Goal: Task Accomplishment & Management: Complete application form

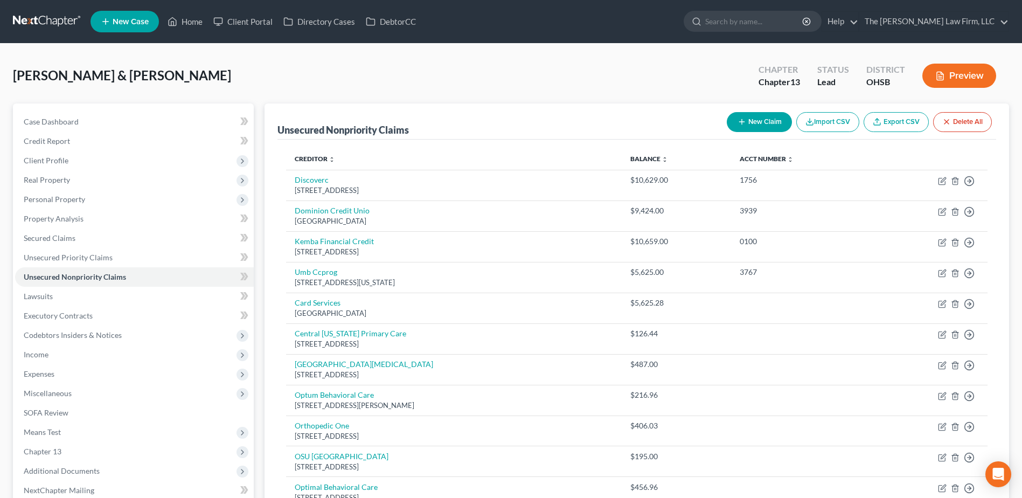
click at [48, 23] on link at bounding box center [47, 21] width 69 height 19
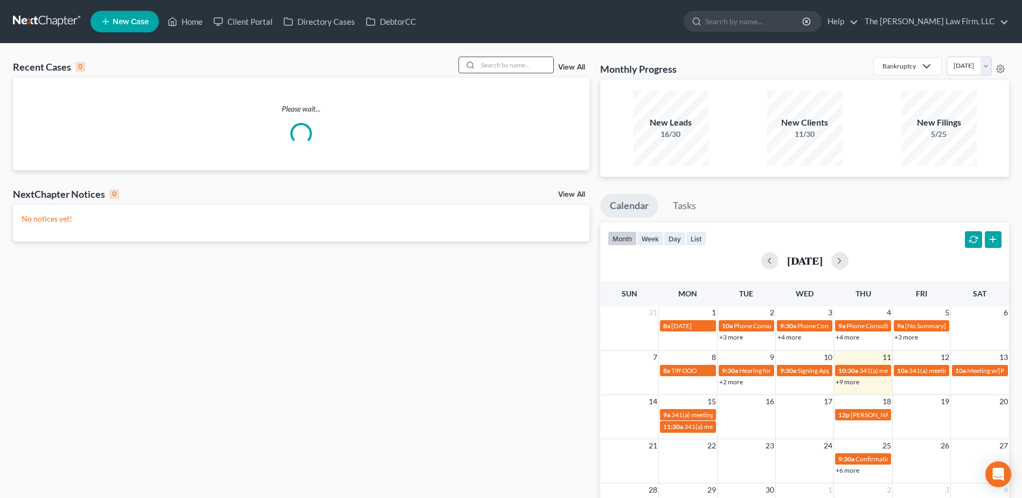
click at [533, 64] on input "search" at bounding box center [515, 65] width 75 height 16
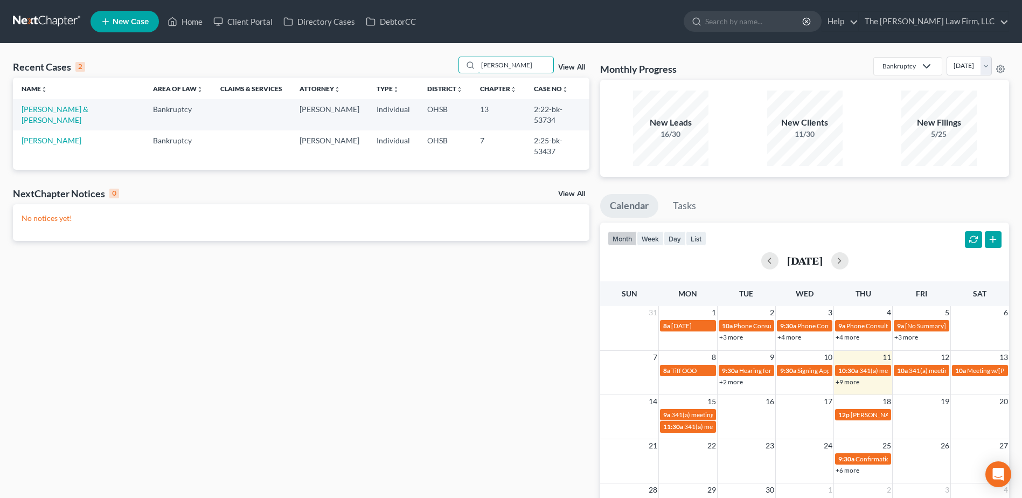
type input "[PERSON_NAME]"
click at [47, 134] on td "[PERSON_NAME]" at bounding box center [78, 145] width 131 height 31
click at [47, 136] on link "[PERSON_NAME]" at bounding box center [52, 140] width 60 height 9
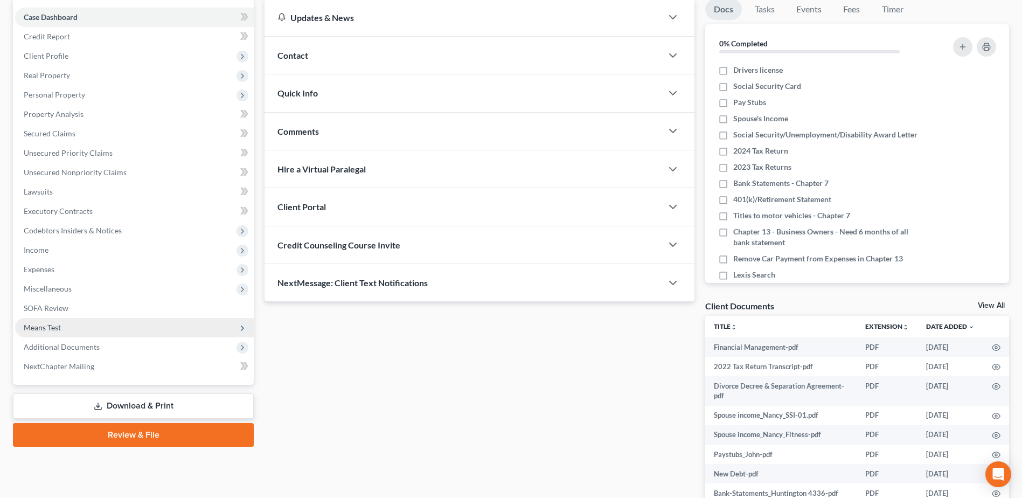
scroll to position [108, 0]
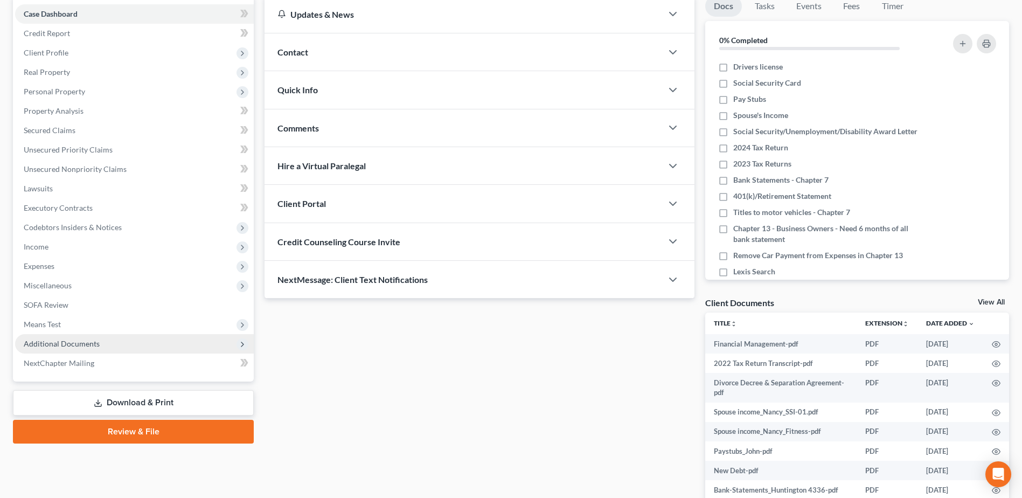
click at [93, 344] on span "Additional Documents" at bounding box center [62, 343] width 76 height 9
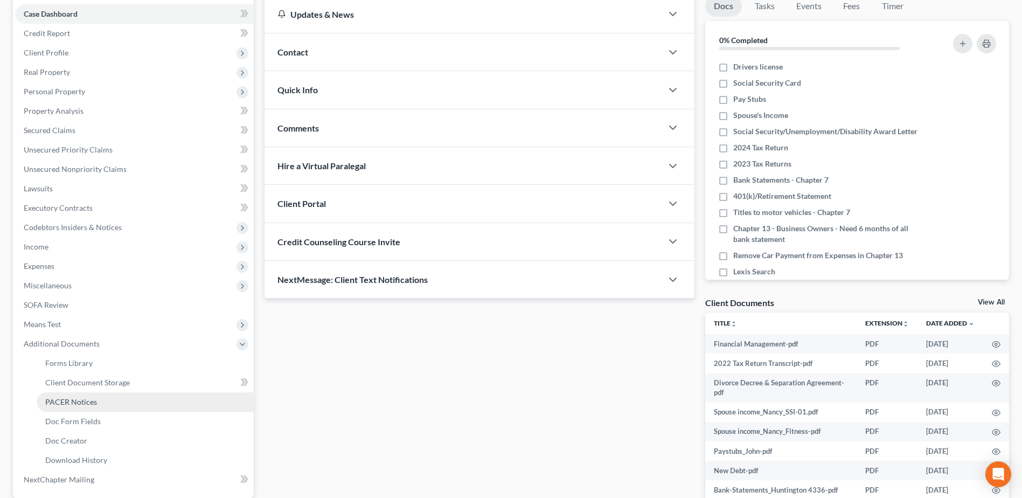
click at [92, 401] on span "PACER Notices" at bounding box center [71, 401] width 52 height 9
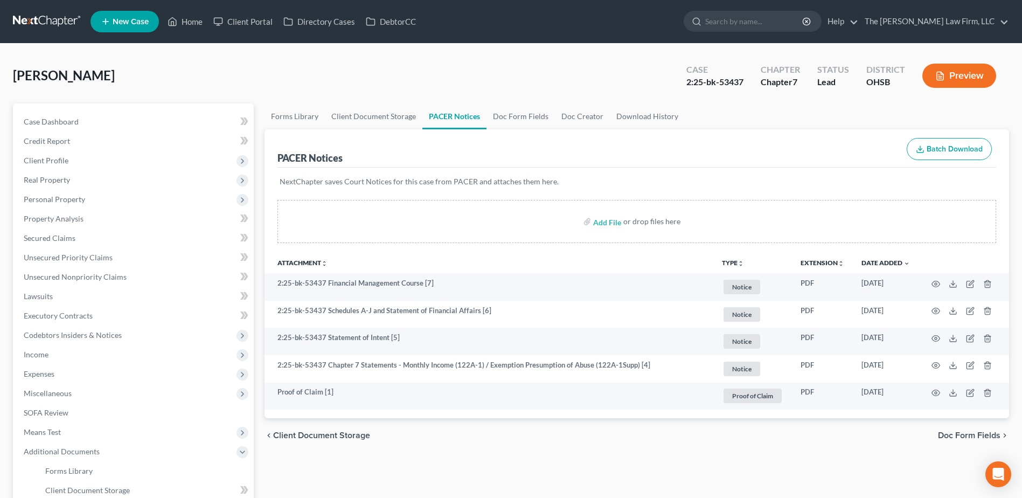
click at [39, 6] on nav "Home New Case Client Portal Directory Cases DebtorCC The Jones Law Firm, LLC mj…" at bounding box center [511, 21] width 1022 height 43
click at [45, 19] on link at bounding box center [47, 21] width 69 height 19
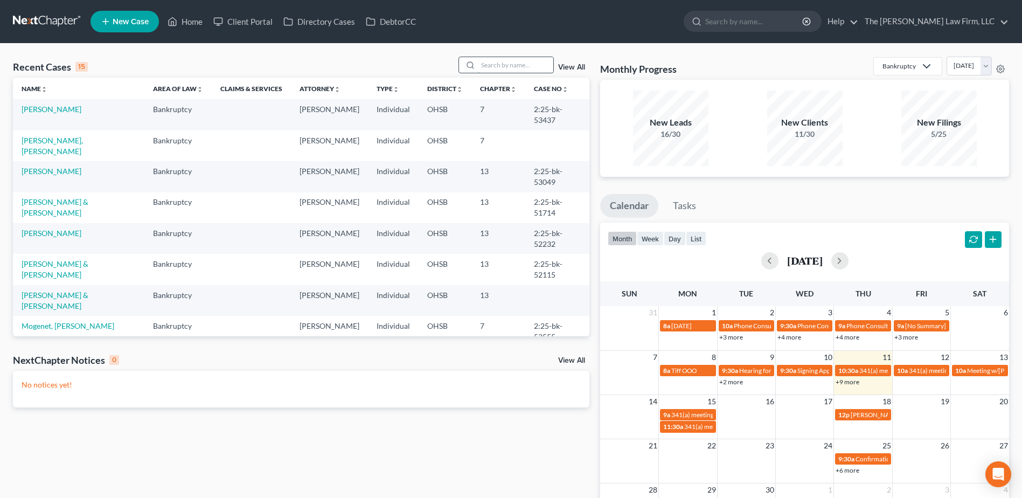
click at [503, 59] on input "search" at bounding box center [515, 65] width 75 height 16
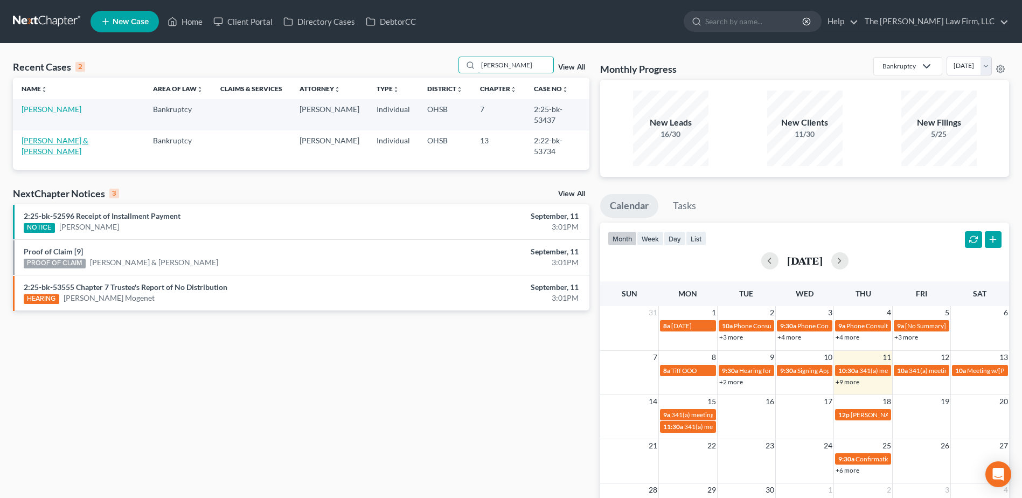
type input "robson"
click at [60, 136] on link "[PERSON_NAME] & [PERSON_NAME]" at bounding box center [55, 146] width 67 height 20
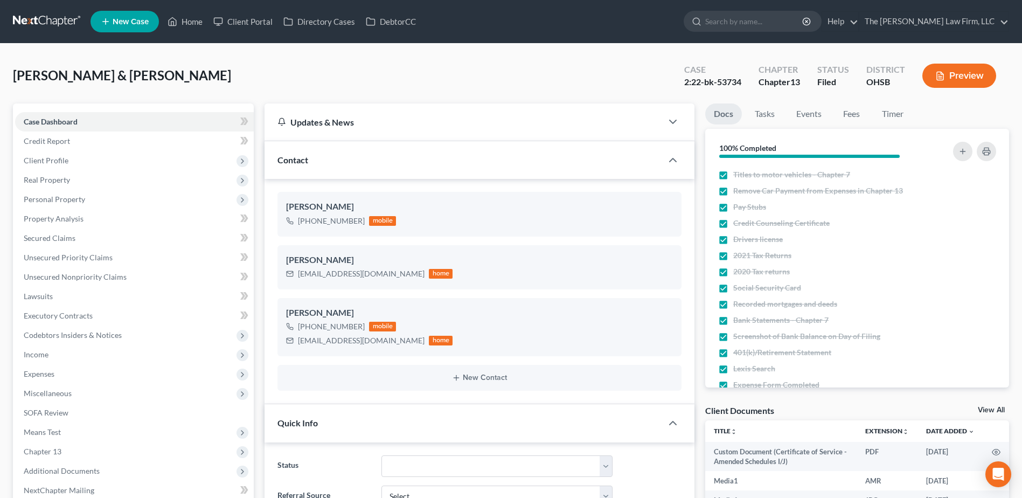
scroll to position [13494, 0]
click at [30, 163] on span "Client Profile" at bounding box center [46, 160] width 45 height 9
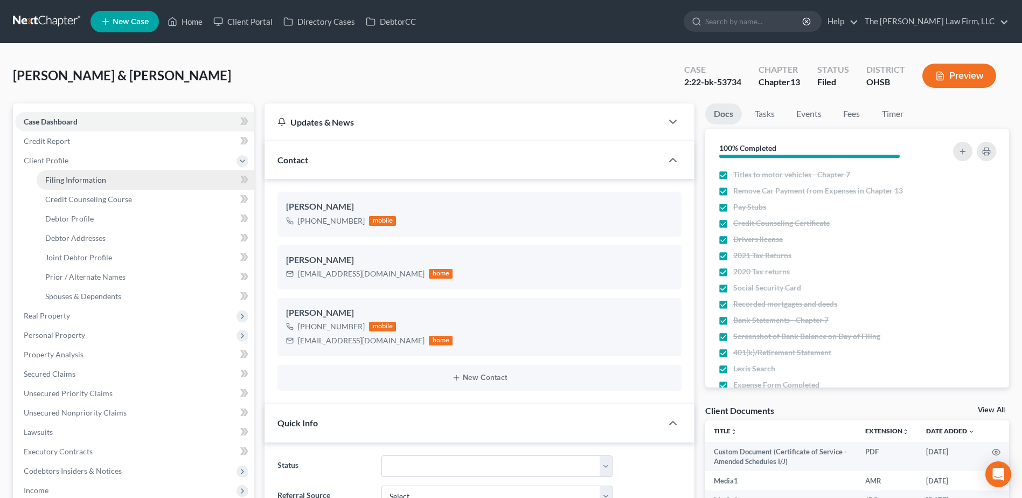
click at [51, 178] on span "Filing Information" at bounding box center [75, 179] width 61 height 9
select select "1"
select select "3"
select select "36"
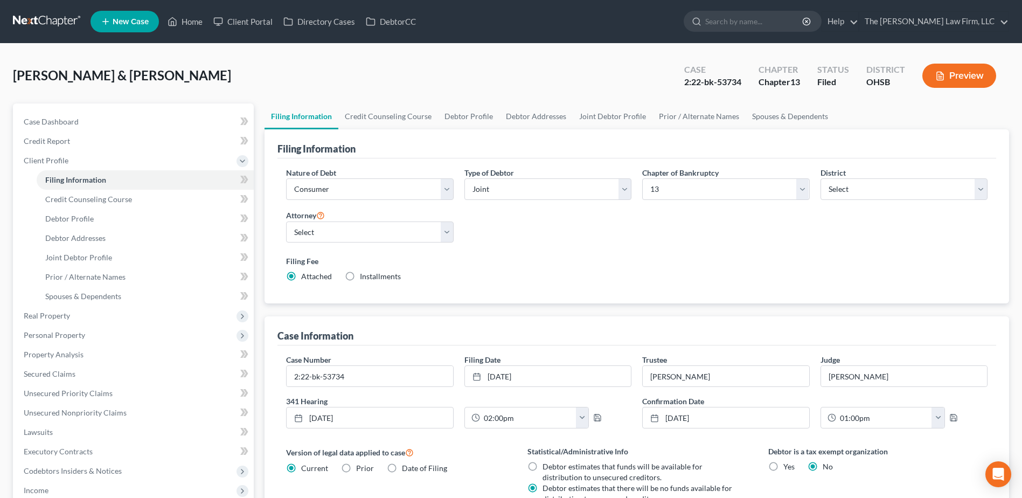
click at [34, 26] on link at bounding box center [47, 21] width 69 height 19
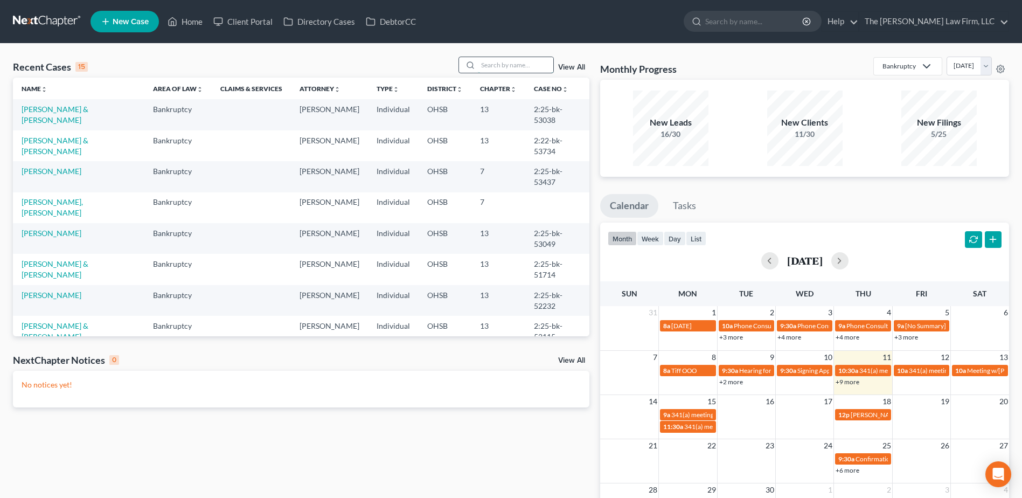
click at [504, 69] on input "search" at bounding box center [515, 65] width 75 height 16
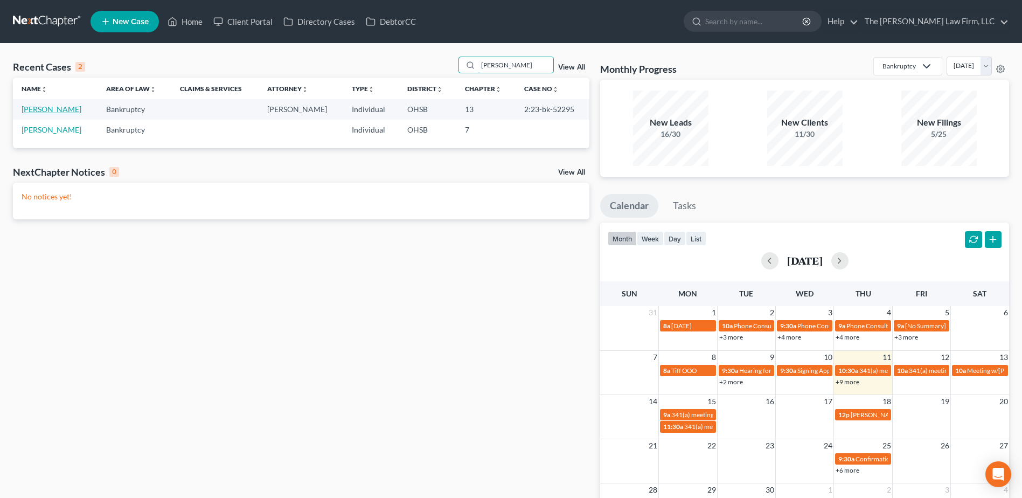
type input "hanna"
click at [52, 108] on link "[PERSON_NAME]" at bounding box center [52, 109] width 60 height 9
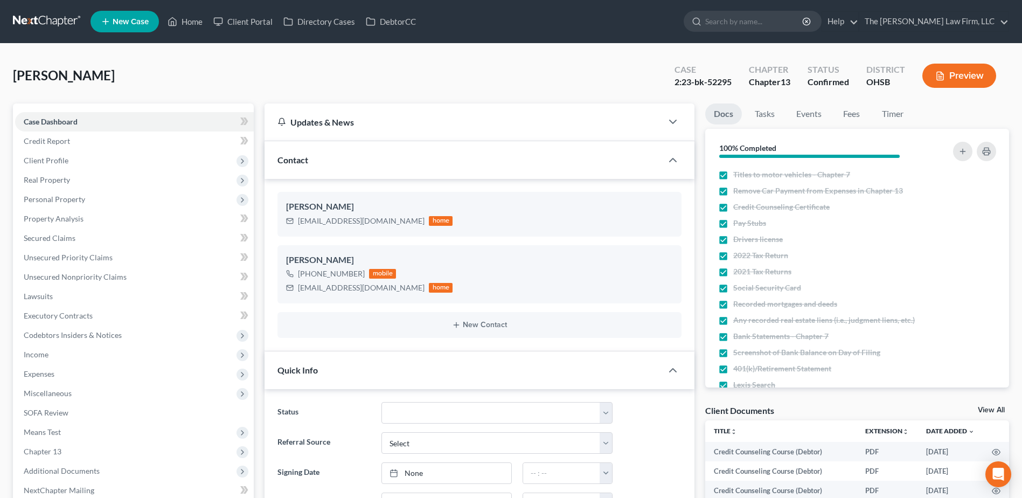
scroll to position [942, 0]
drag, startPoint x: 67, startPoint y: 161, endPoint x: 67, endPoint y: 168, distance: 7.0
click at [67, 161] on span "Client Profile" at bounding box center [46, 160] width 45 height 9
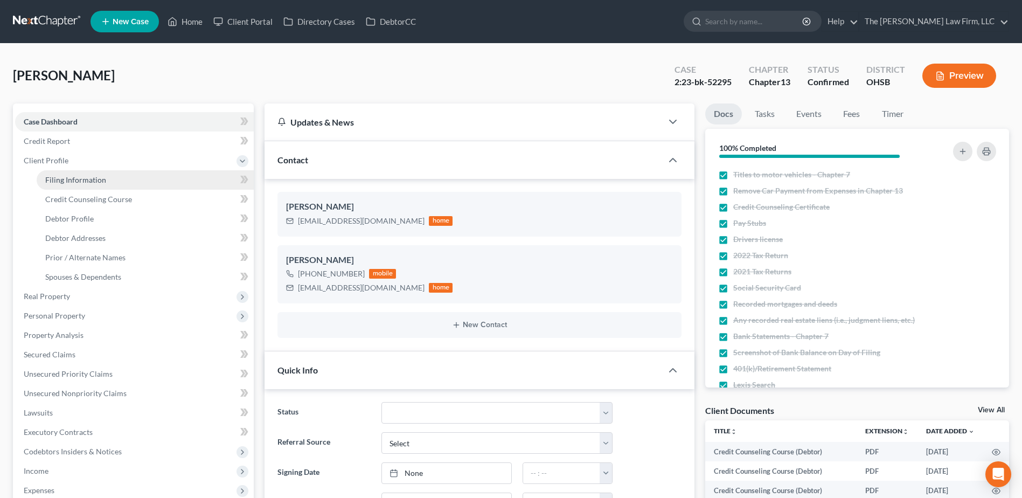
click at [66, 178] on span "Filing Information" at bounding box center [75, 179] width 61 height 9
select select "1"
select select "0"
select select "3"
select select "36"
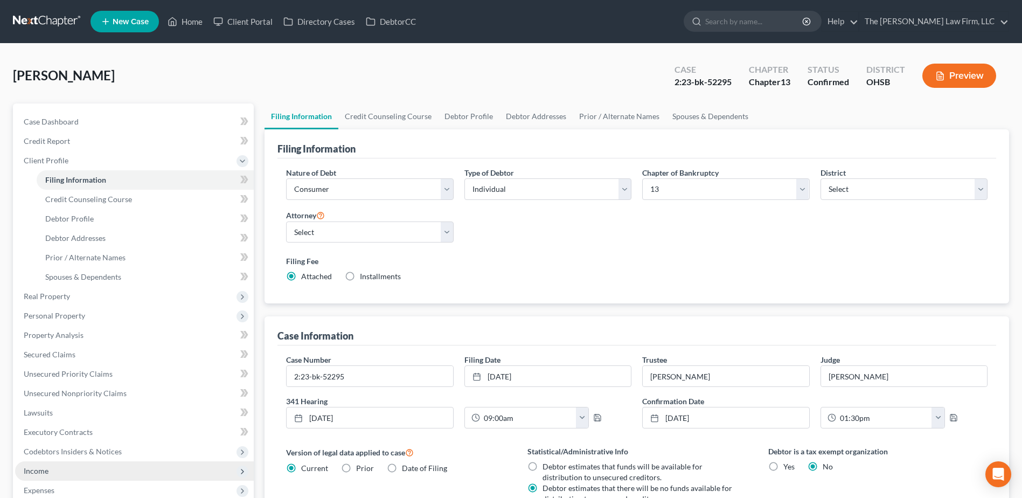
click at [45, 468] on span "Income" at bounding box center [36, 470] width 25 height 9
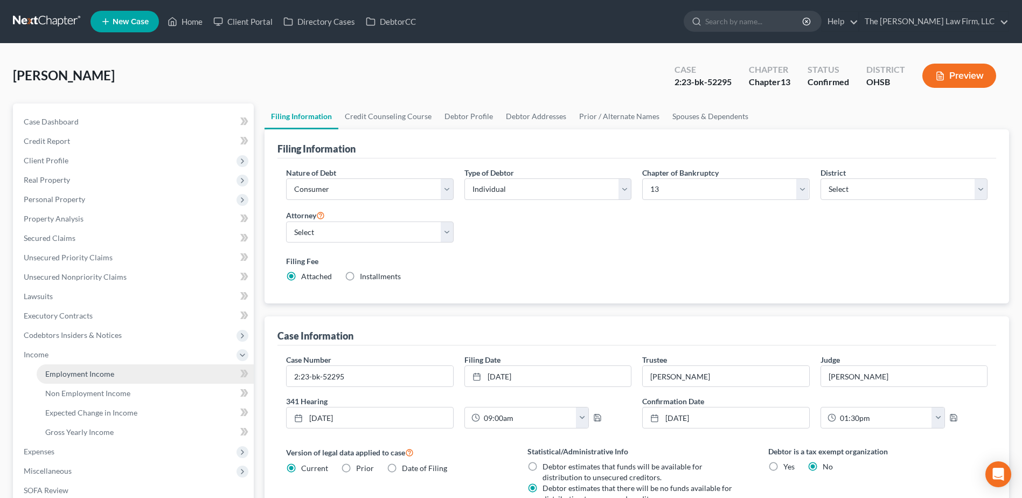
click at [102, 372] on span "Employment Income" at bounding box center [79, 373] width 69 height 9
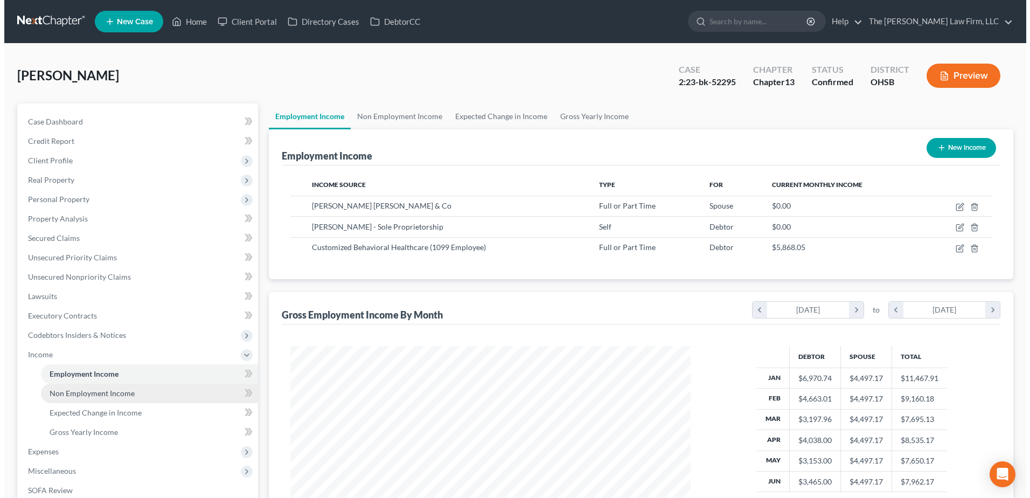
scroll to position [200, 421]
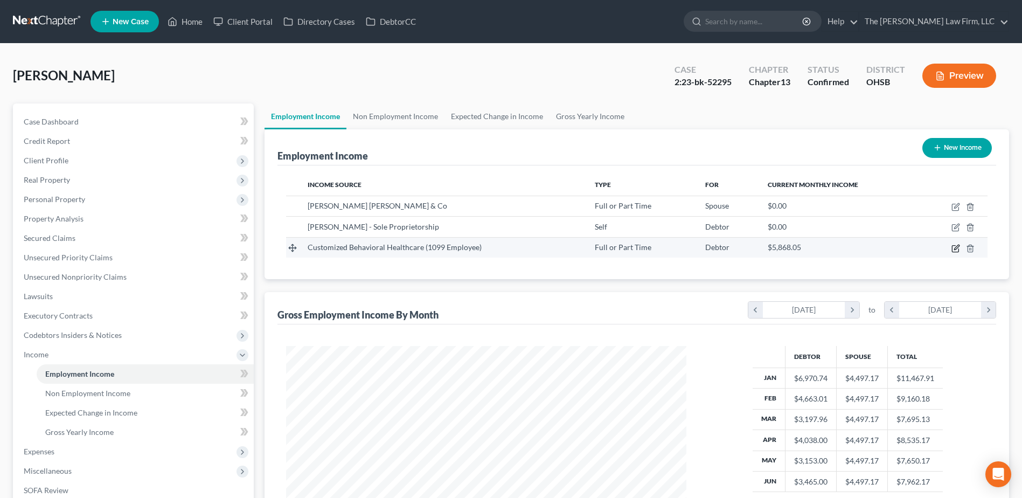
click at [955, 246] on icon "button" at bounding box center [955, 248] width 9 height 9
select select "0"
select select "36"
select select "0"
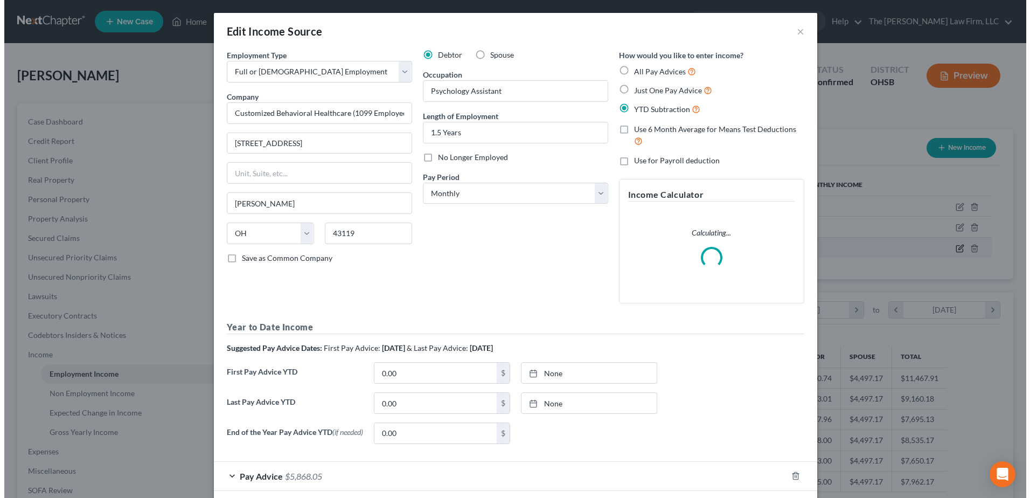
scroll to position [201, 426]
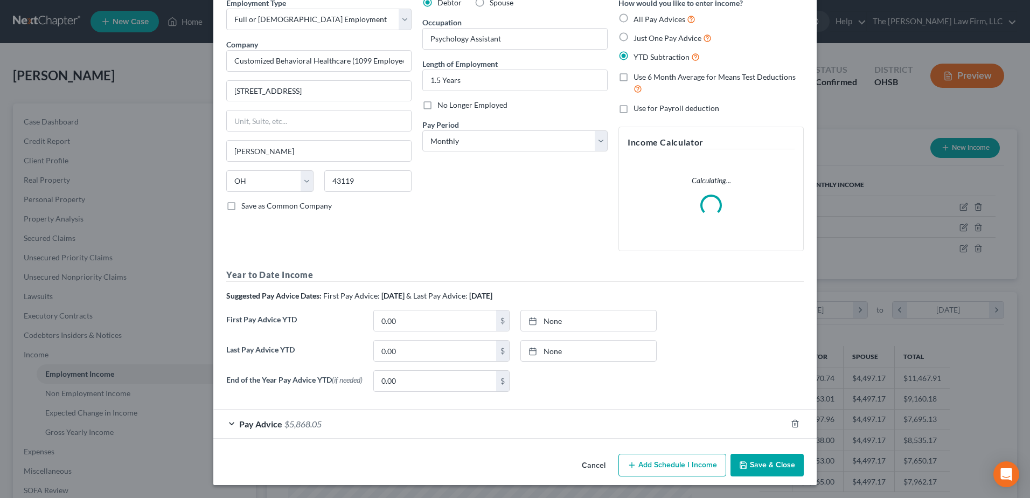
click at [347, 422] on div "Pay Advice $5,868.05" at bounding box center [499, 423] width 573 height 29
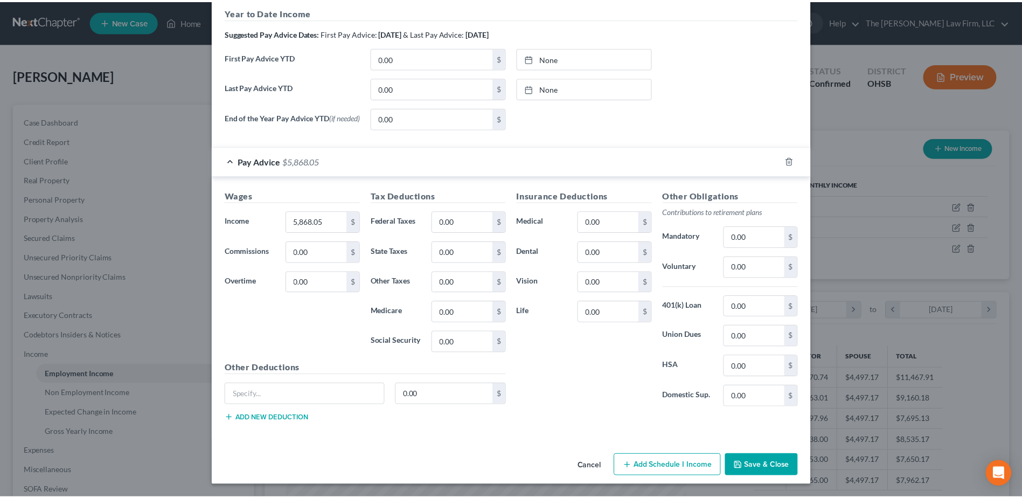
scroll to position [354, 0]
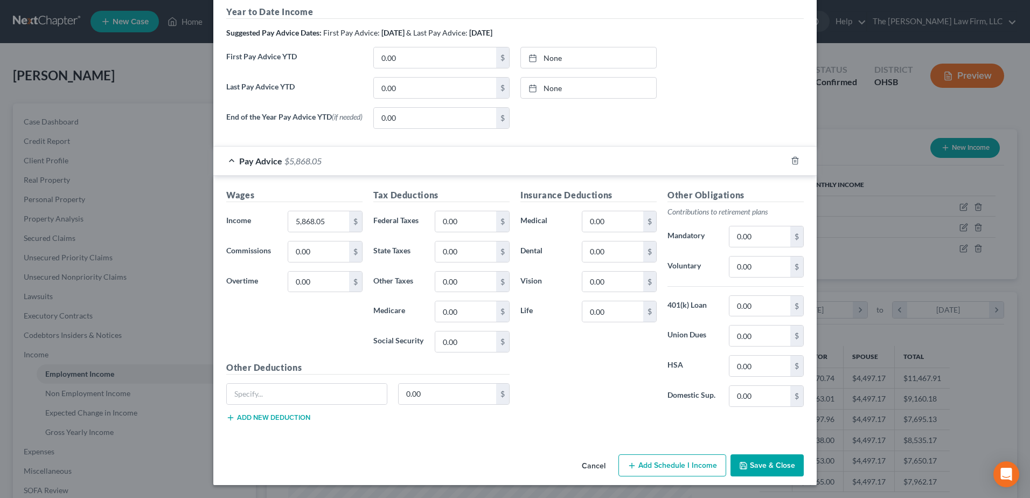
click at [758, 463] on button "Save & Close" at bounding box center [767, 465] width 73 height 23
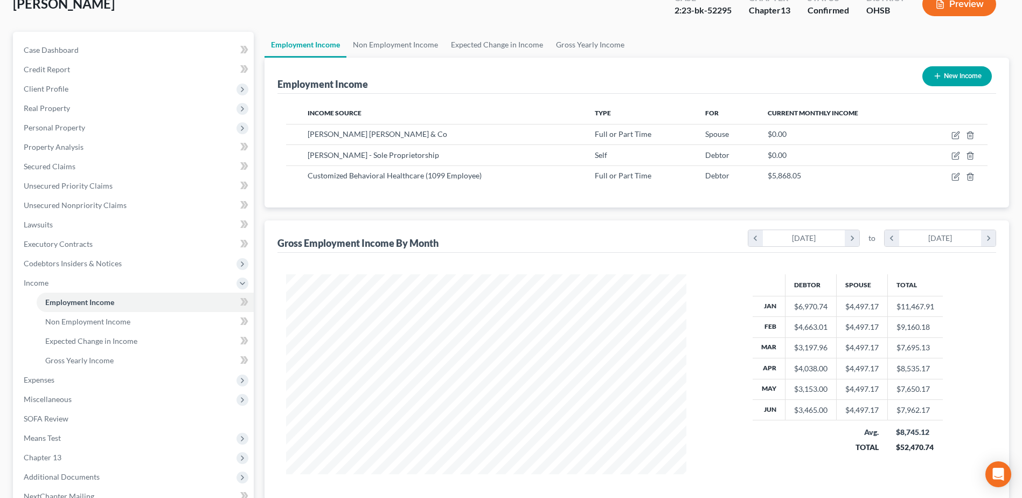
scroll to position [191, 0]
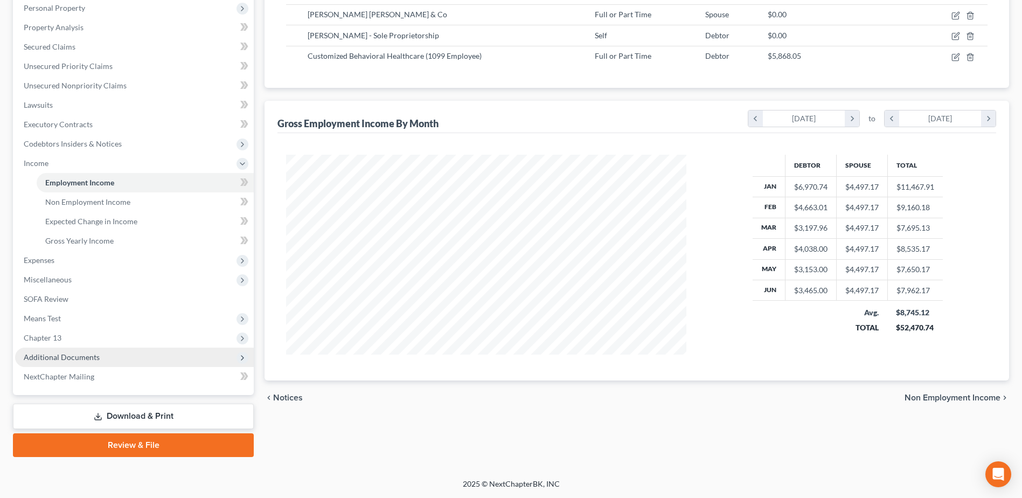
click at [72, 356] on span "Additional Documents" at bounding box center [62, 356] width 76 height 9
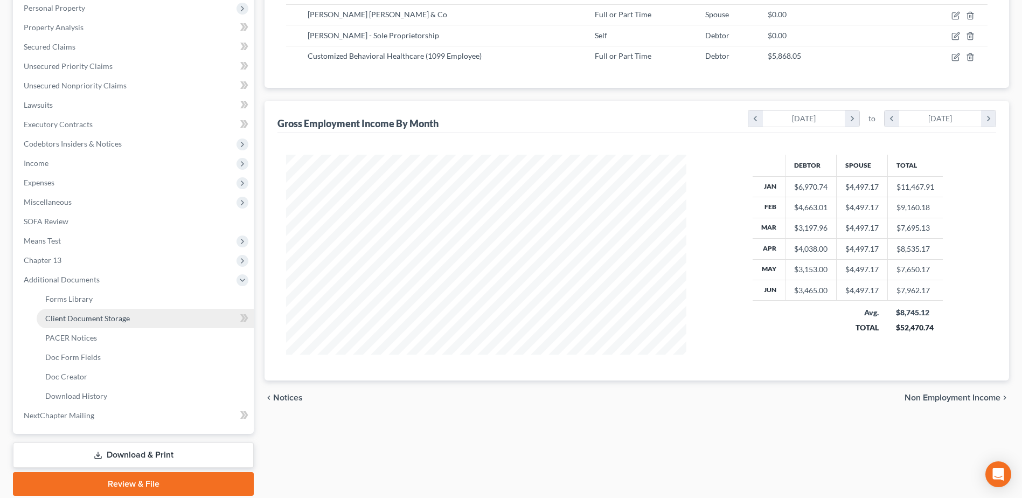
click at [97, 317] on span "Client Document Storage" at bounding box center [87, 318] width 85 height 9
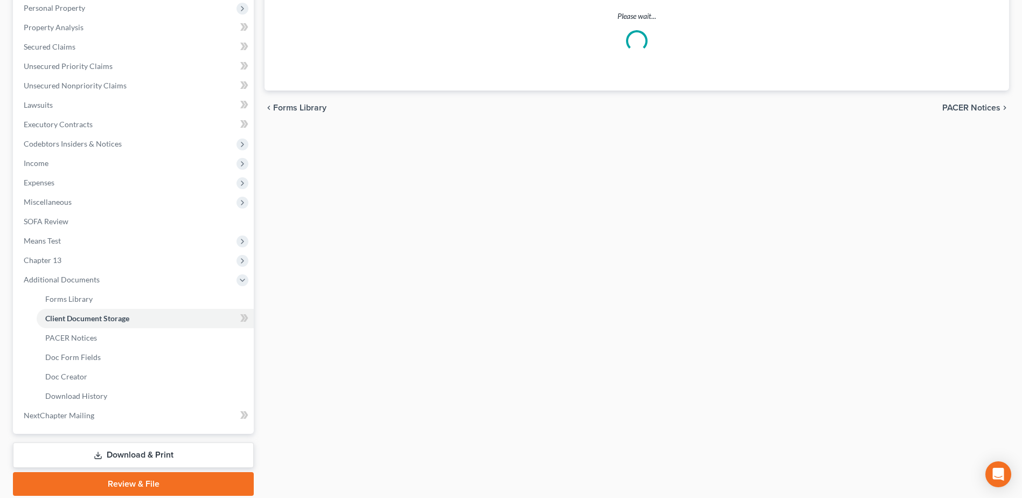
scroll to position [177, 0]
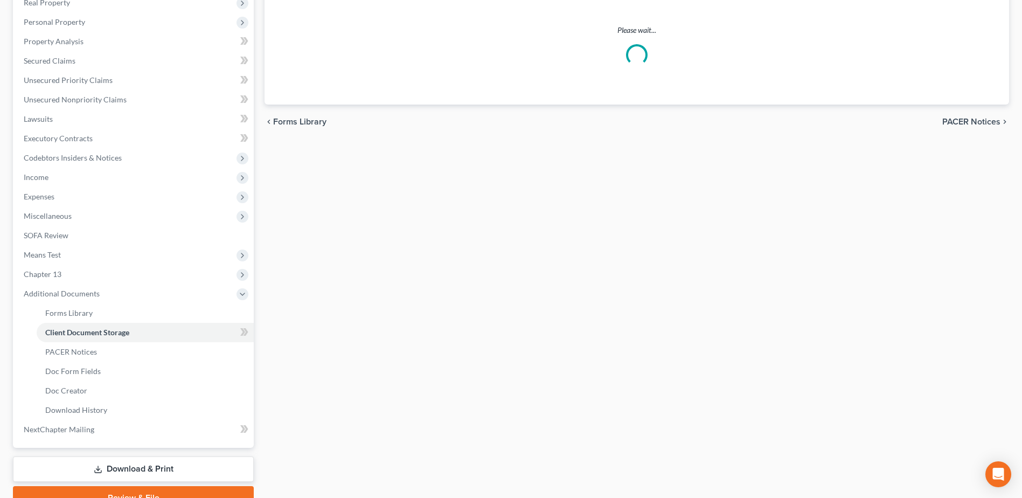
select select "7"
select select "61"
select select "52"
select select "7"
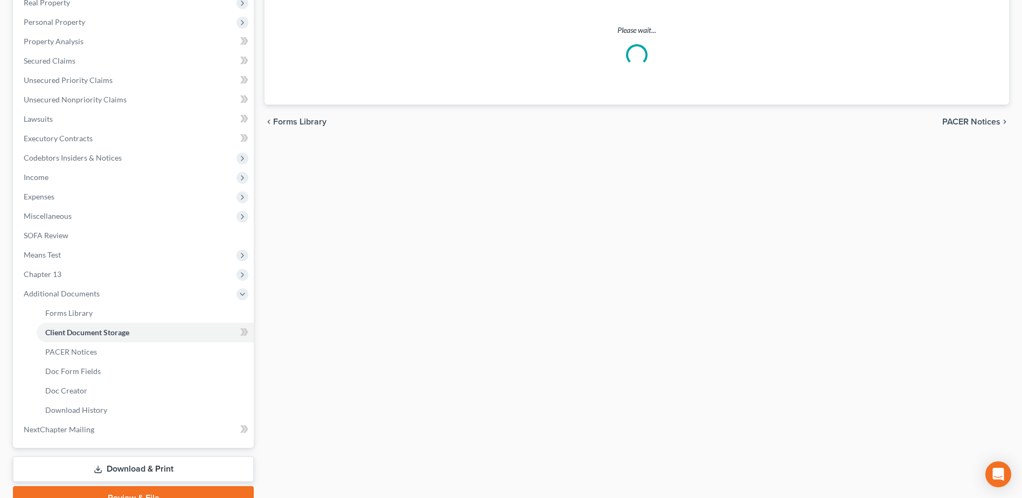
select select "7"
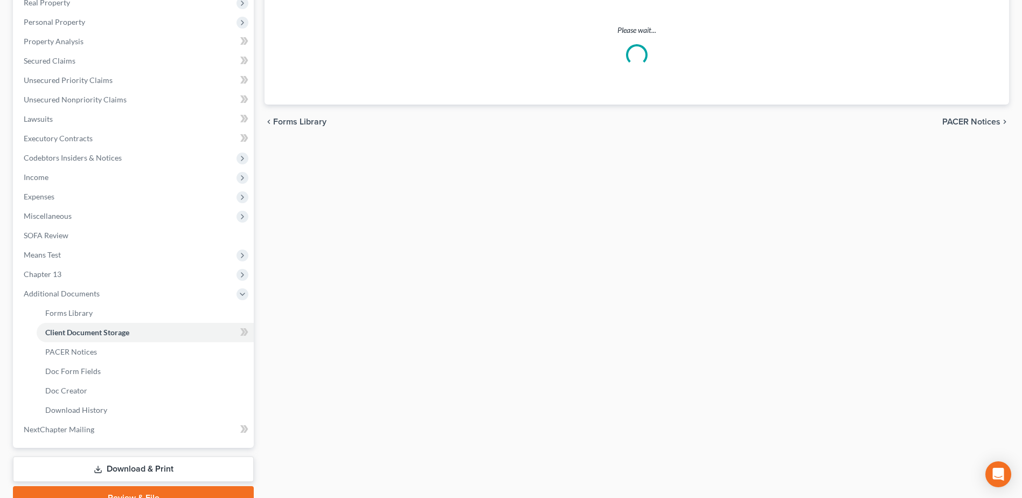
select select "7"
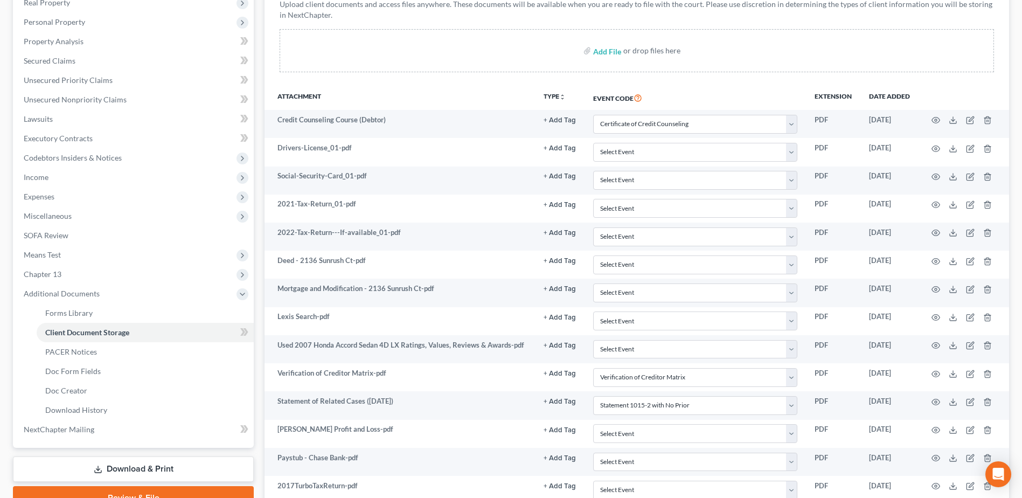
scroll to position [0, 0]
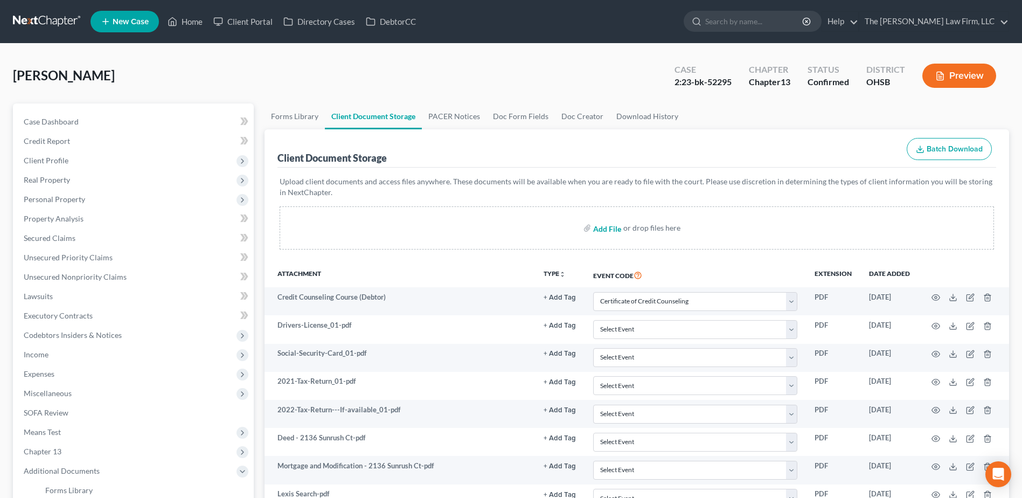
click at [610, 227] on input "file" at bounding box center [606, 227] width 26 height 19
type input "C:\fakepath\Updated Pay Stubs.pdf"
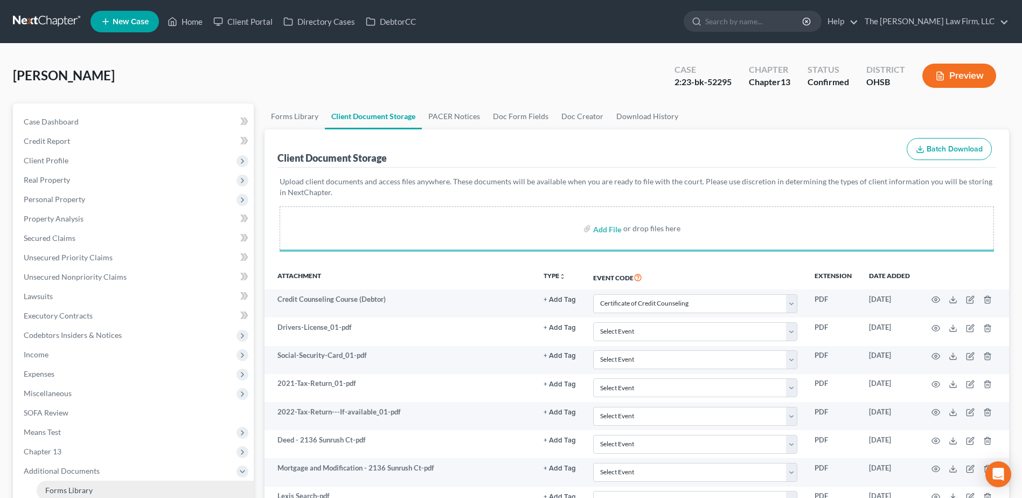
select select "7"
select select "61"
select select "52"
select select "7"
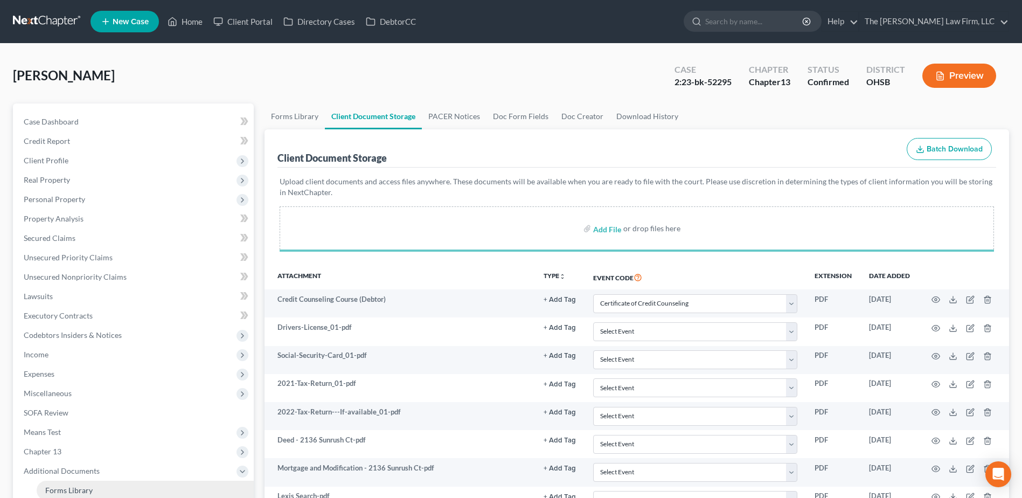
select select "7"
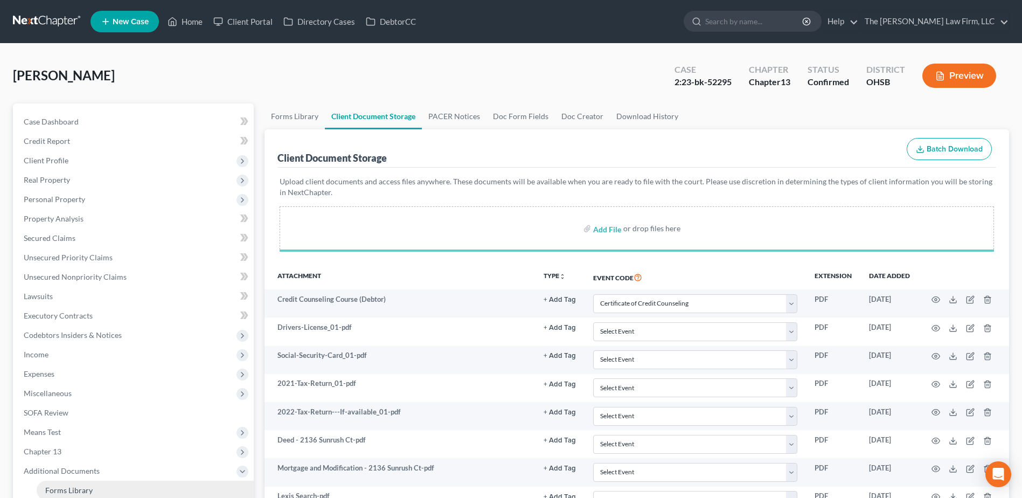
select select "7"
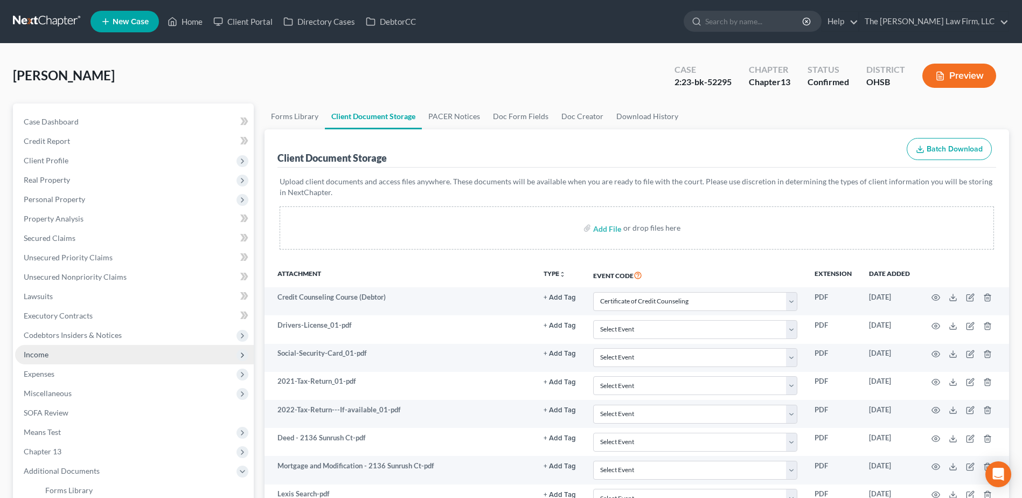
click at [50, 348] on span "Income" at bounding box center [134, 354] width 239 height 19
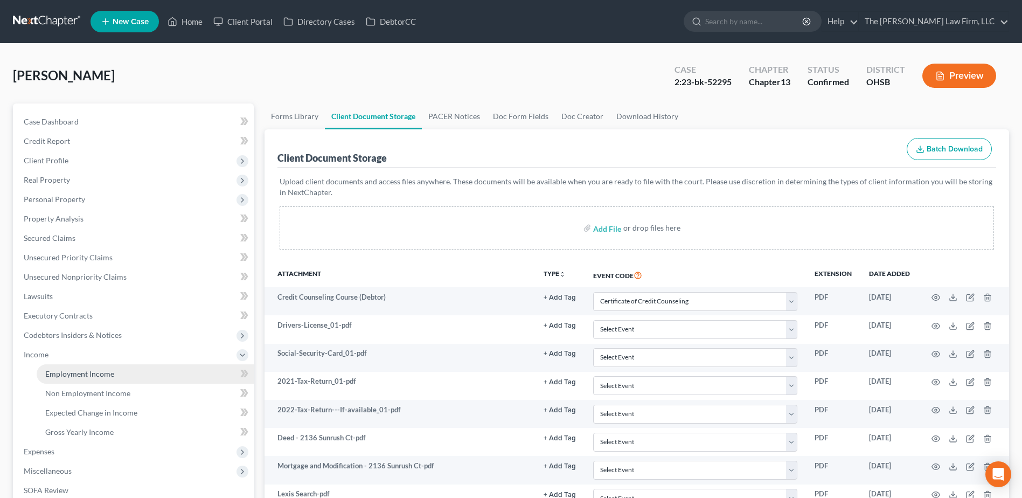
click at [79, 367] on link "Employment Income" at bounding box center [145, 373] width 217 height 19
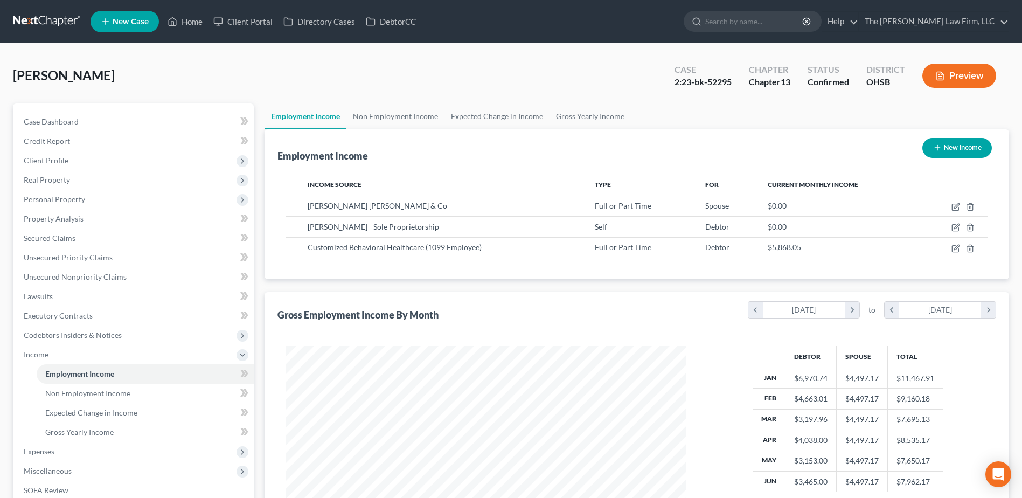
scroll to position [200, 421]
click at [380, 107] on link "Non Employment Income" at bounding box center [395, 116] width 98 height 26
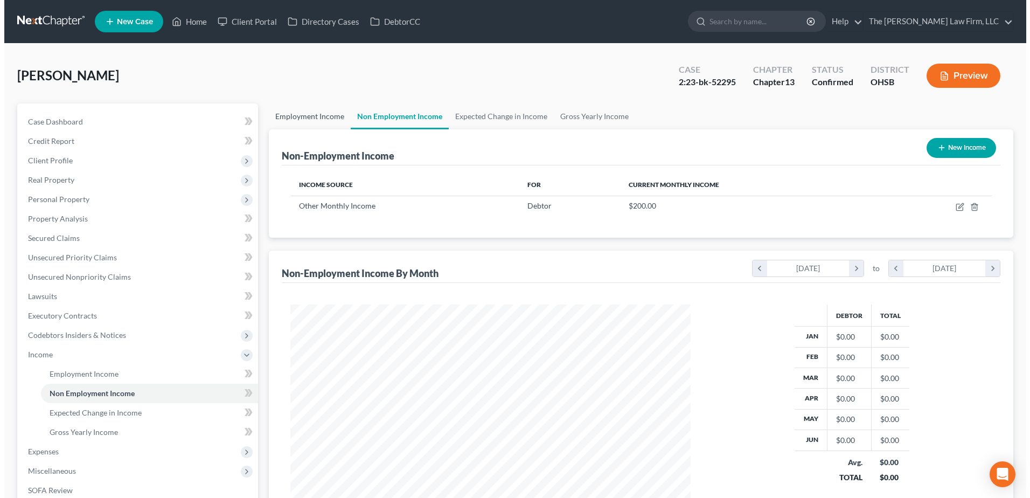
scroll to position [200, 421]
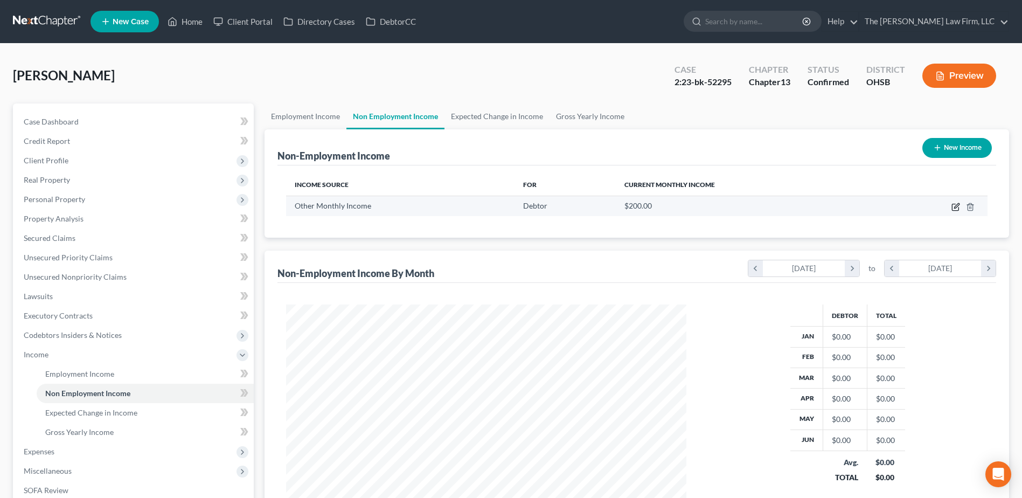
click at [958, 204] on icon "button" at bounding box center [956, 205] width 5 height 5
select select "13"
select select "0"
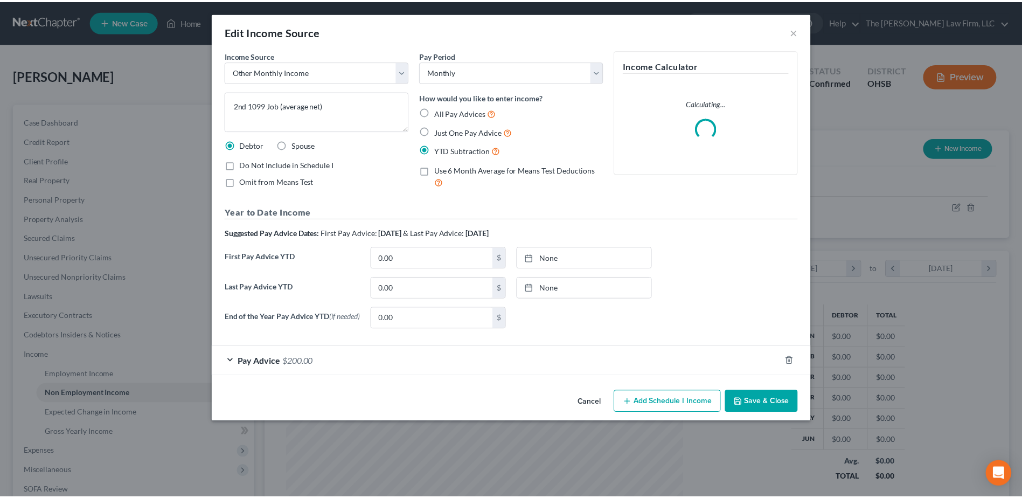
scroll to position [201, 426]
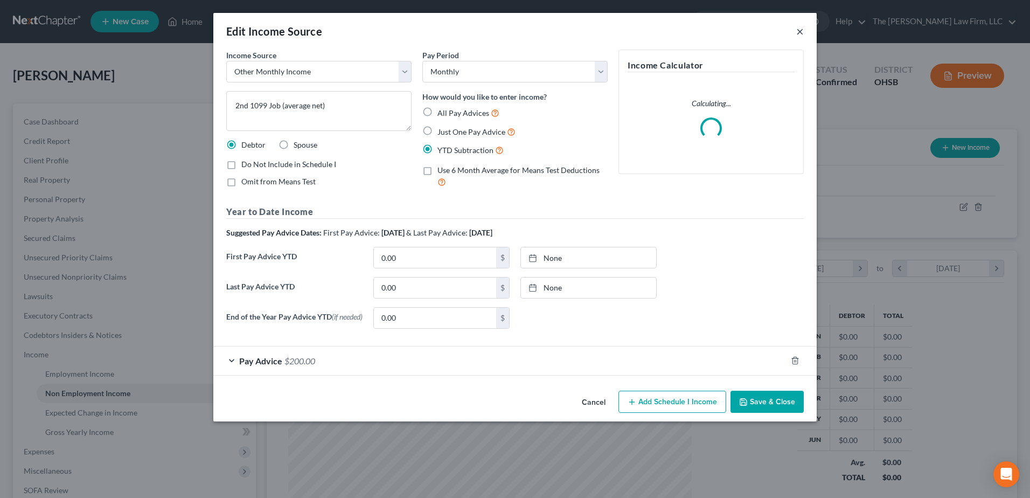
click at [803, 33] on button "×" at bounding box center [800, 31] width 8 height 13
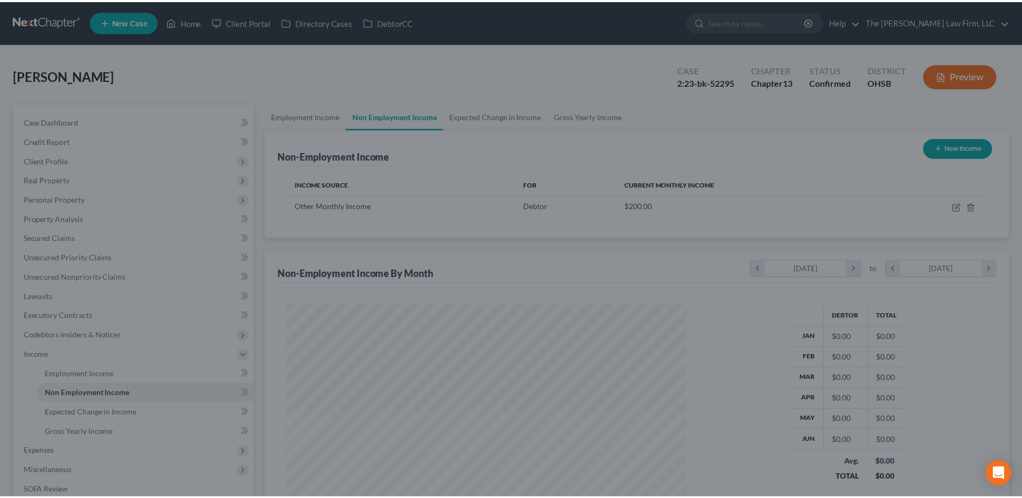
scroll to position [538536, 538314]
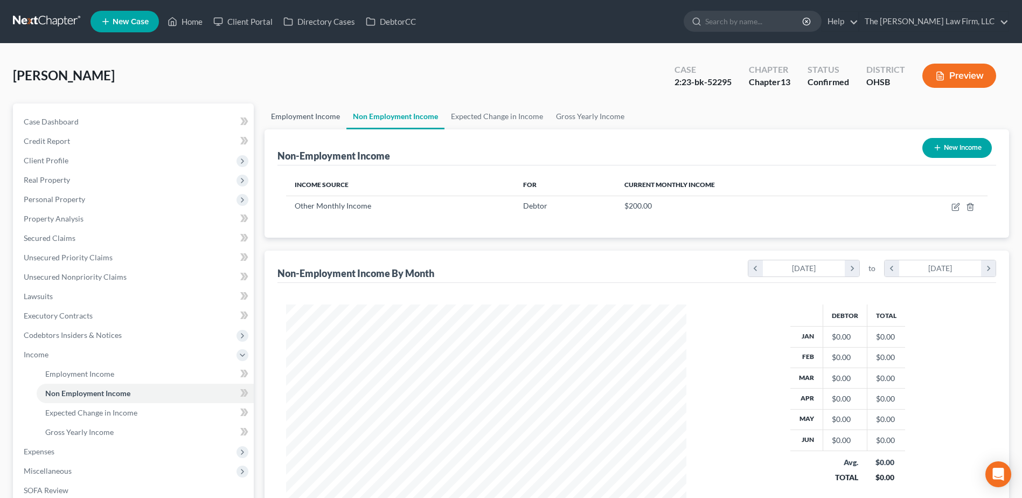
drag, startPoint x: 319, startPoint y: 115, endPoint x: 318, endPoint y: 120, distance: 5.5
click at [319, 115] on link "Employment Income" at bounding box center [306, 116] width 82 height 26
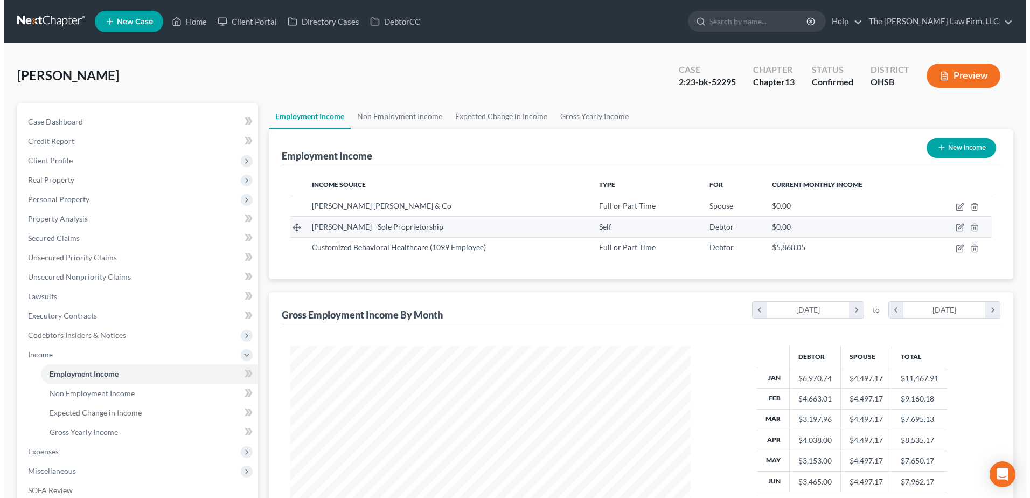
scroll to position [200, 421]
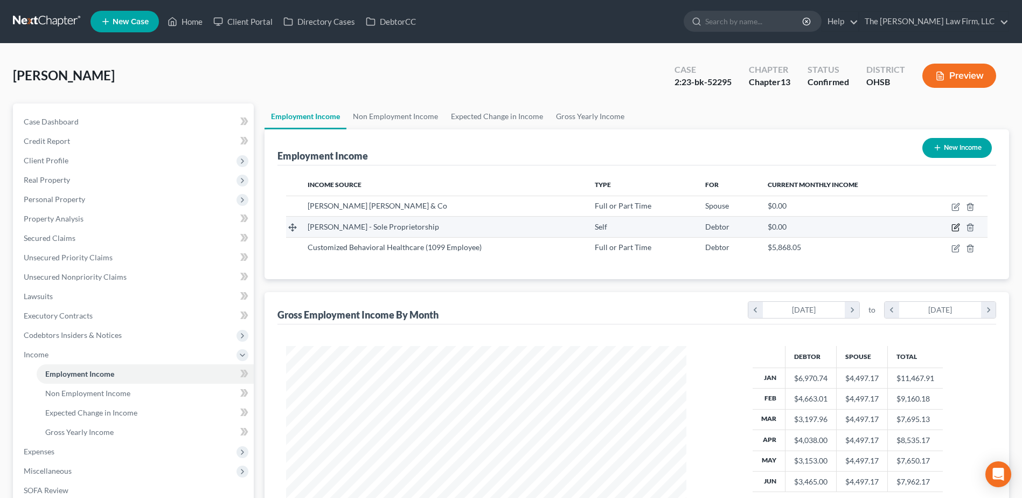
click at [951, 230] on icon "button" at bounding box center [955, 227] width 9 height 9
select select "1"
select select "0"
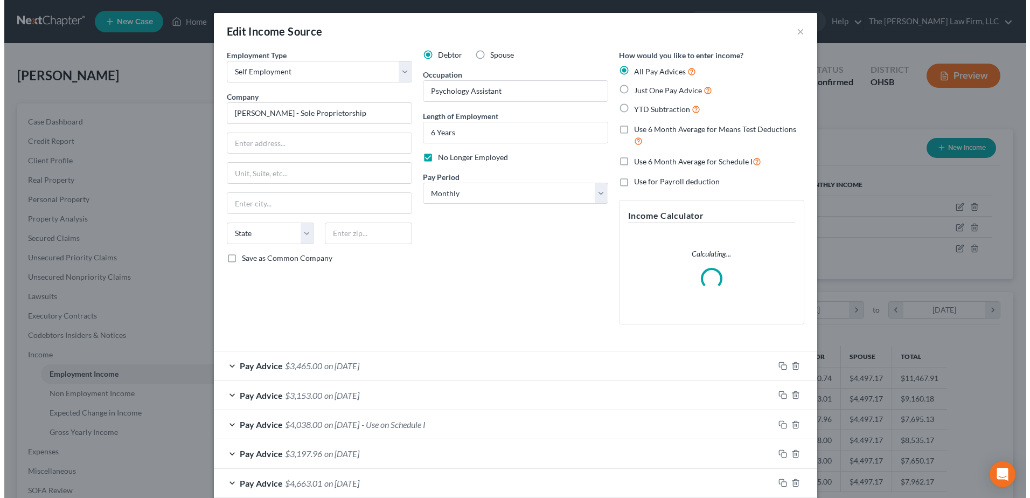
scroll to position [201, 426]
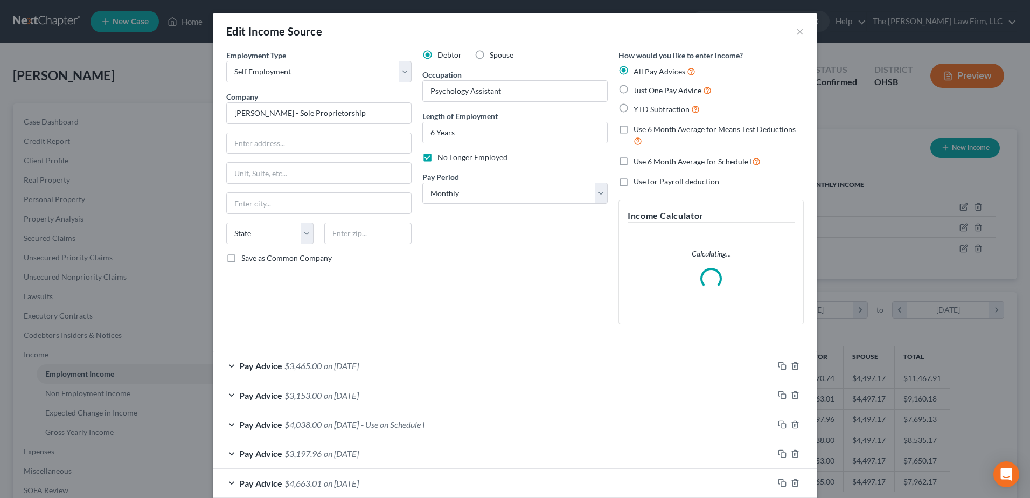
click at [433, 354] on div "Pay Advice $3,465.00 on 06/30/2023" at bounding box center [493, 365] width 560 height 29
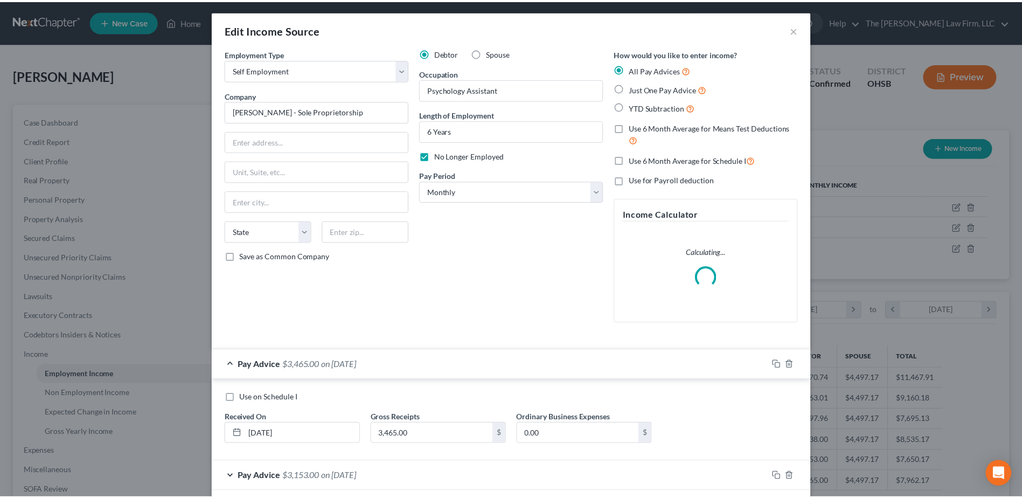
scroll to position [0, 0]
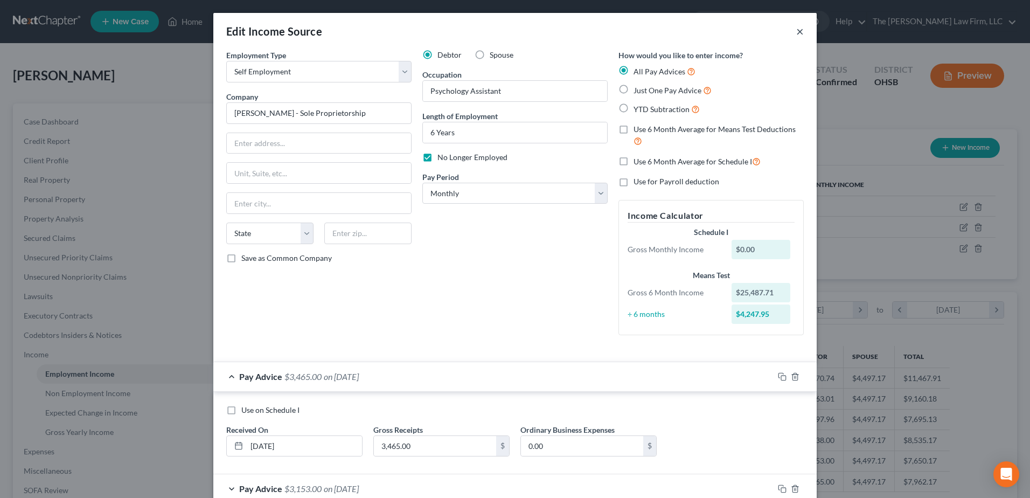
click at [796, 32] on button "×" at bounding box center [800, 31] width 8 height 13
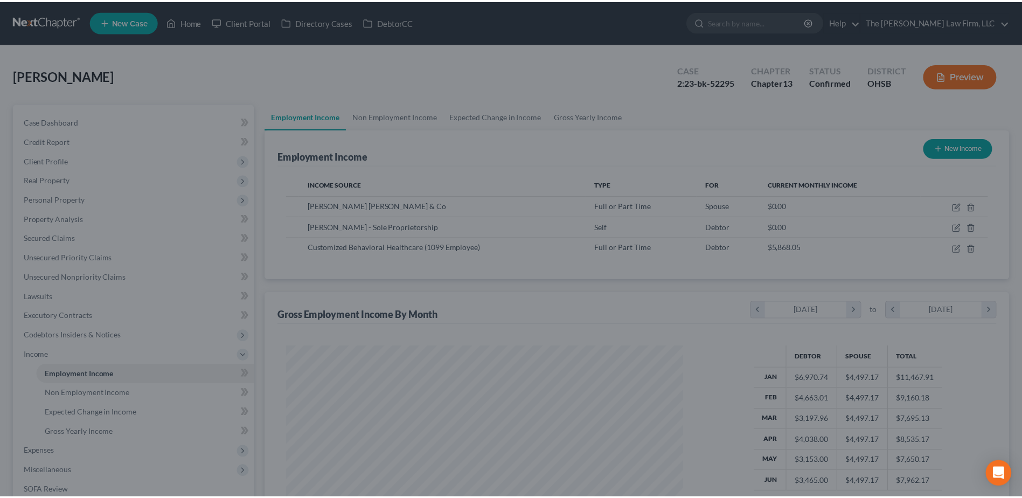
scroll to position [538536, 538314]
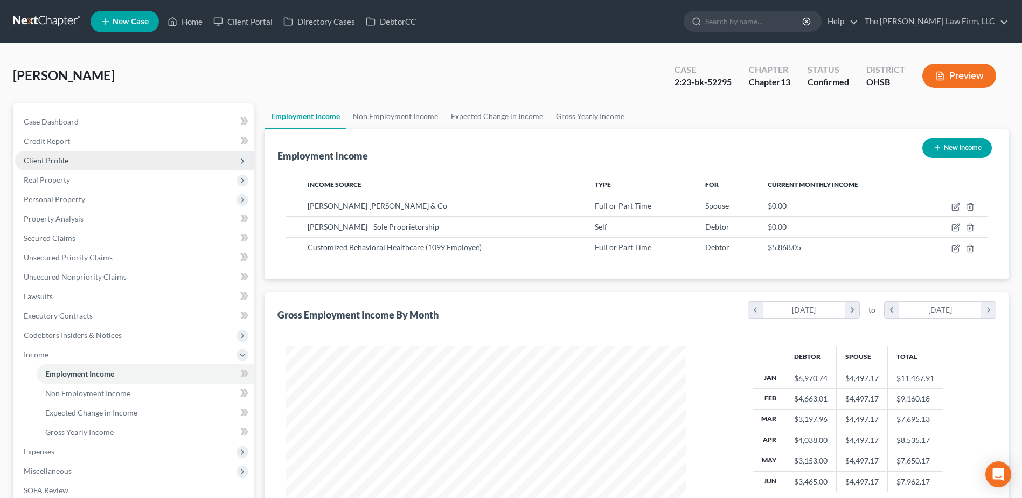
click at [43, 156] on span "Client Profile" at bounding box center [46, 160] width 45 height 9
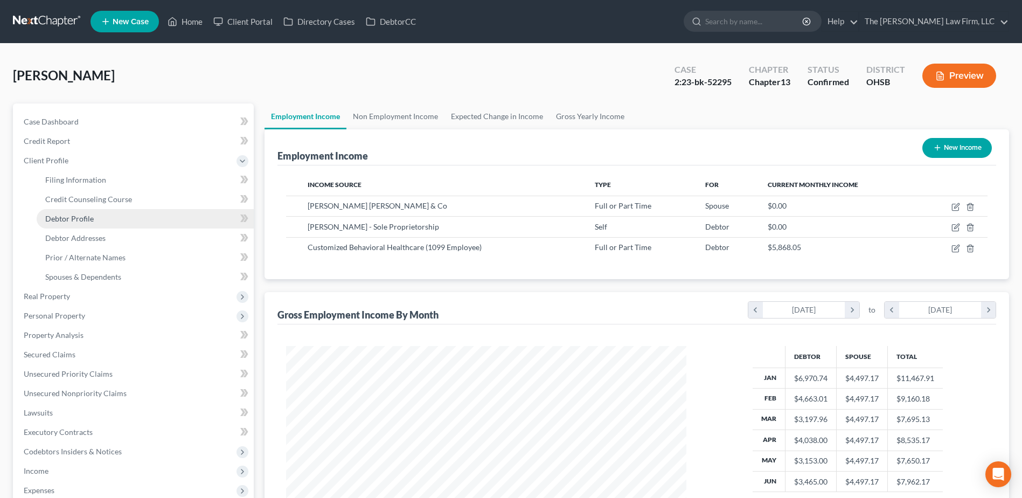
click at [61, 214] on span "Debtor Profile" at bounding box center [69, 218] width 48 height 9
select select "1"
select select "3"
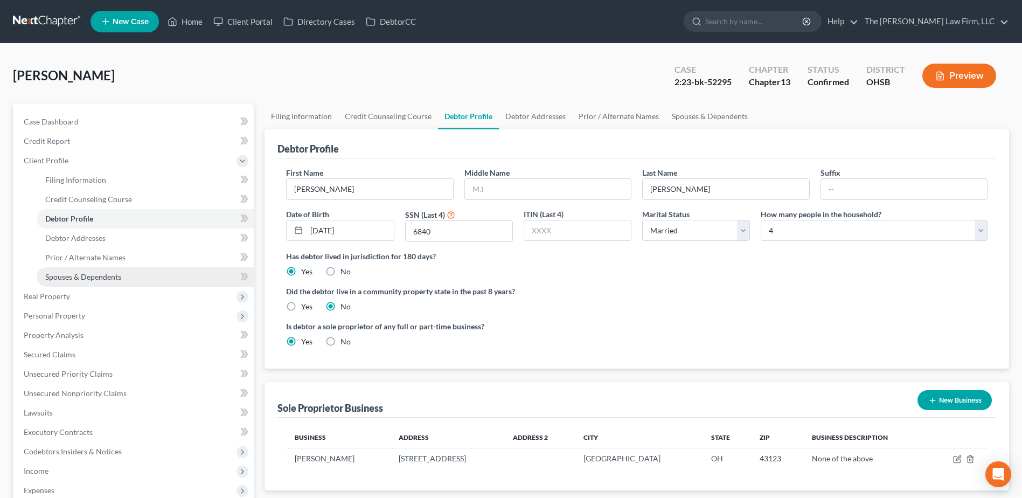
click at [79, 278] on span "Spouses & Dependents" at bounding box center [83, 276] width 76 height 9
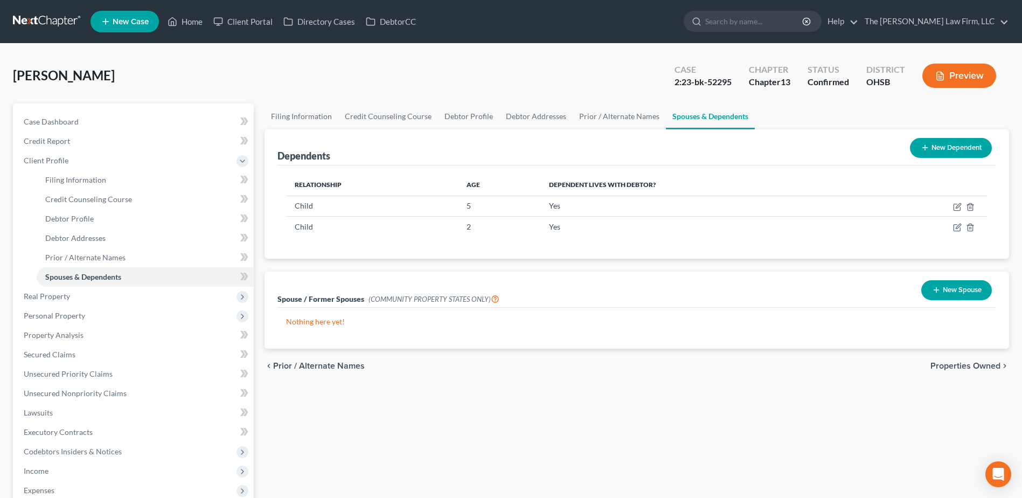
click at [575, 59] on div "Hanna, William Upgraded Case 2:23-bk-52295 Chapter Chapter 13 Status Confirmed …" at bounding box center [511, 80] width 996 height 47
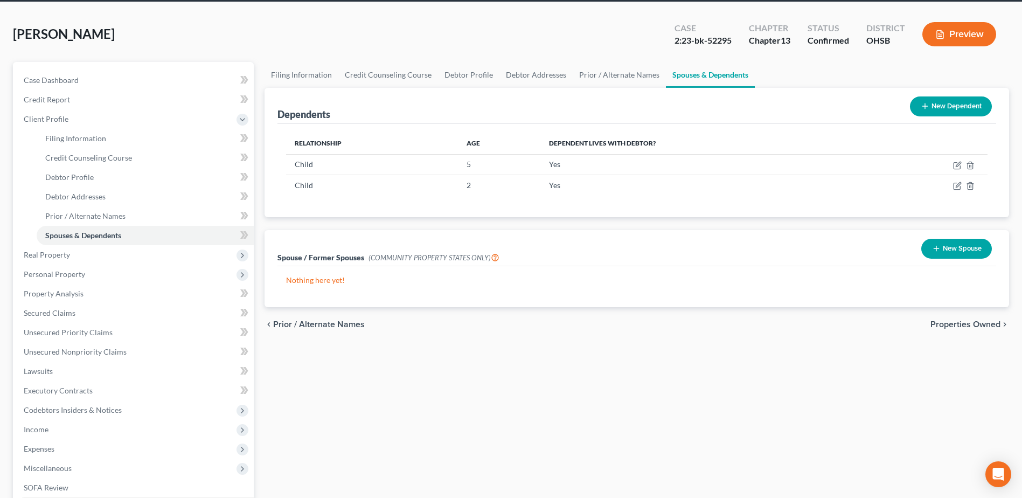
scroll to position [230, 0]
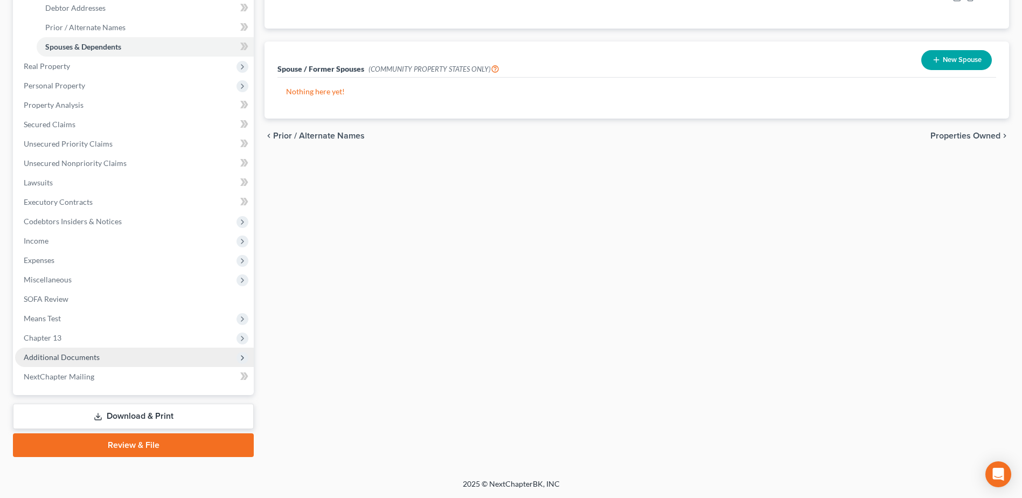
click at [84, 356] on span "Additional Documents" at bounding box center [62, 356] width 76 height 9
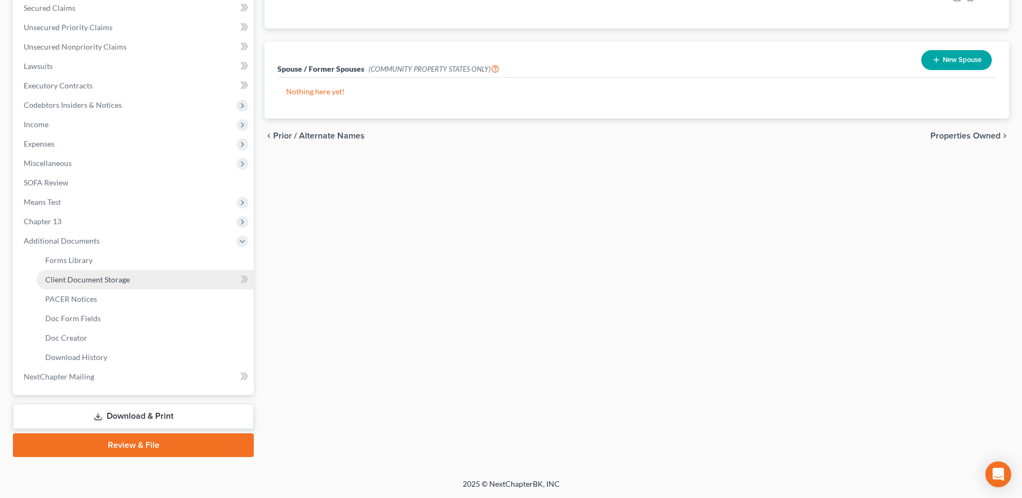
click at [102, 283] on span "Client Document Storage" at bounding box center [87, 279] width 85 height 9
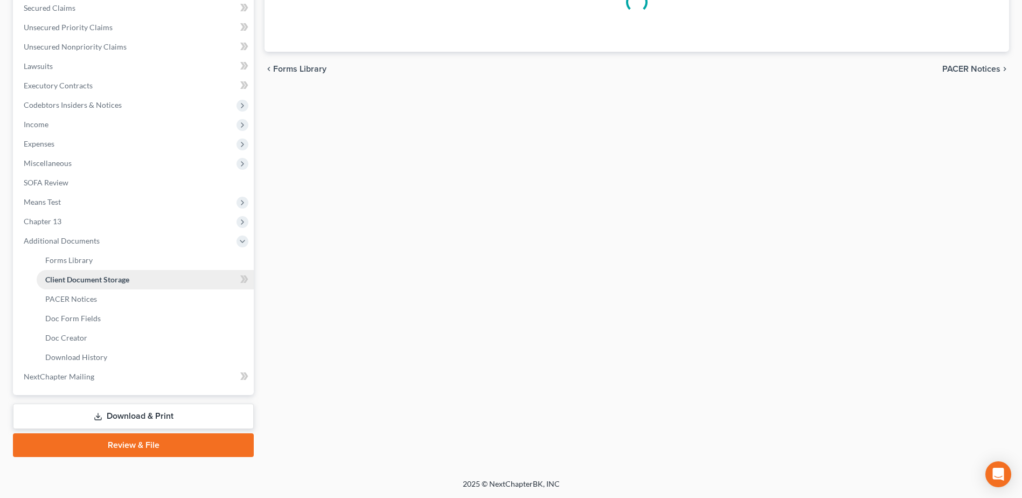
select select "7"
select select "61"
select select "52"
select select "7"
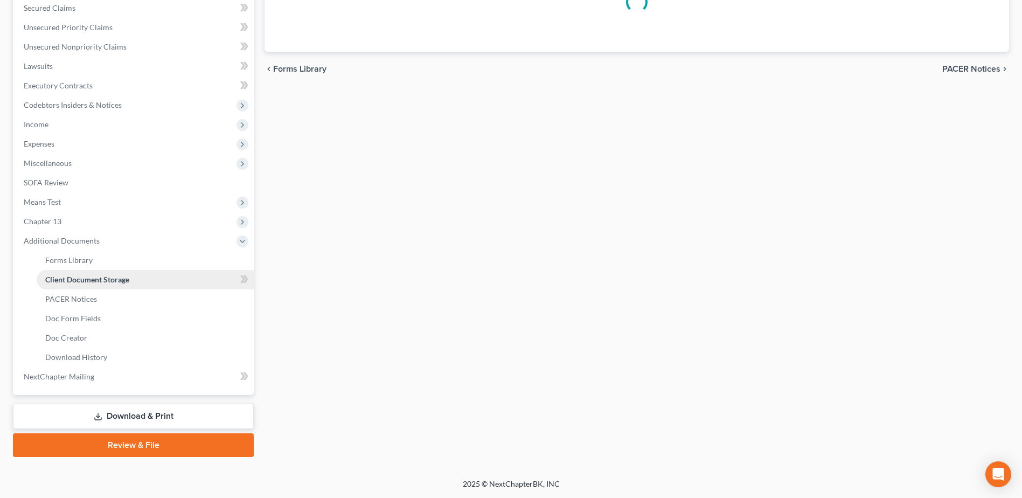
select select "7"
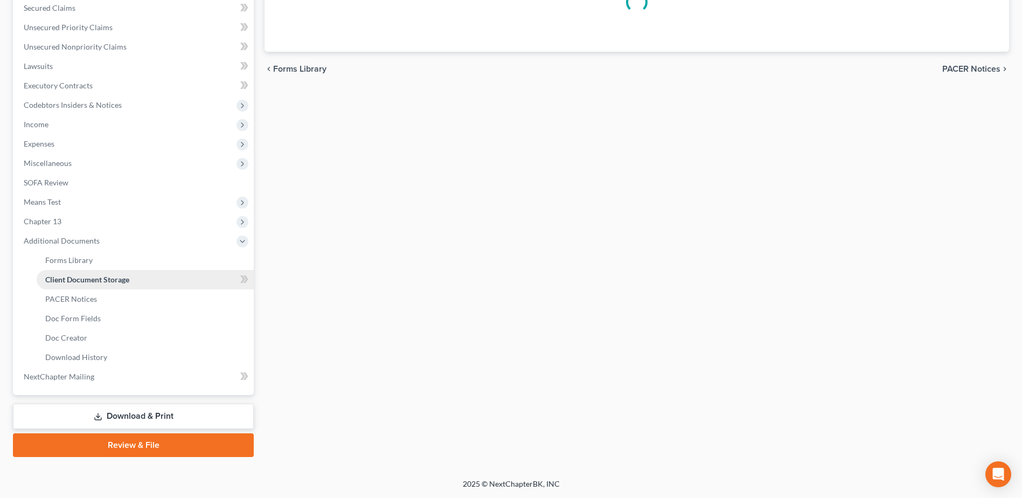
select select "7"
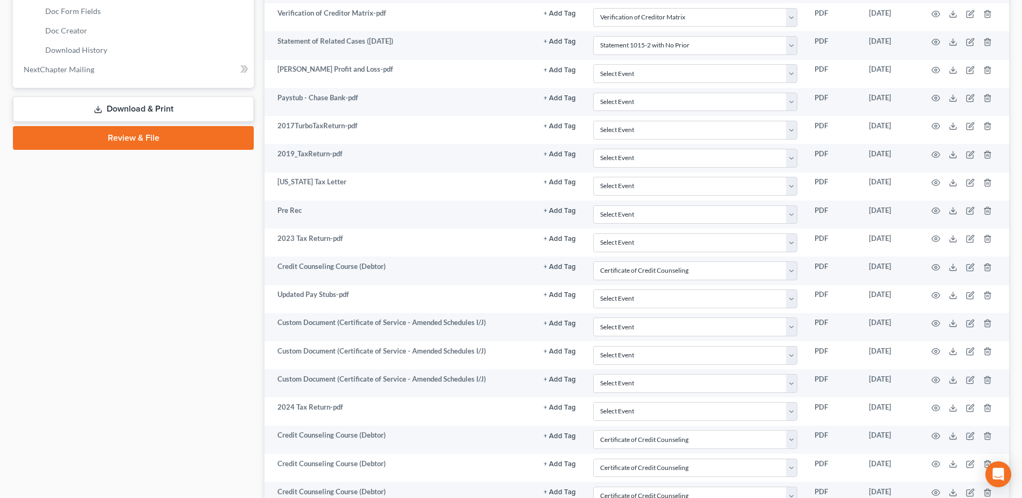
scroll to position [808, 0]
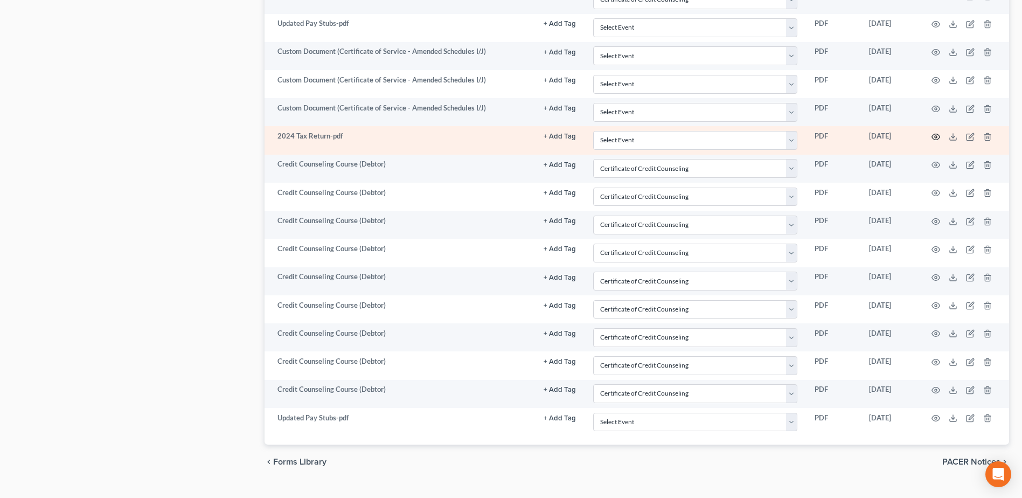
click at [933, 140] on icon "button" at bounding box center [935, 137] width 9 height 9
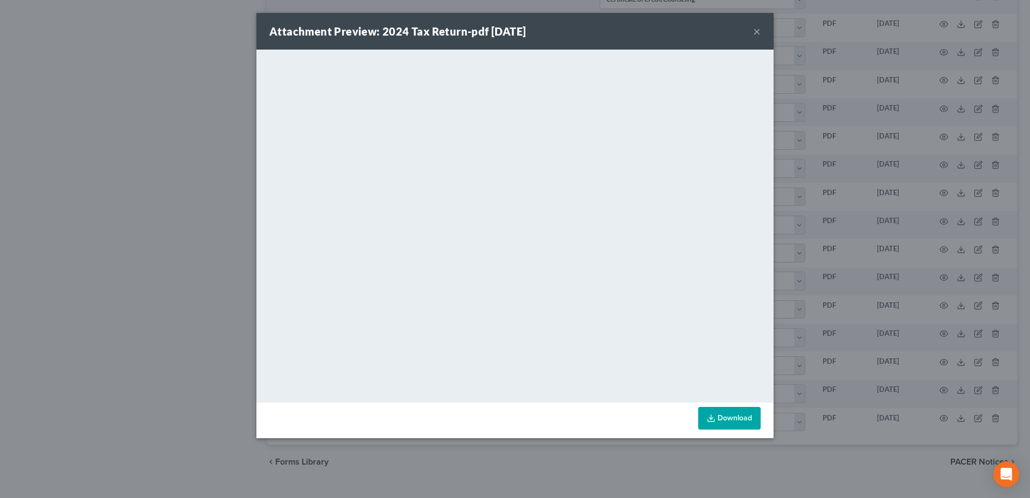
click at [754, 27] on button "×" at bounding box center [757, 31] width 8 height 13
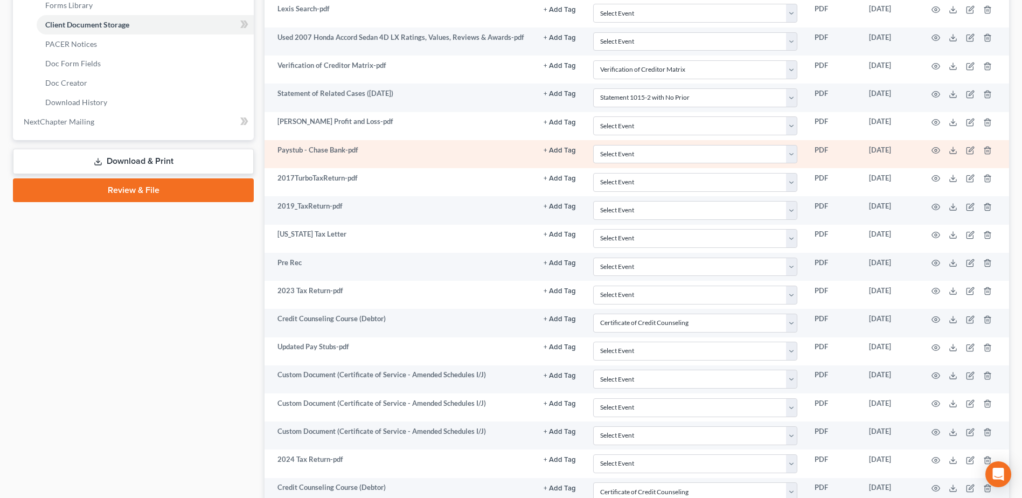
scroll to position [539, 0]
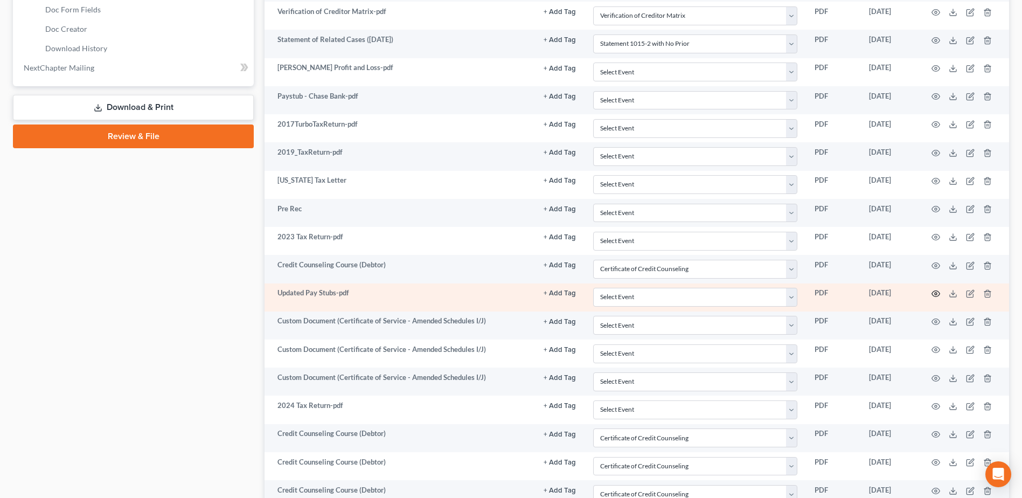
click at [937, 294] on icon "button" at bounding box center [935, 293] width 9 height 9
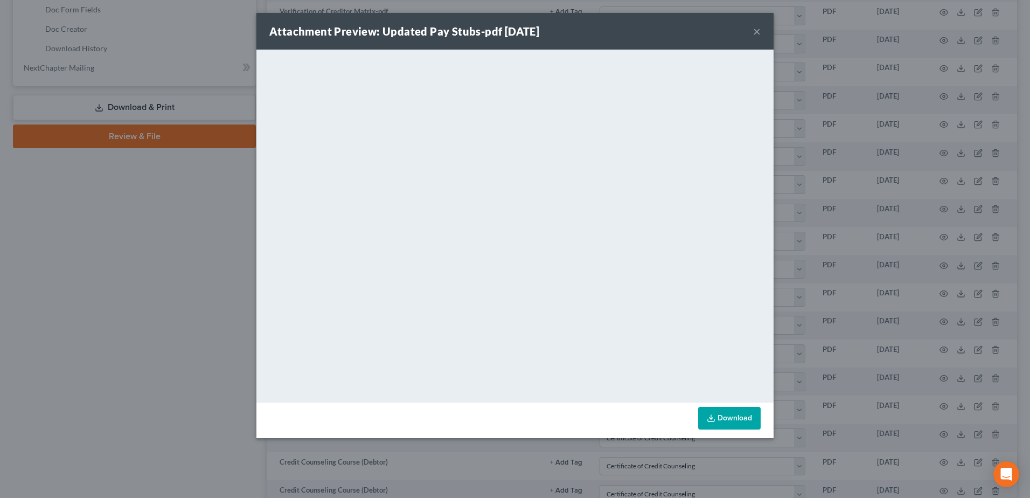
click at [755, 33] on button "×" at bounding box center [757, 31] width 8 height 13
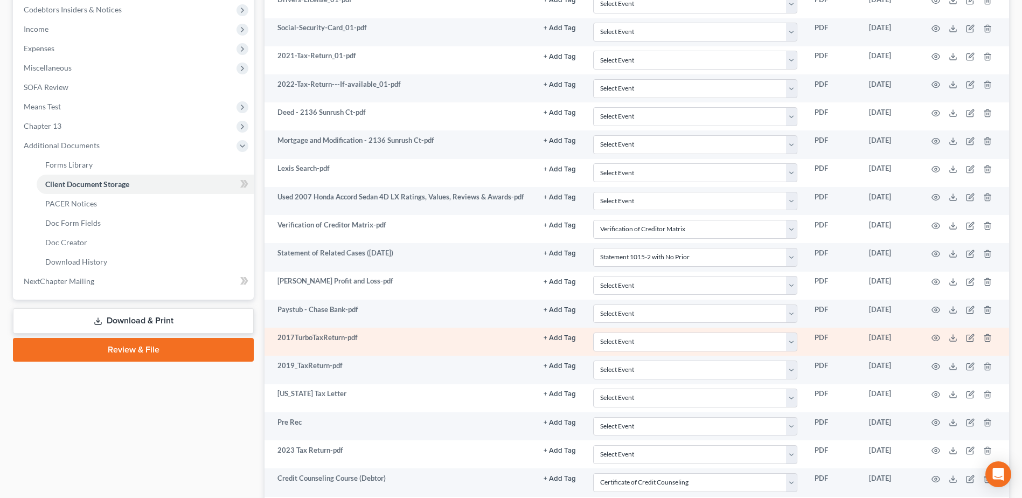
scroll to position [323, 0]
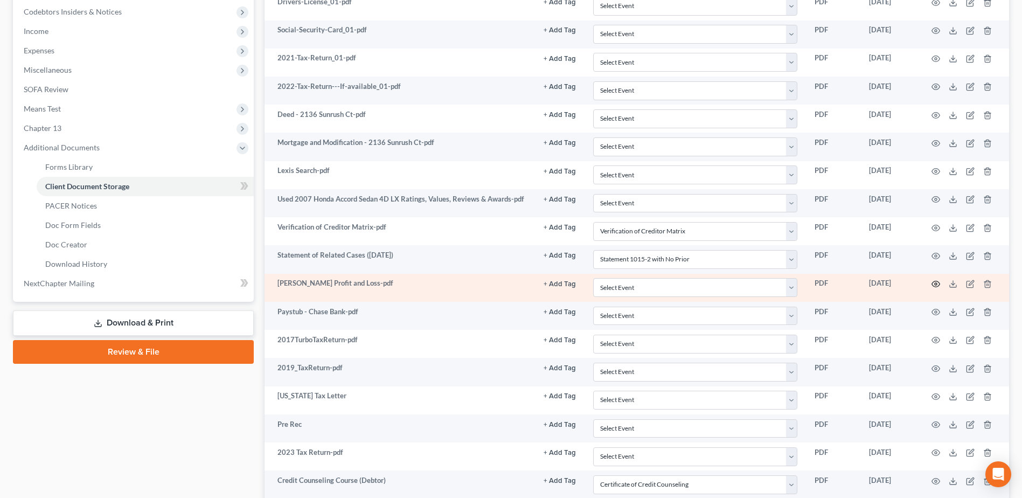
click at [938, 281] on icon "button" at bounding box center [935, 284] width 9 height 9
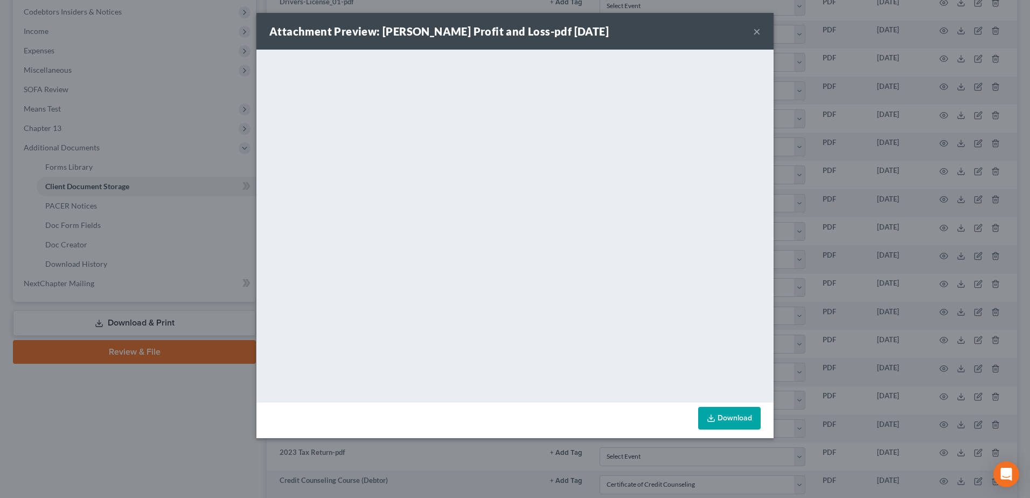
click at [755, 29] on button "×" at bounding box center [757, 31] width 8 height 13
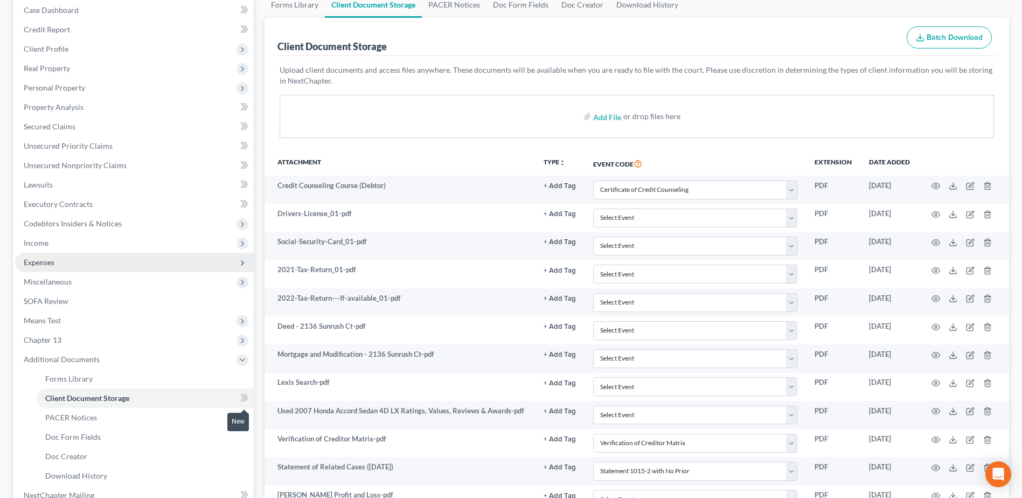
scroll to position [108, 0]
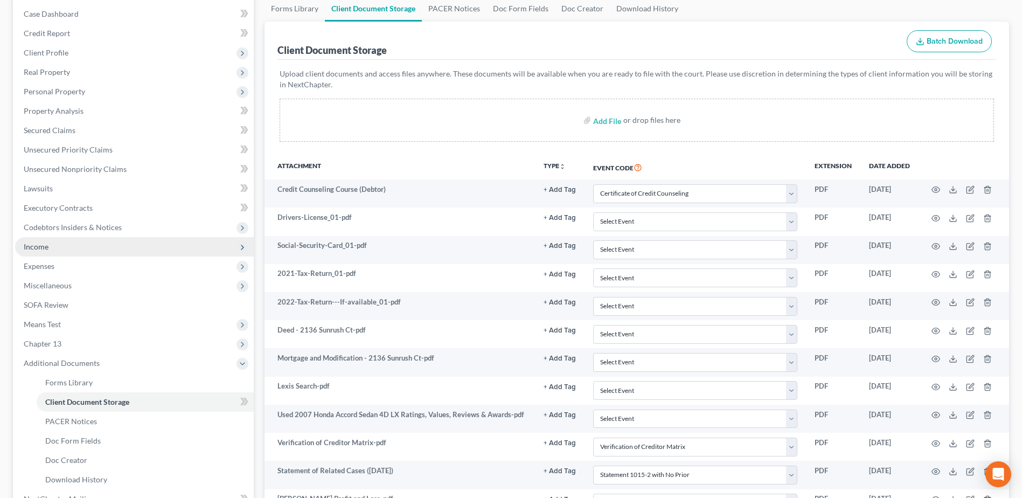
click at [61, 252] on span "Income" at bounding box center [134, 246] width 239 height 19
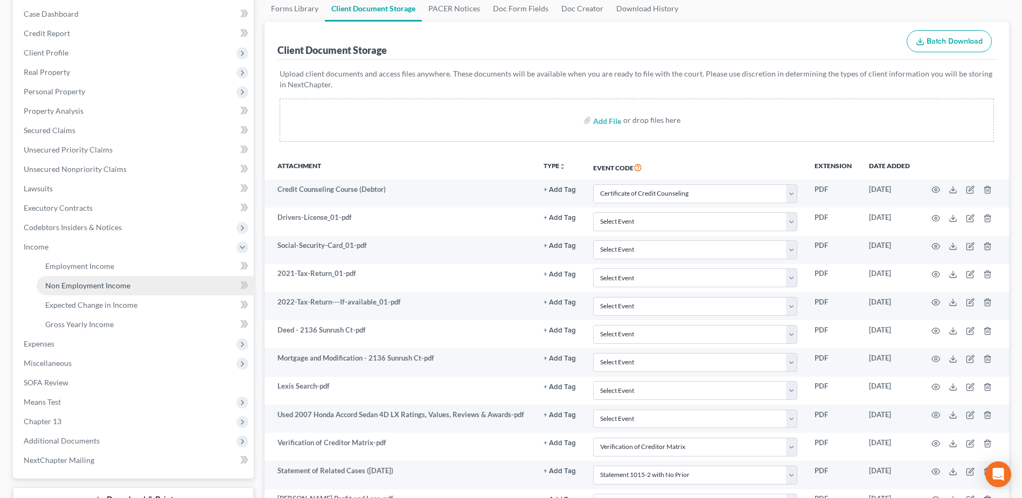
click at [74, 283] on span "Non Employment Income" at bounding box center [87, 285] width 85 height 9
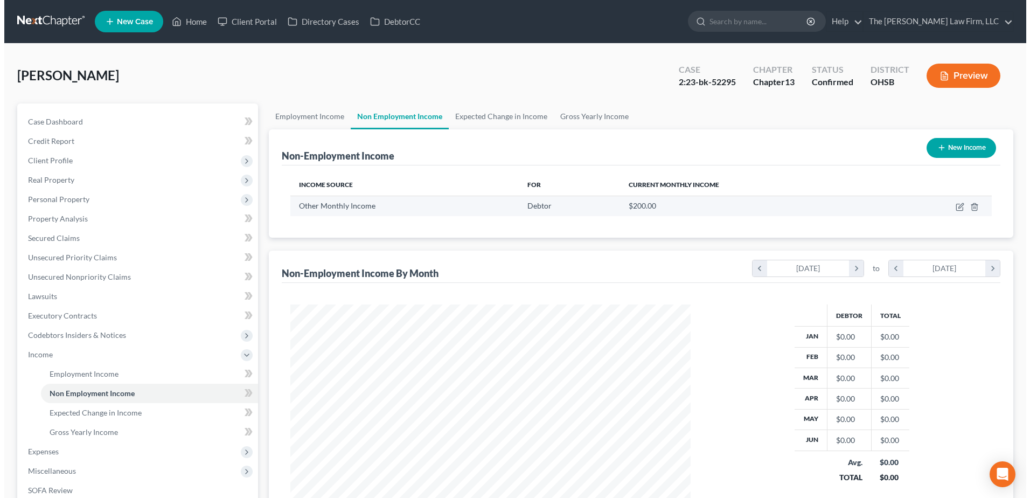
scroll to position [200, 421]
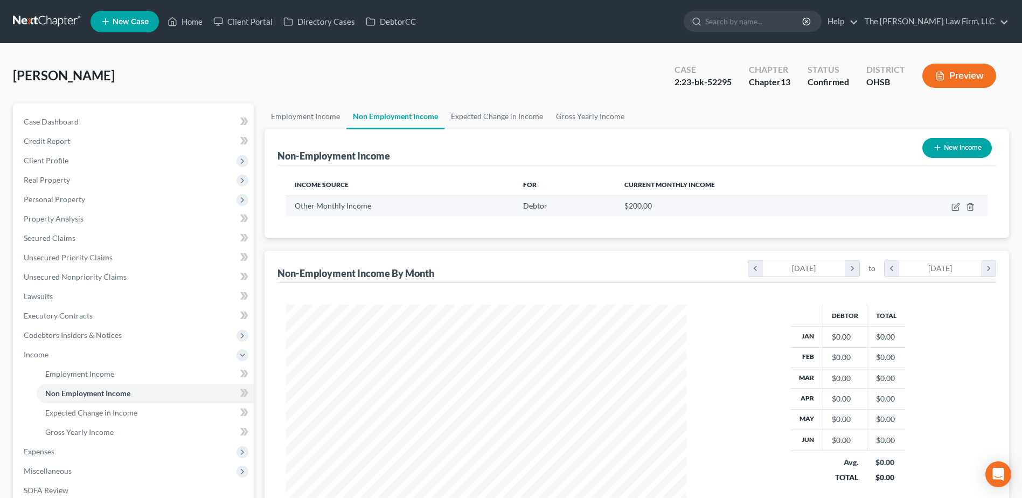
click at [962, 205] on td at bounding box center [933, 206] width 109 height 20
click at [957, 209] on icon "button" at bounding box center [955, 207] width 9 height 9
select select "13"
select select "0"
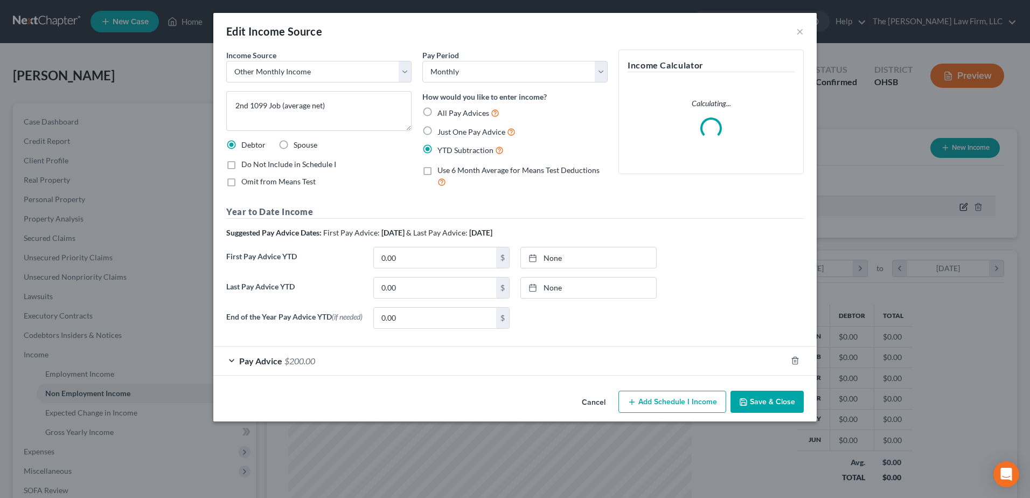
scroll to position [201, 426]
click at [476, 358] on div "Pay Advice $200.00" at bounding box center [499, 360] width 573 height 29
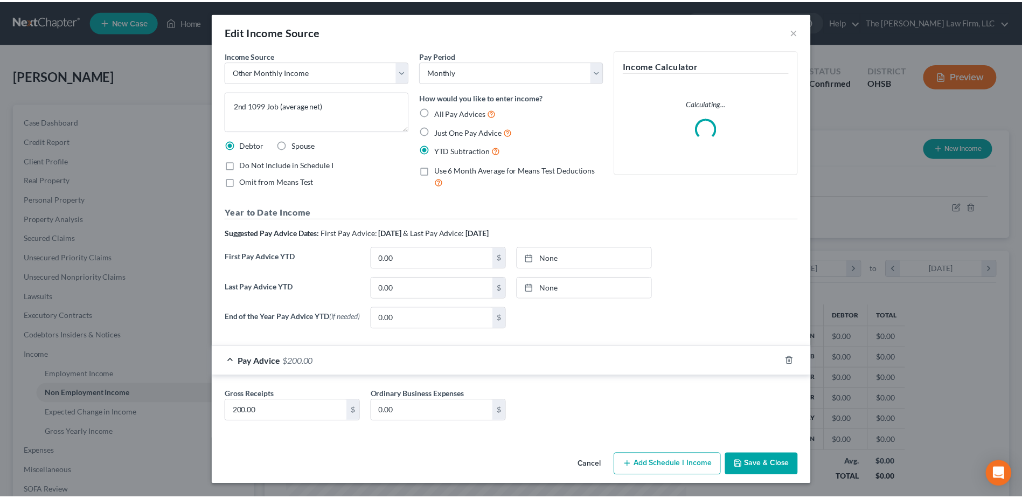
scroll to position [2, 0]
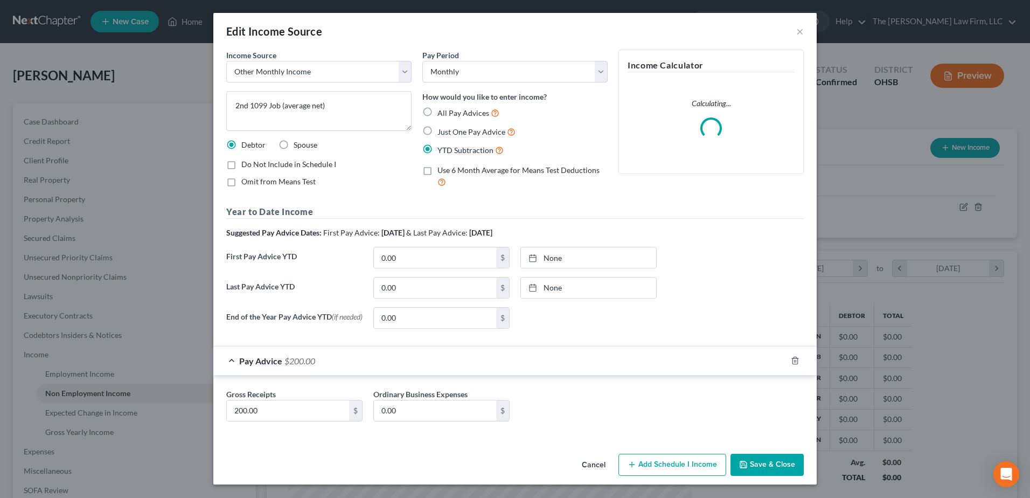
click at [779, 462] on button "Save & Close" at bounding box center [767, 465] width 73 height 23
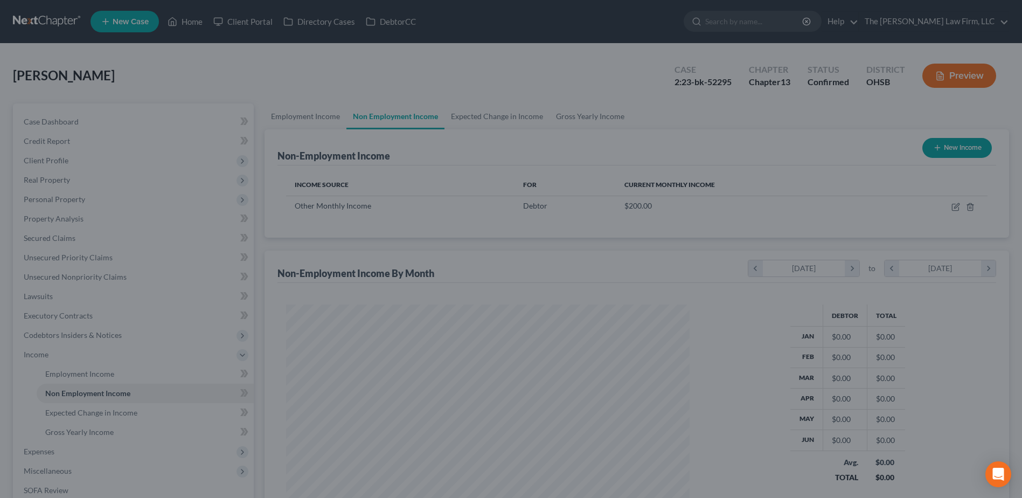
scroll to position [538536, 538314]
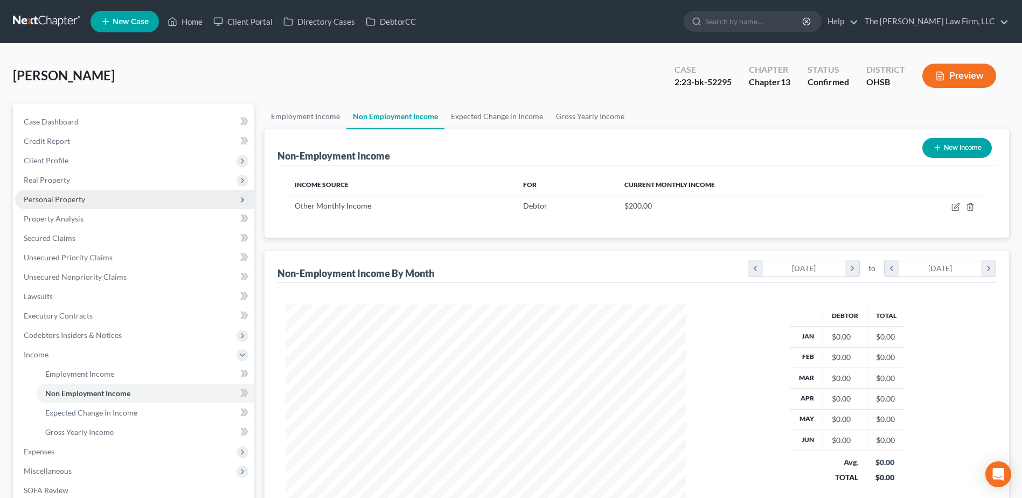
click at [56, 196] on span "Personal Property" at bounding box center [54, 198] width 61 height 9
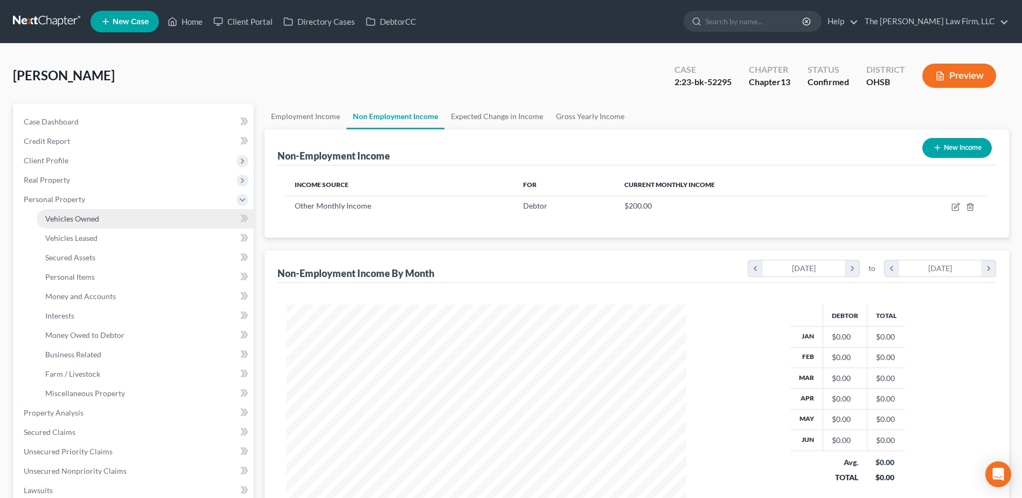
click at [66, 218] on span "Vehicles Owned" at bounding box center [72, 218] width 54 height 9
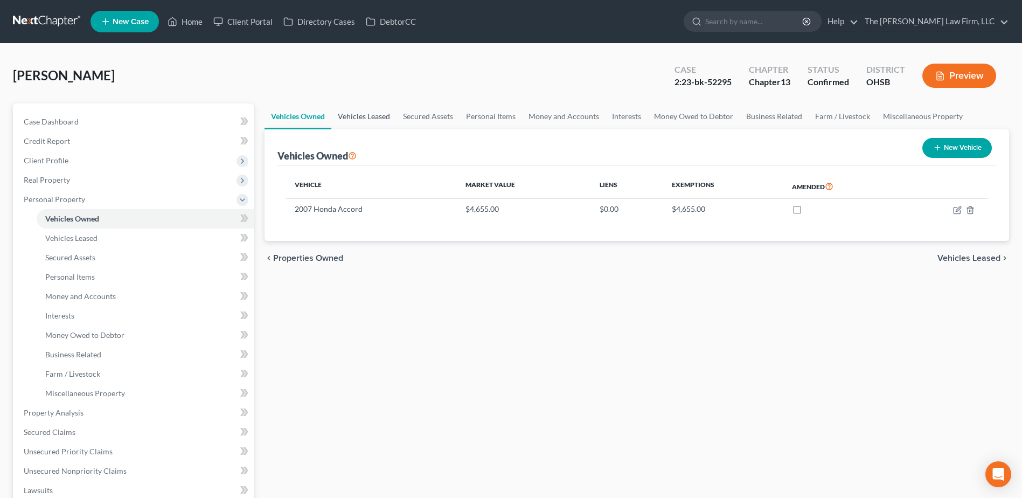
click at [366, 117] on link "Vehicles Leased" at bounding box center [363, 116] width 65 height 26
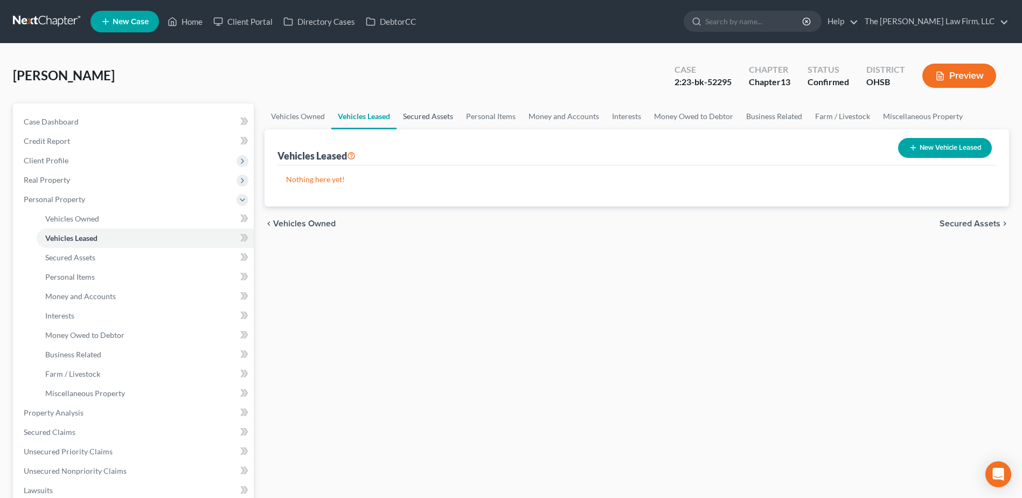
click at [423, 114] on link "Secured Assets" at bounding box center [428, 116] width 63 height 26
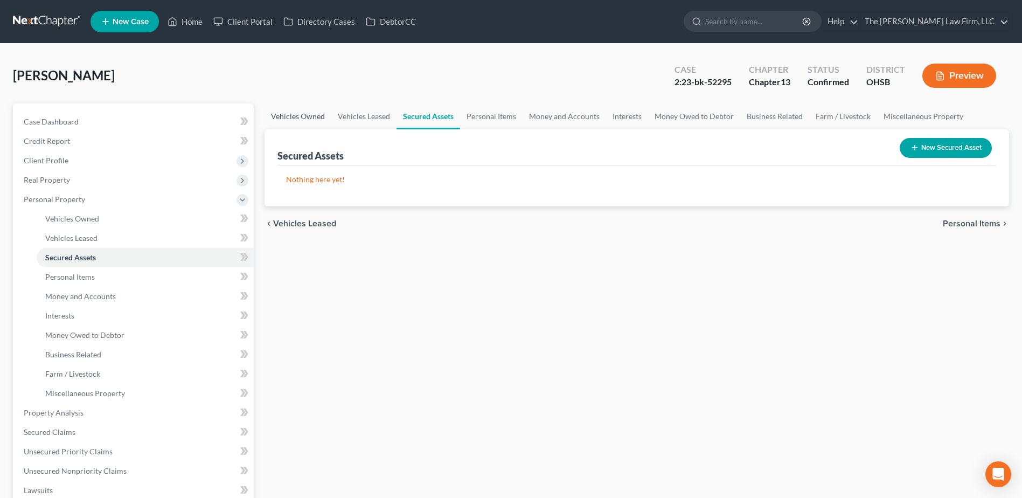
click at [315, 116] on link "Vehicles Owned" at bounding box center [298, 116] width 67 height 26
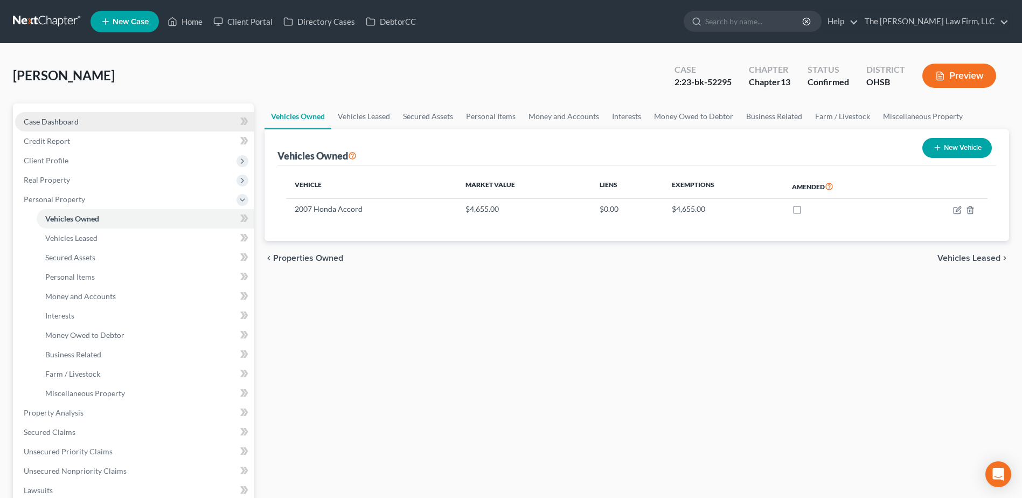
click at [84, 116] on link "Case Dashboard" at bounding box center [134, 121] width 239 height 19
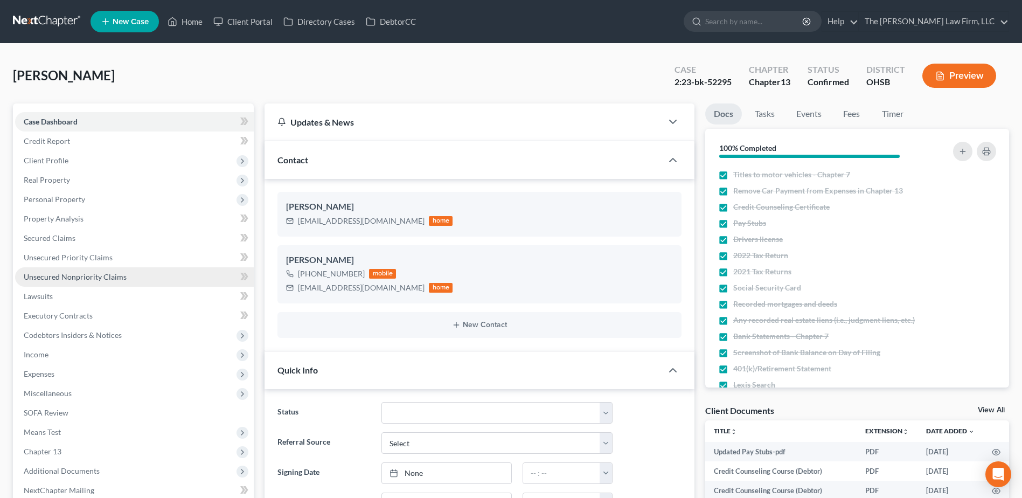
scroll to position [942, 0]
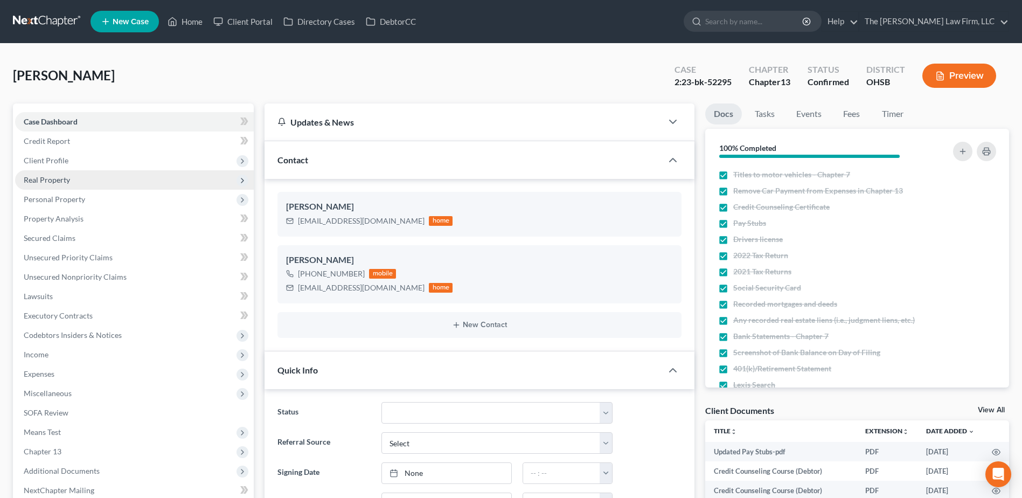
drag, startPoint x: 52, startPoint y: 158, endPoint x: 57, endPoint y: 172, distance: 14.3
click at [52, 158] on span "Client Profile" at bounding box center [46, 160] width 45 height 9
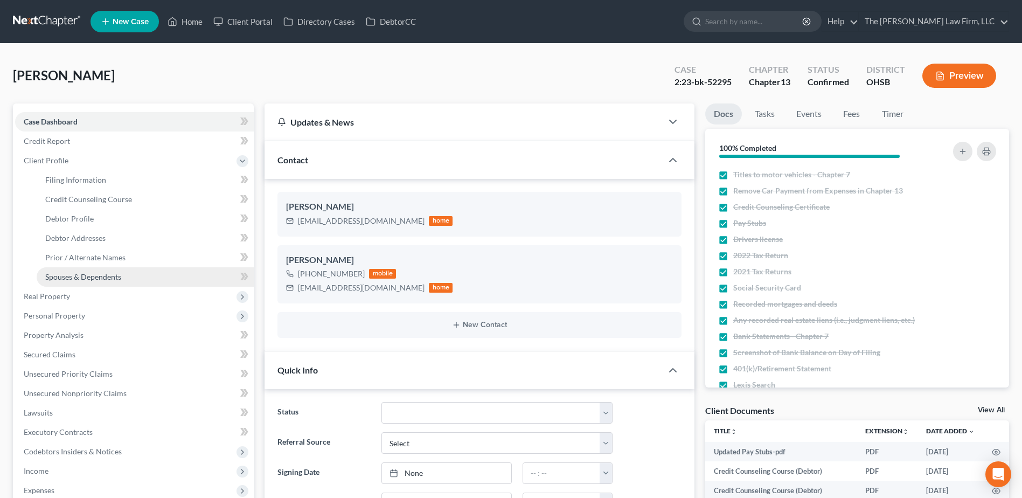
click at [78, 272] on span "Spouses & Dependents" at bounding box center [83, 276] width 76 height 9
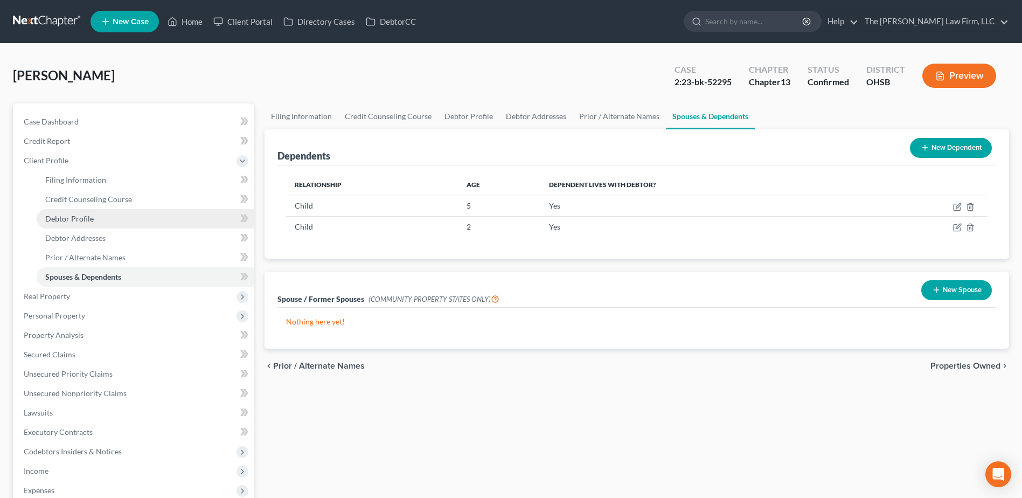
click at [66, 218] on span "Debtor Profile" at bounding box center [69, 218] width 48 height 9
select select "1"
select select "3"
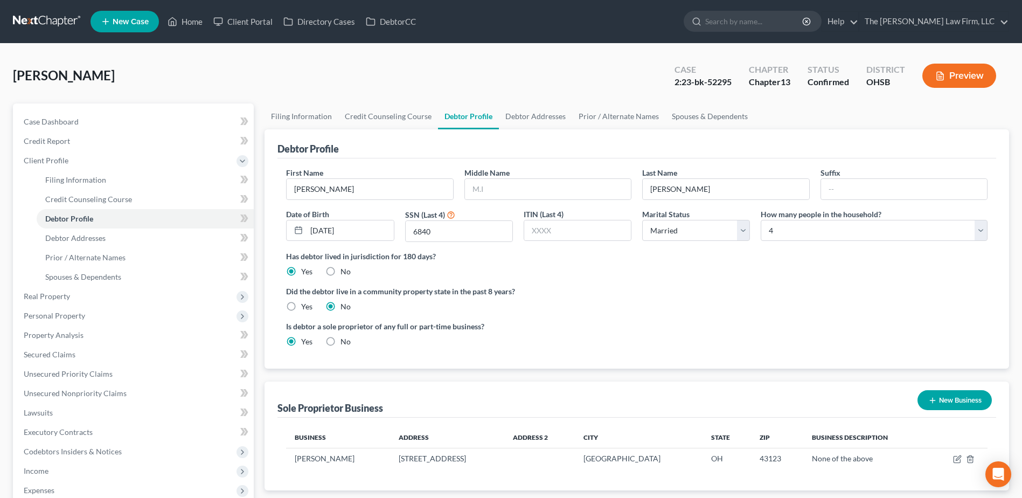
click at [47, 19] on link at bounding box center [47, 21] width 69 height 19
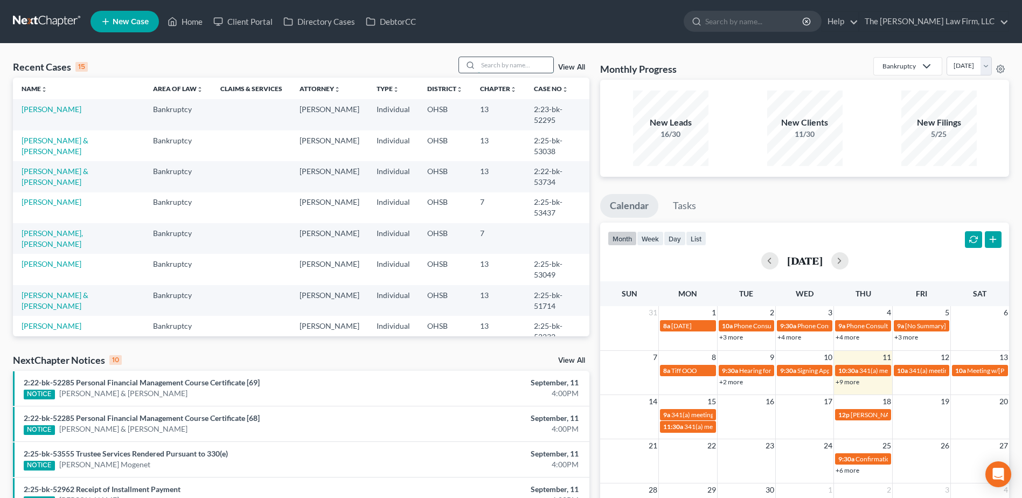
click at [516, 71] on input "search" at bounding box center [515, 65] width 75 height 16
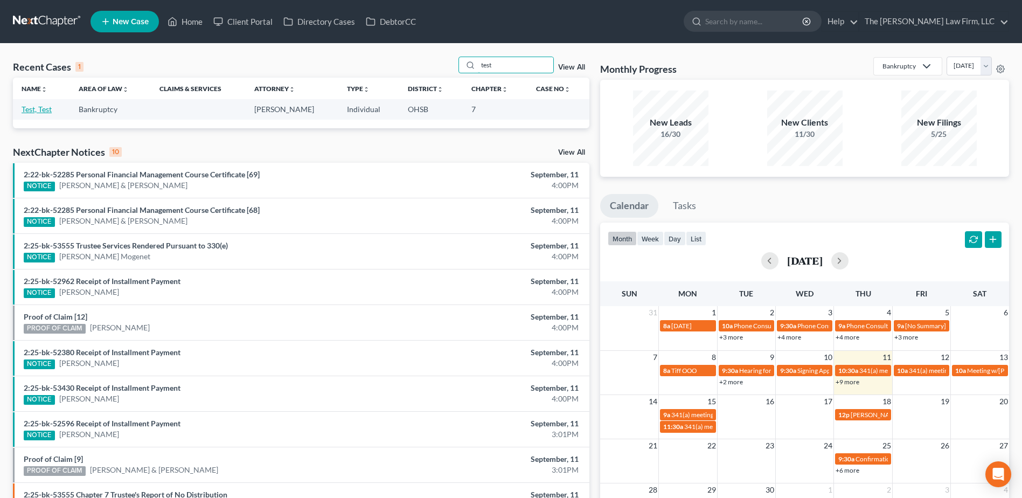
type input "test"
click at [46, 110] on link "Test, Test" at bounding box center [37, 109] width 30 height 9
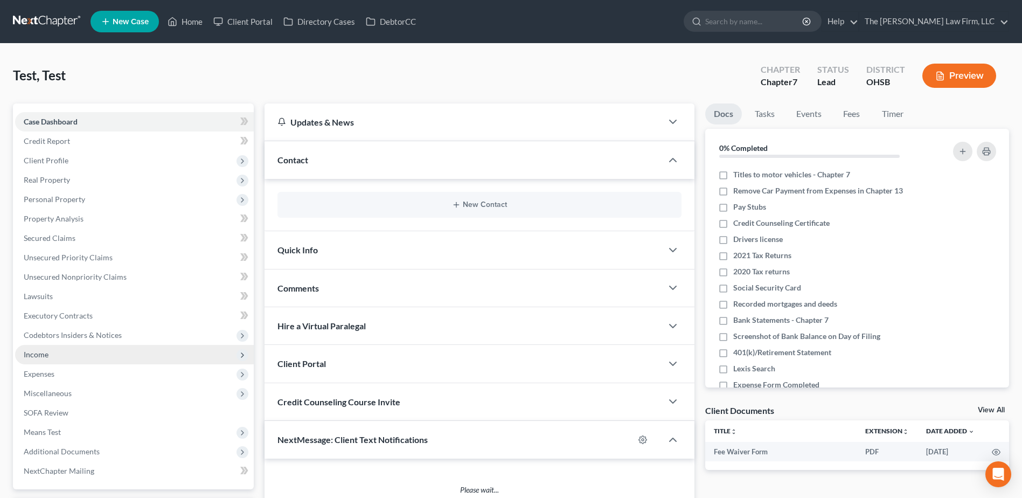
click at [48, 353] on span "Income" at bounding box center [36, 354] width 25 height 9
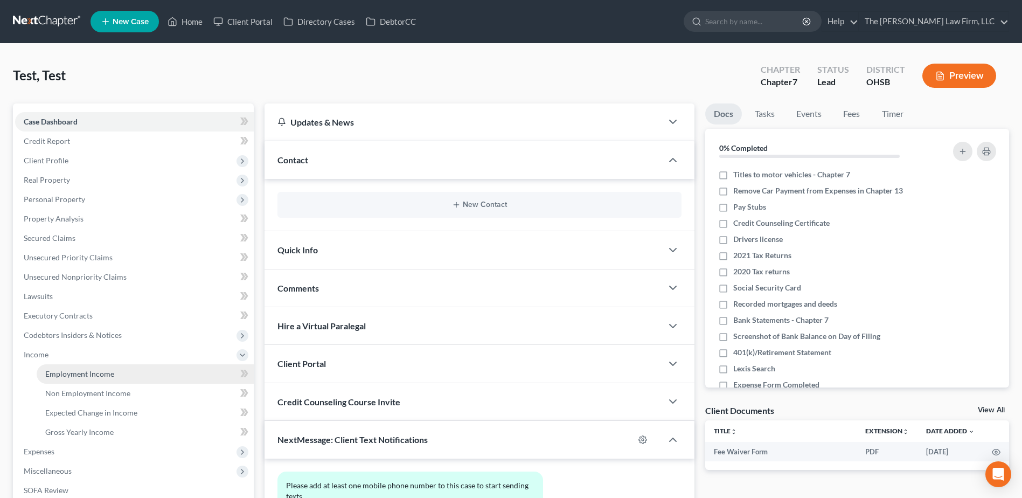
click at [73, 371] on span "Employment Income" at bounding box center [79, 373] width 69 height 9
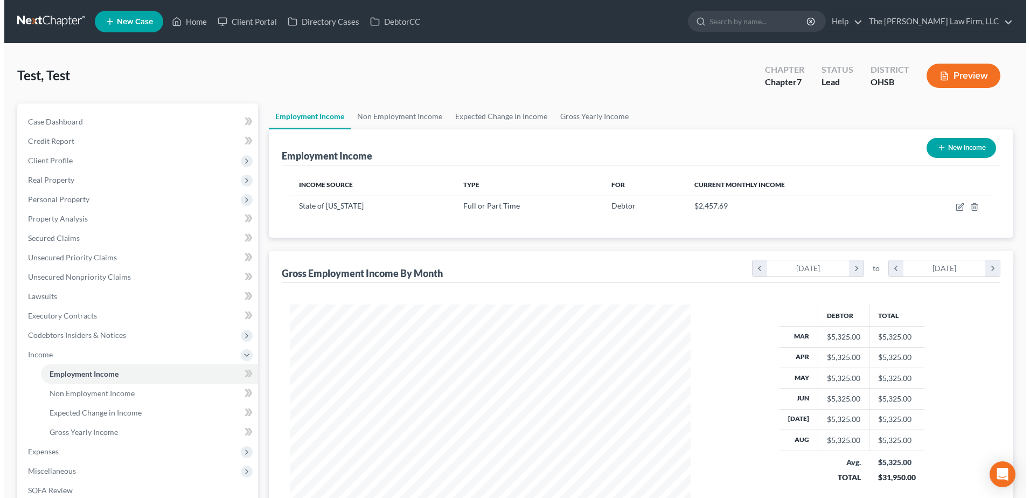
scroll to position [200, 421]
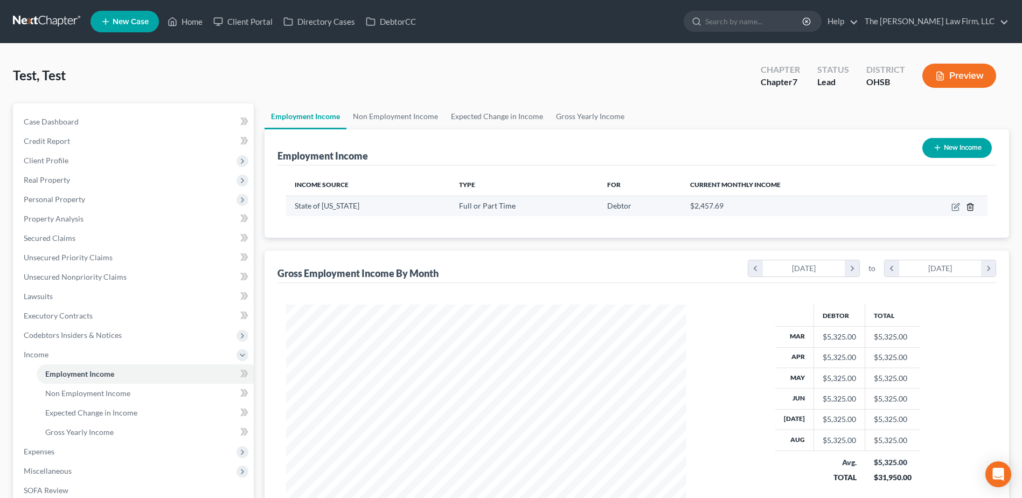
click at [971, 209] on icon "button" at bounding box center [970, 207] width 9 height 9
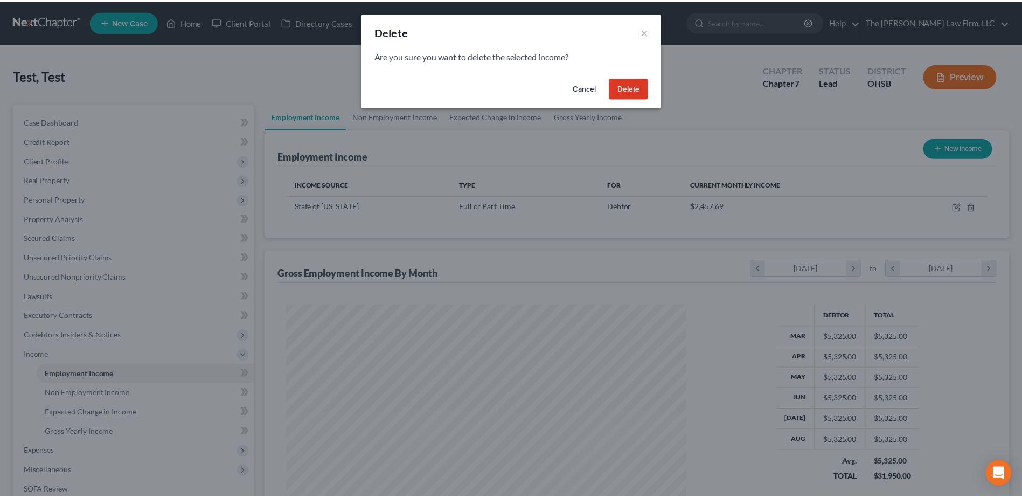
scroll to position [201, 426]
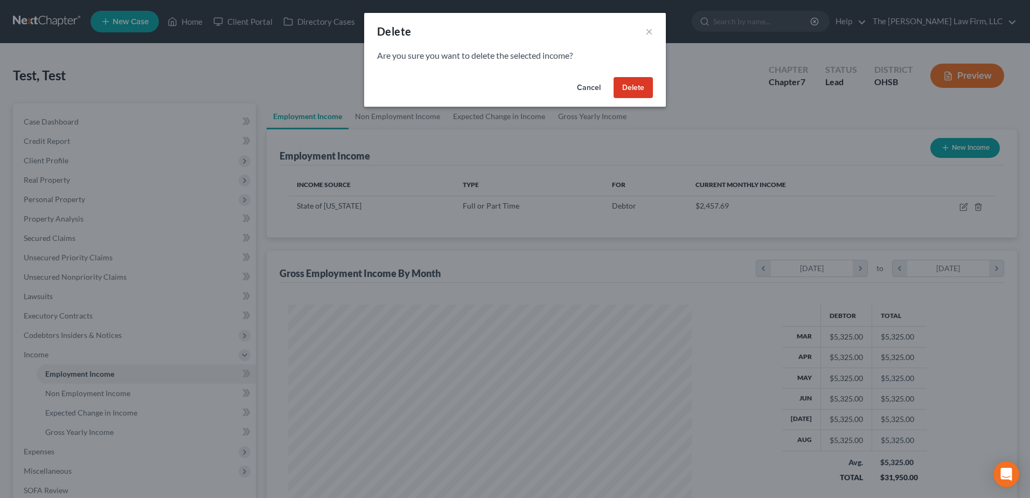
click at [642, 82] on button "Delete" at bounding box center [633, 88] width 39 height 22
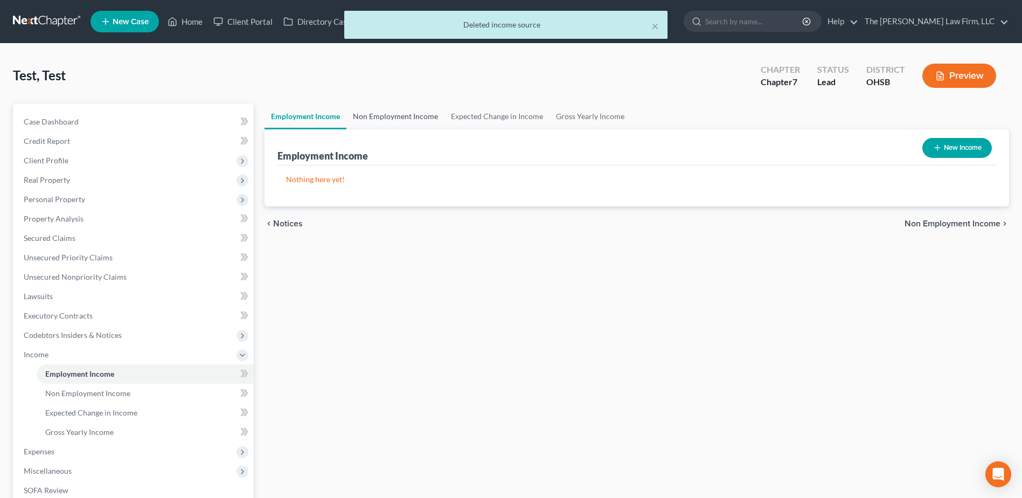
click at [384, 119] on link "Non Employment Income" at bounding box center [395, 116] width 98 height 26
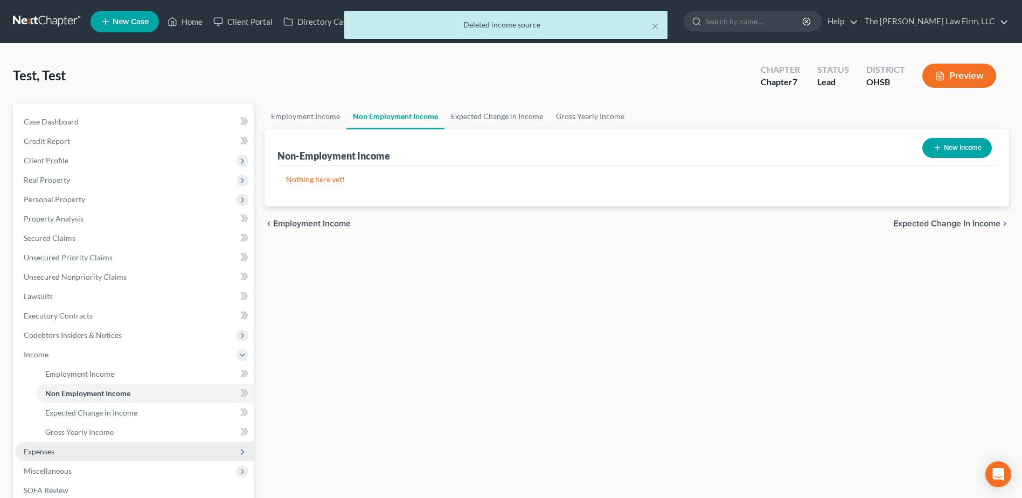
click at [62, 457] on span "Expenses" at bounding box center [134, 451] width 239 height 19
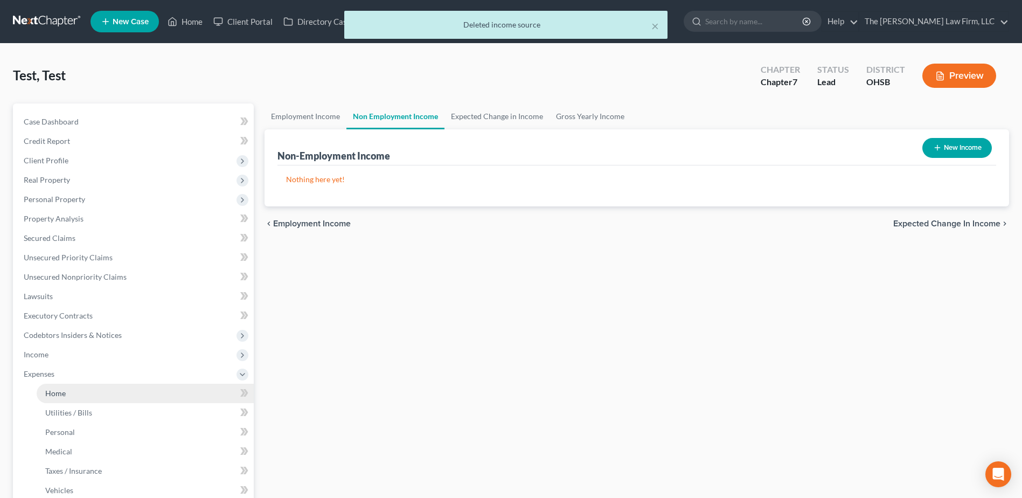
click at [60, 394] on span "Home" at bounding box center [55, 392] width 20 height 9
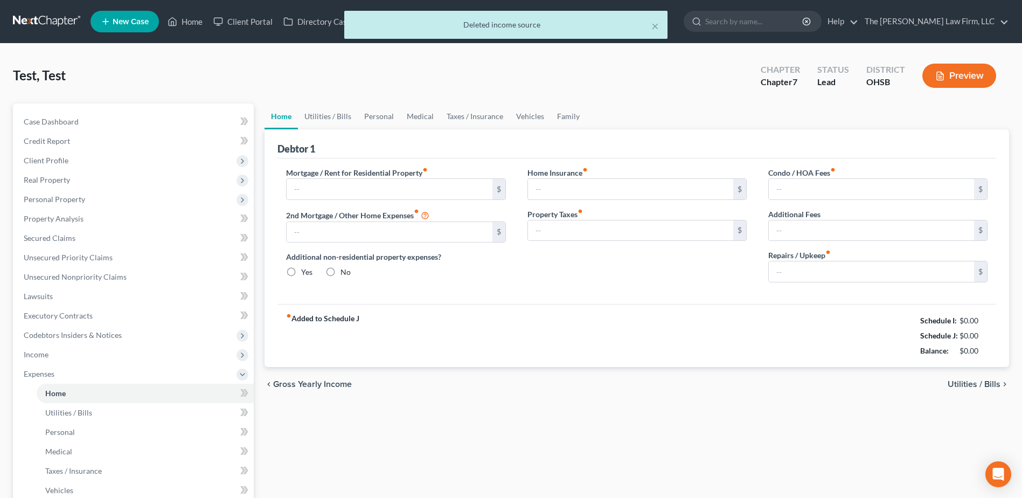
type input "2,800.00"
type input "0.00"
radio input "true"
type input "45.00"
type input "0.00"
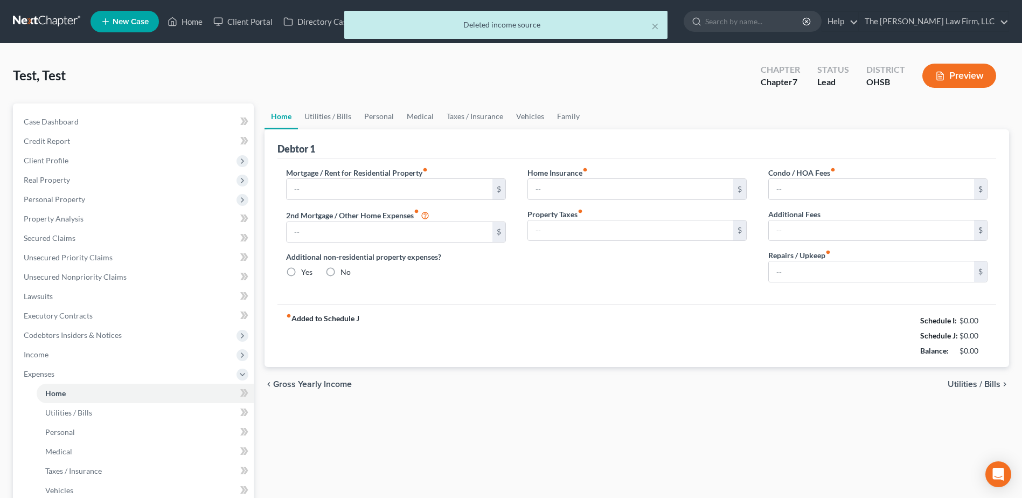
type input "0.00"
type input "25.00"
click at [361, 178] on div "Mortgage / Rent for Residential Property fiber_manual_record 2,800.00 $" at bounding box center [395, 183] width 219 height 33
click at [356, 192] on input "2,800.00" at bounding box center [389, 189] width 205 height 20
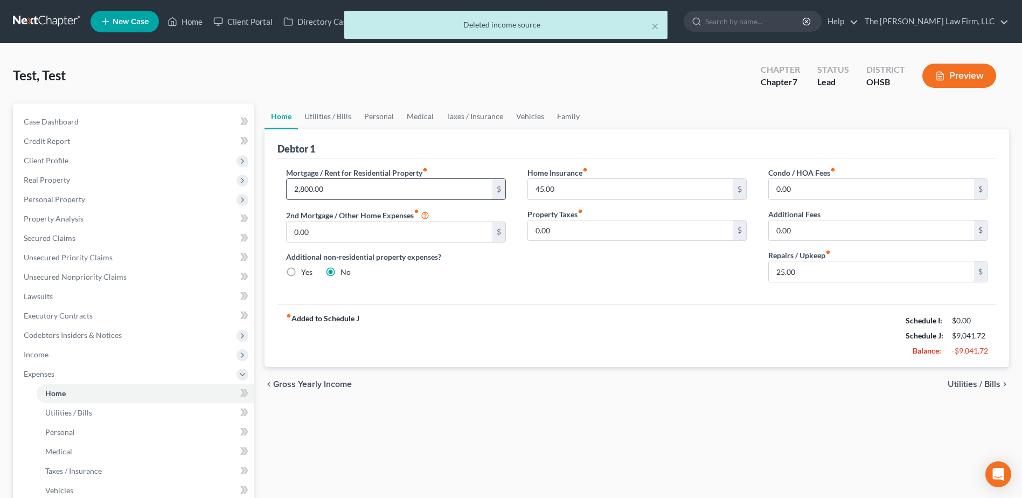
click at [356, 192] on input "2,800.00" at bounding box center [389, 189] width 205 height 20
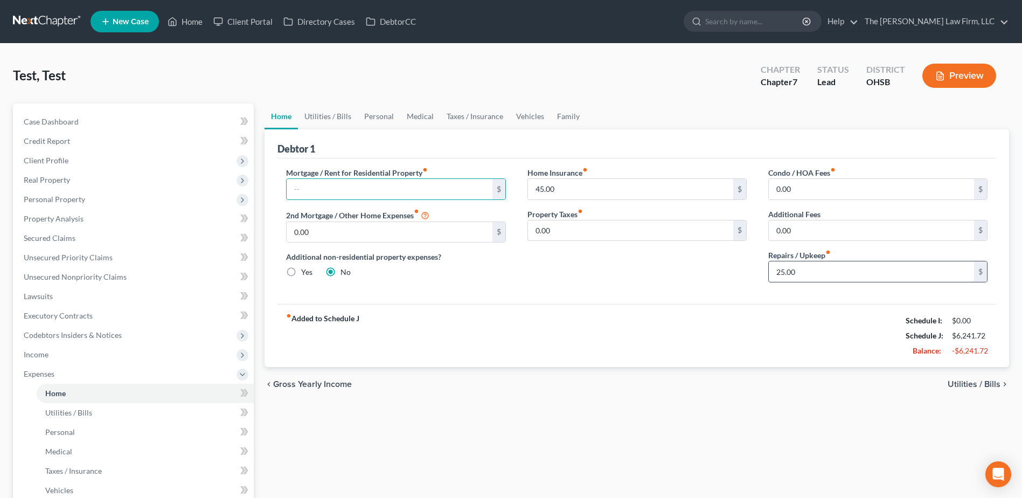
click at [824, 267] on input "25.00" at bounding box center [871, 271] width 205 height 20
click at [554, 189] on input "45.00" at bounding box center [630, 189] width 205 height 20
click at [323, 115] on link "Utilities / Bills" at bounding box center [328, 116] width 60 height 26
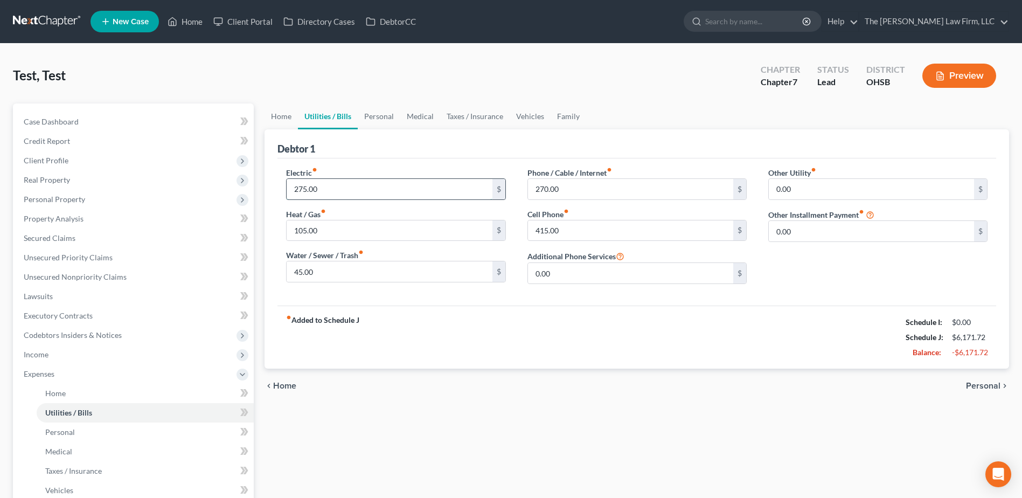
click at [322, 182] on input "275.00" at bounding box center [389, 189] width 205 height 20
click at [307, 230] on input "105.00" at bounding box center [389, 230] width 205 height 20
click at [300, 269] on input "45.00" at bounding box center [389, 271] width 205 height 20
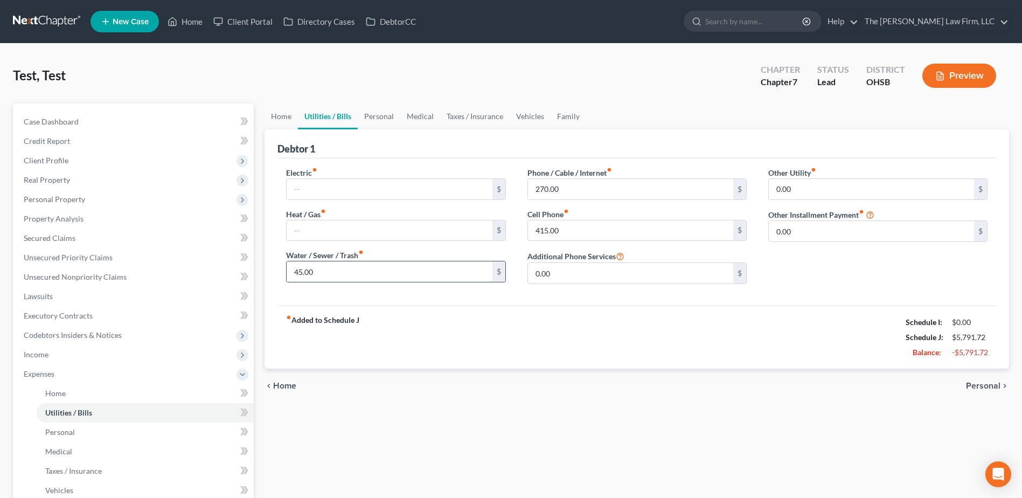
click at [300, 269] on input "45.00" at bounding box center [389, 271] width 205 height 20
click at [544, 189] on input "270.00" at bounding box center [630, 189] width 205 height 20
click at [547, 227] on input "415.00" at bounding box center [630, 230] width 205 height 20
click at [372, 111] on link "Personal" at bounding box center [379, 116] width 43 height 26
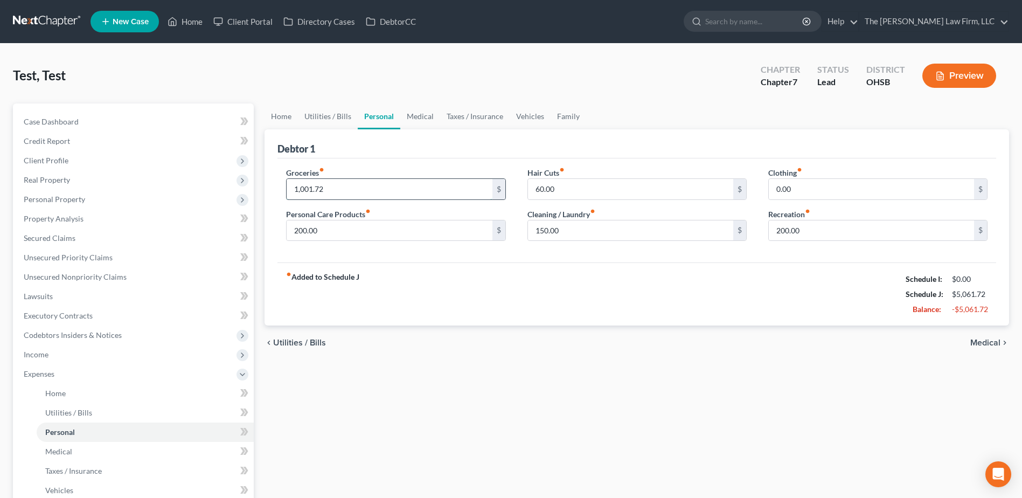
click at [376, 186] on input "1,001.72" at bounding box center [389, 189] width 205 height 20
click at [354, 237] on input "200.00" at bounding box center [389, 230] width 205 height 20
click at [630, 192] on input "60.00" at bounding box center [630, 189] width 205 height 20
click at [603, 232] on input "150.00" at bounding box center [630, 230] width 205 height 20
click at [809, 231] on input "200.00" at bounding box center [871, 230] width 205 height 20
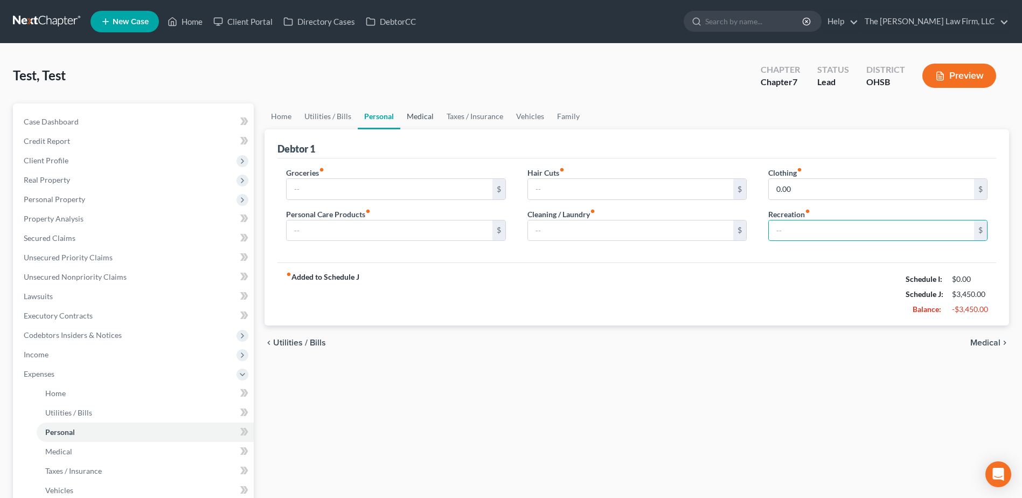
click at [426, 118] on link "Medical" at bounding box center [420, 116] width 40 height 26
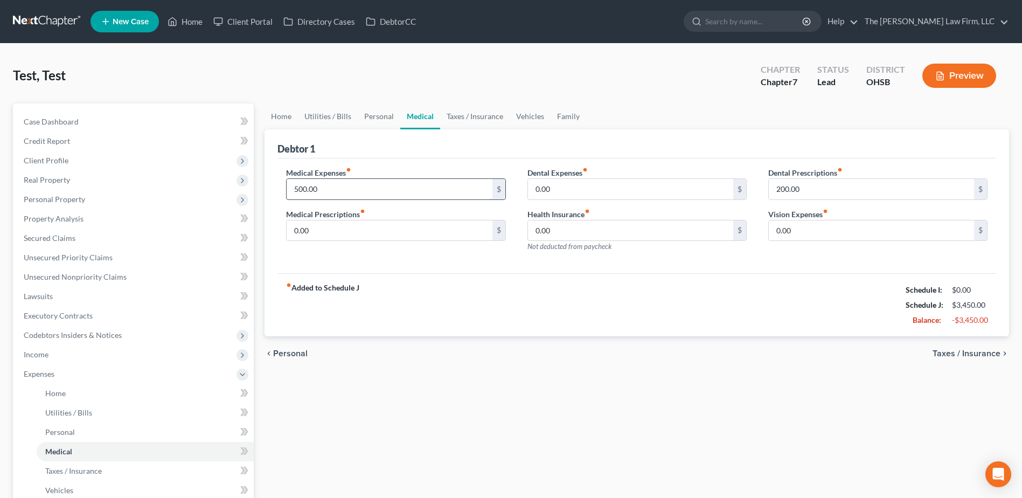
click at [356, 185] on input "500.00" at bounding box center [389, 189] width 205 height 20
click at [829, 191] on input "200.00" at bounding box center [871, 189] width 205 height 20
click at [470, 114] on link "Taxes / Insurance" at bounding box center [474, 116] width 69 height 26
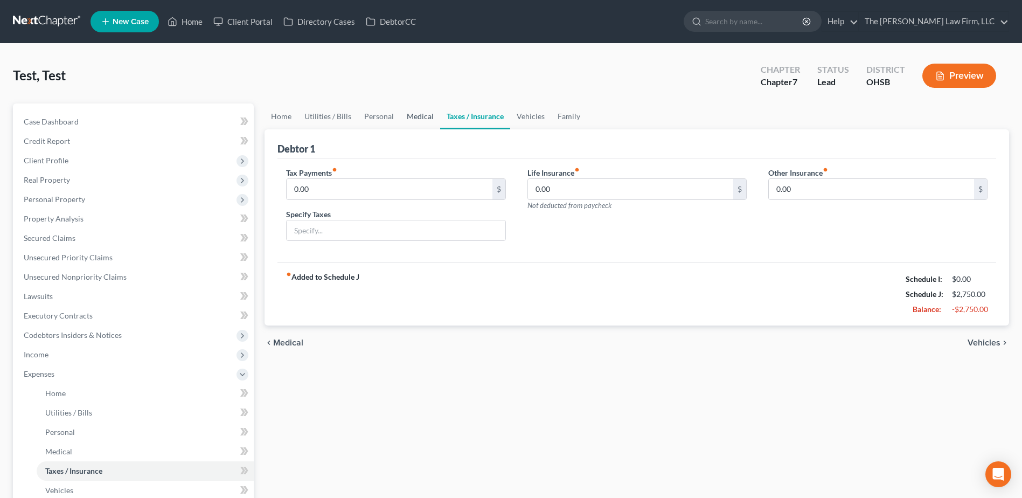
click at [414, 110] on link "Medical" at bounding box center [420, 116] width 40 height 26
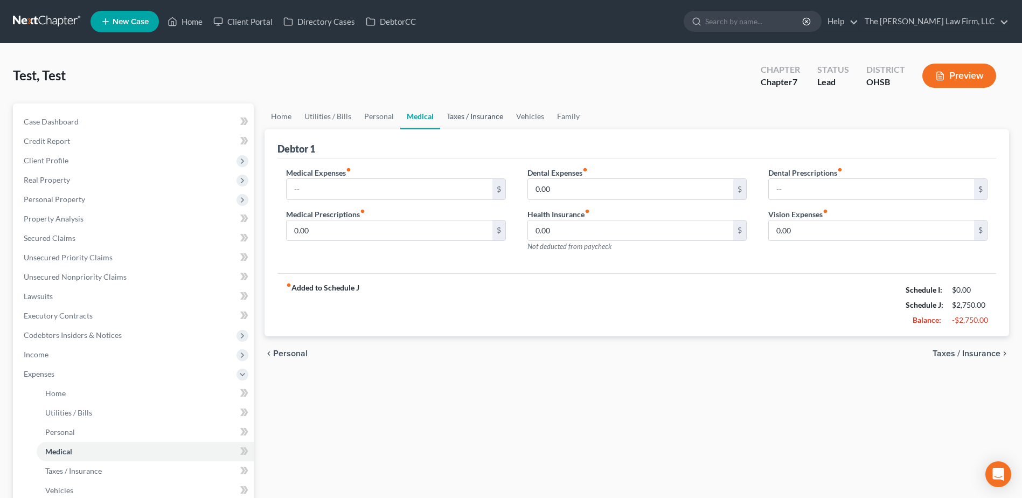
click at [456, 121] on link "Taxes / Insurance" at bounding box center [474, 116] width 69 height 26
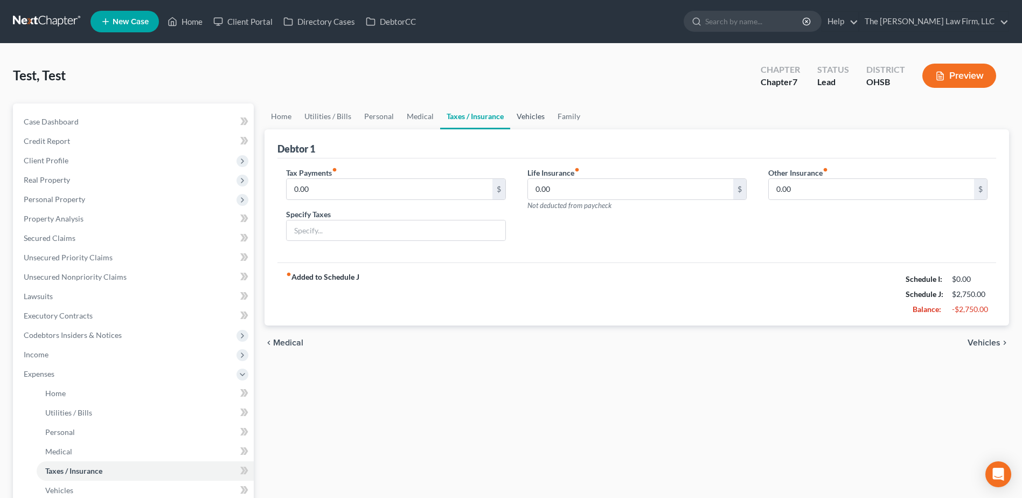
click at [532, 116] on link "Vehicles" at bounding box center [530, 116] width 41 height 26
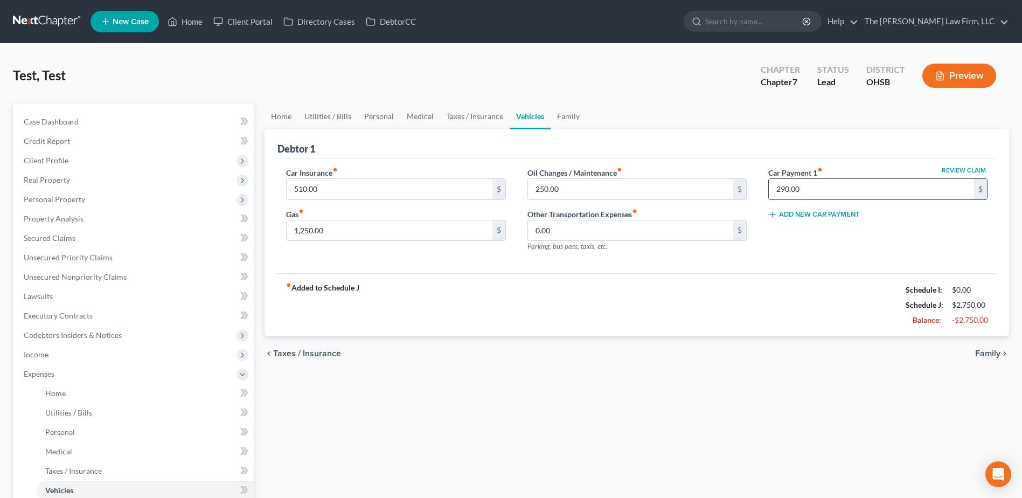
click at [810, 194] on input "290.00" at bounding box center [871, 189] width 205 height 20
click at [593, 189] on input "250.00" at bounding box center [630, 189] width 205 height 20
click at [377, 183] on input "510.00" at bounding box center [389, 189] width 205 height 20
click at [315, 232] on input "1,250.00" at bounding box center [389, 230] width 205 height 20
click at [562, 118] on link "Family" at bounding box center [569, 116] width 36 height 26
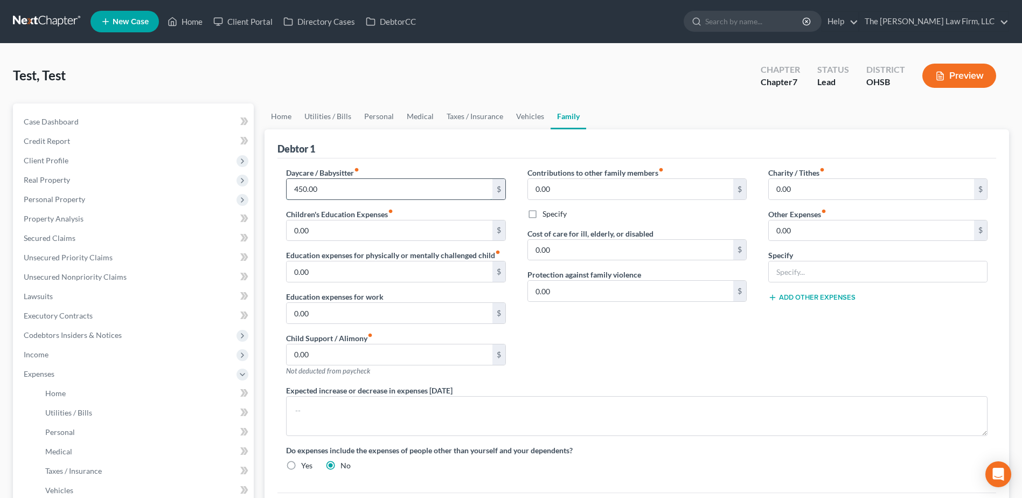
click at [348, 179] on input "450.00" at bounding box center [389, 189] width 205 height 20
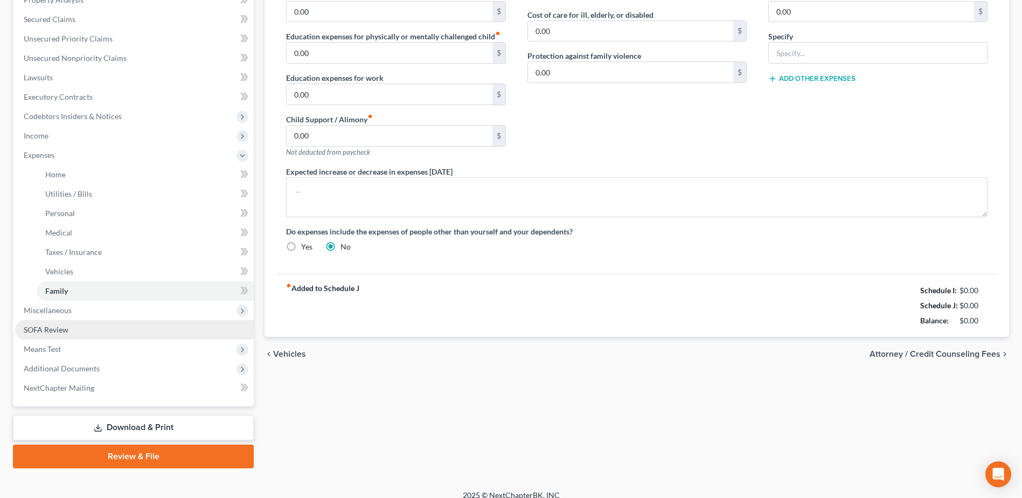
scroll to position [230, 0]
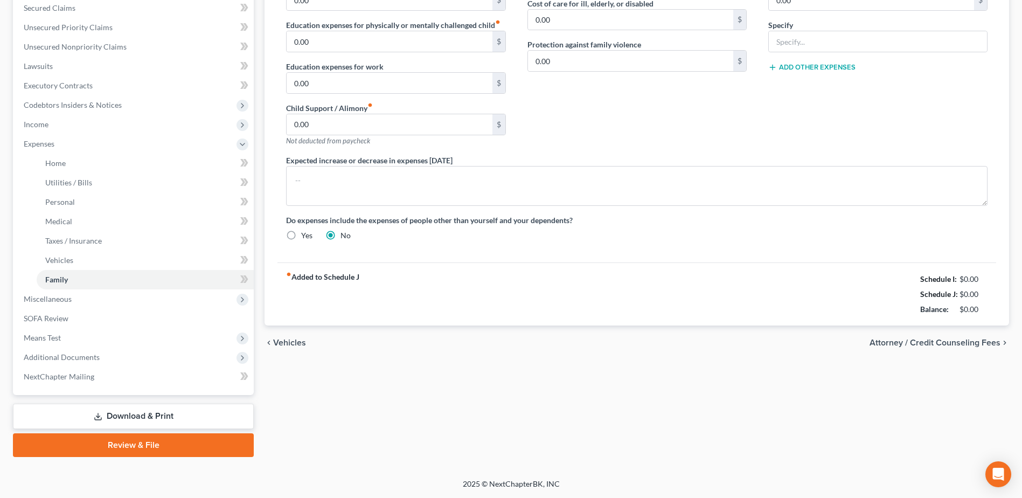
click at [128, 419] on link "Download & Print" at bounding box center [133, 416] width 241 height 25
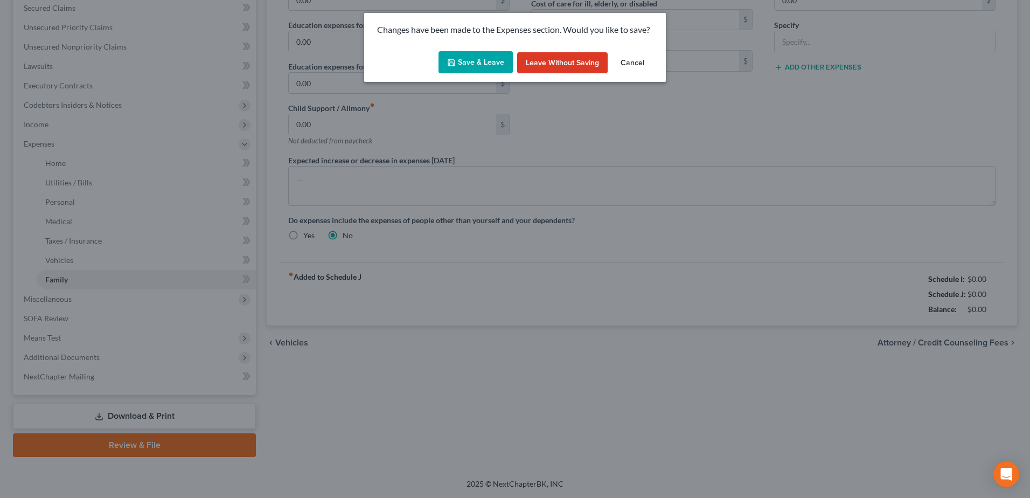
click at [488, 62] on button "Save & Leave" at bounding box center [476, 62] width 74 height 23
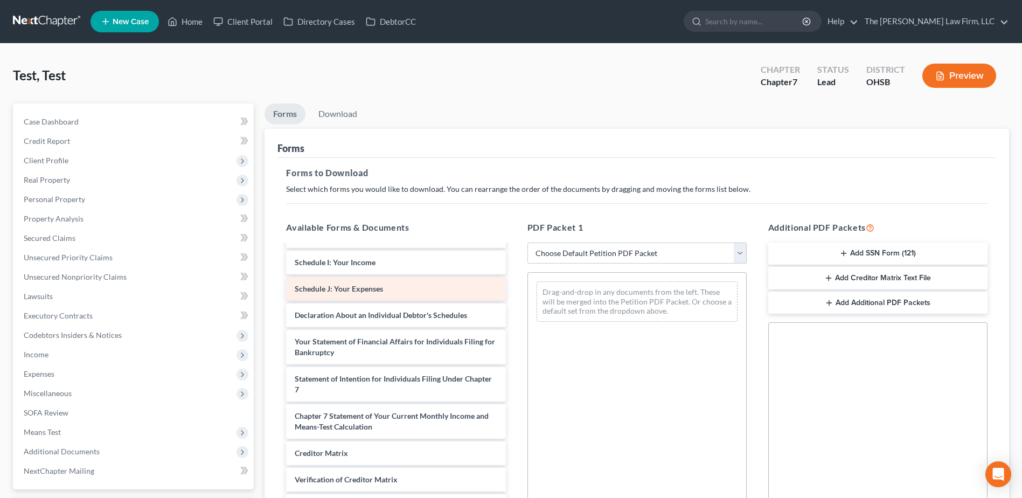
scroll to position [208, 0]
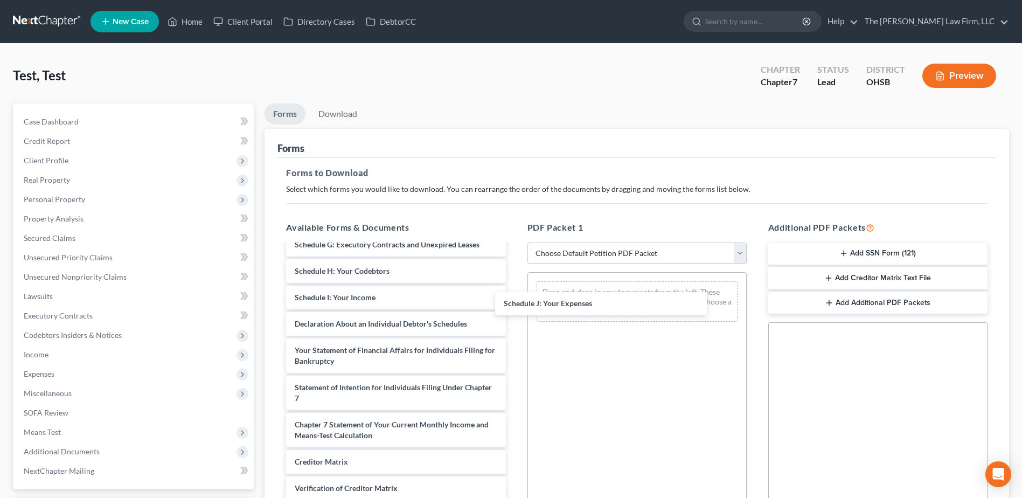
drag, startPoint x: 382, startPoint y: 336, endPoint x: 630, endPoint y: 289, distance: 252.3
click at [514, 307] on div "Schedule J: Your Expenses Fee Waiver Form Voluntary Petition for Individuals Fi…" at bounding box center [395, 300] width 237 height 526
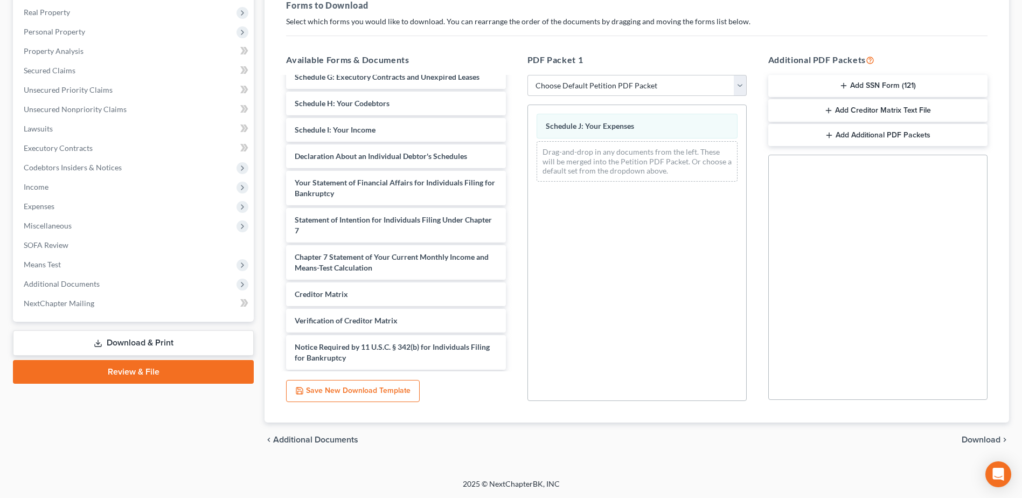
click at [981, 442] on span "Download" at bounding box center [981, 439] width 39 height 9
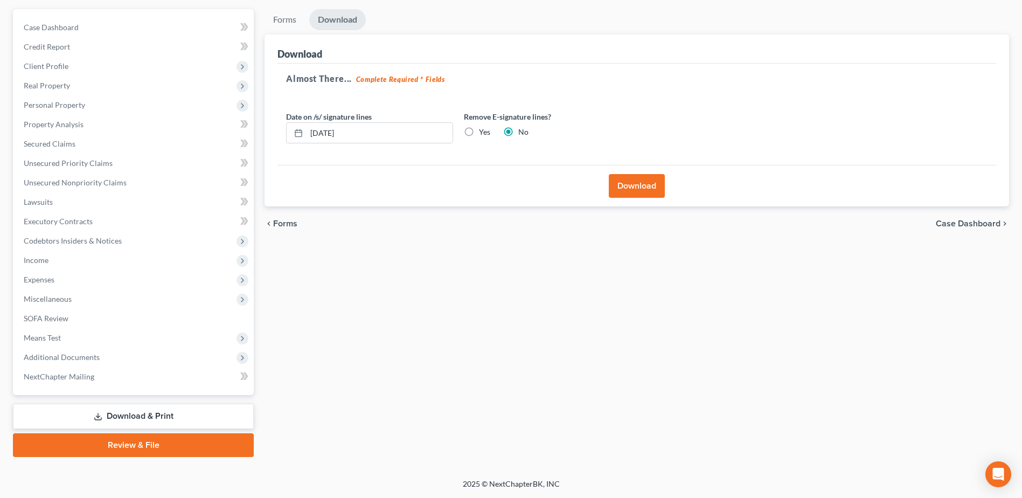
scroll to position [94, 0]
click at [628, 180] on button "Download" at bounding box center [637, 186] width 56 height 24
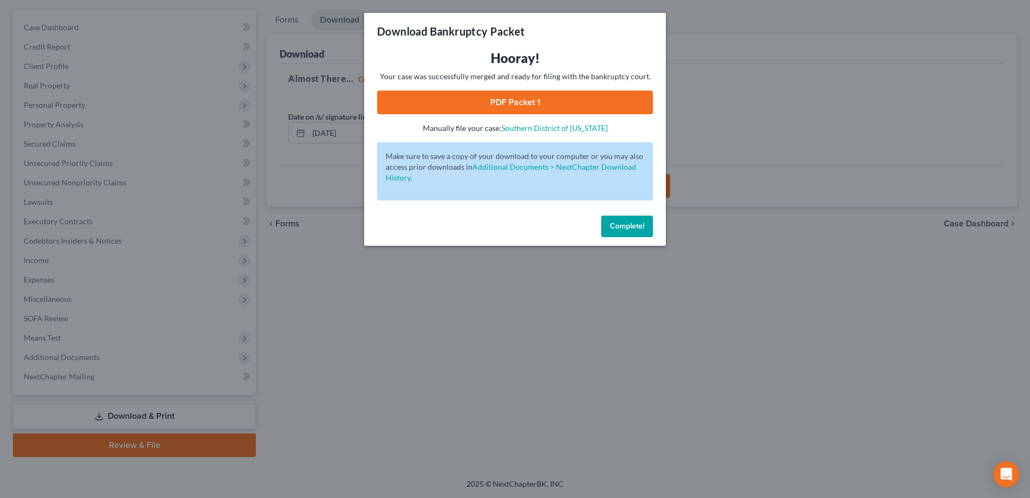
click at [446, 105] on link "PDF Packet 1" at bounding box center [515, 103] width 276 height 24
click at [620, 225] on span "Complete!" at bounding box center [627, 225] width 34 height 9
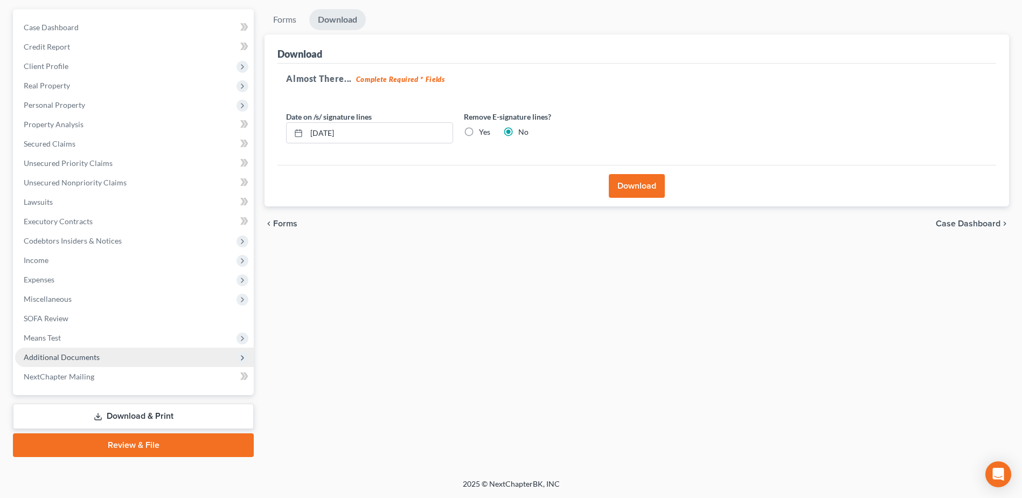
click at [53, 358] on span "Additional Documents" at bounding box center [62, 356] width 76 height 9
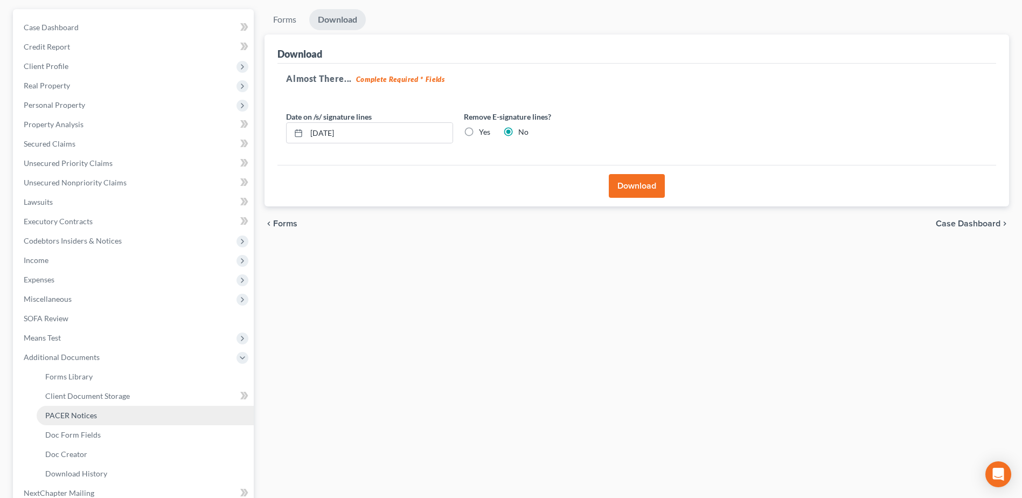
click at [68, 415] on span "PACER Notices" at bounding box center [71, 415] width 52 height 9
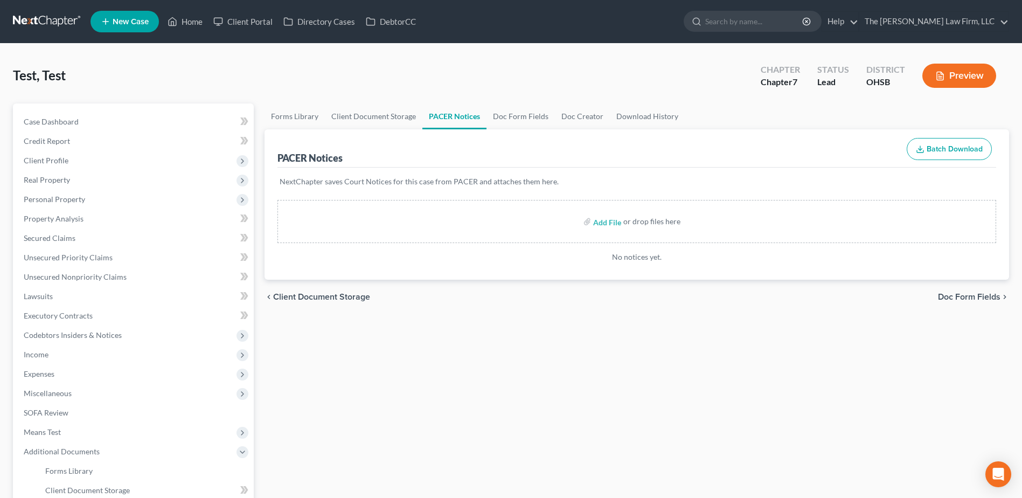
click at [44, 21] on link at bounding box center [47, 21] width 69 height 19
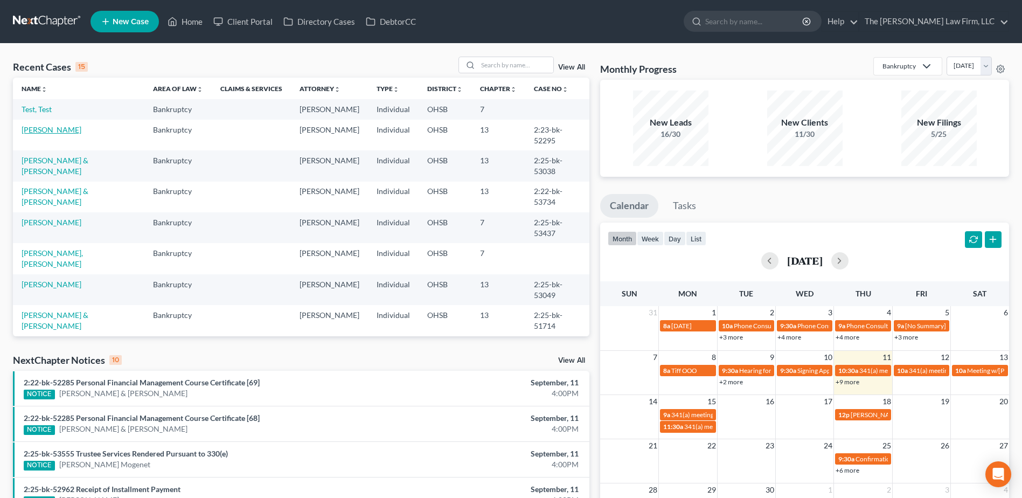
click at [43, 126] on link "[PERSON_NAME]" at bounding box center [52, 129] width 60 height 9
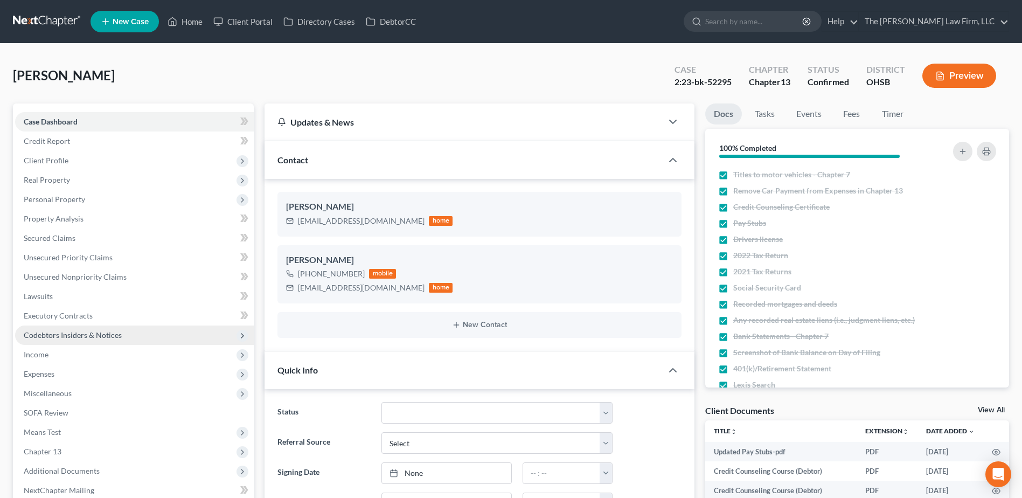
scroll to position [215, 0]
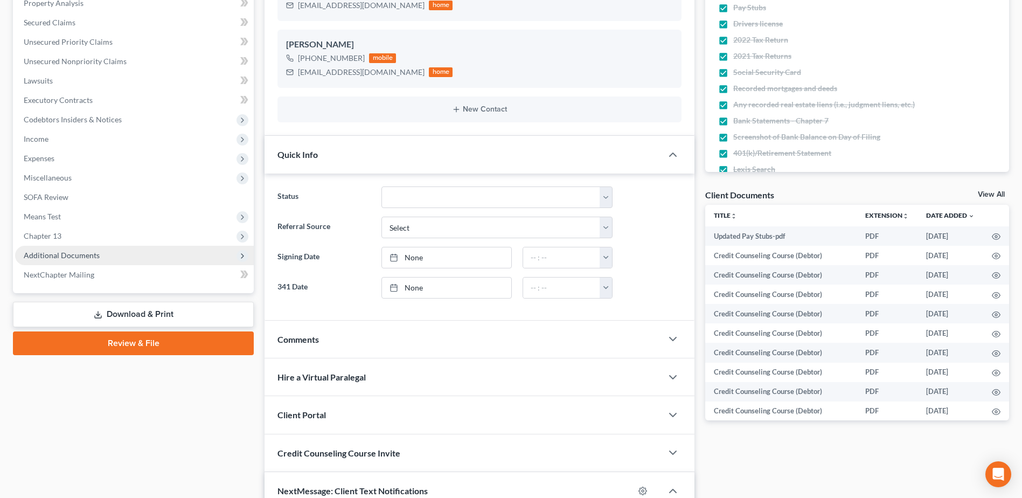
click at [66, 255] on span "Additional Documents" at bounding box center [62, 255] width 76 height 9
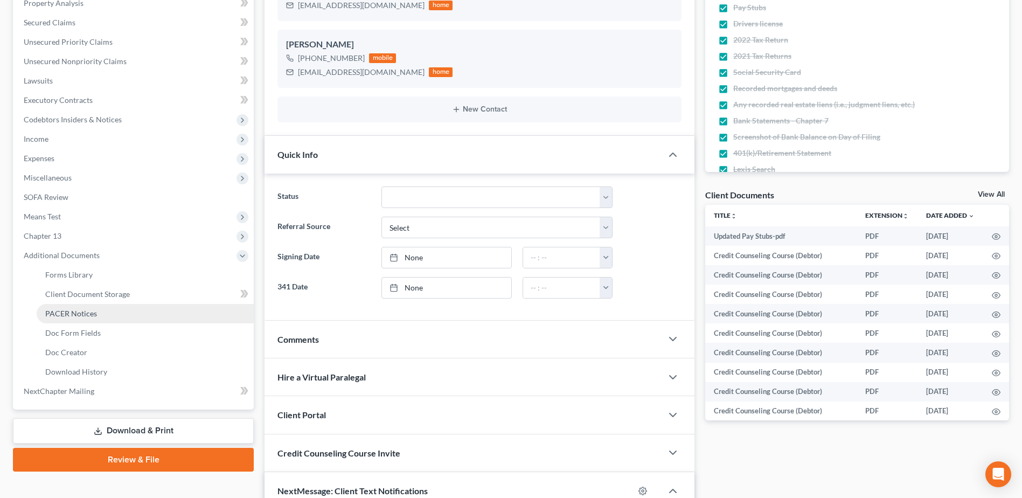
scroll to position [942, 0]
click at [66, 315] on span "PACER Notices" at bounding box center [71, 313] width 52 height 9
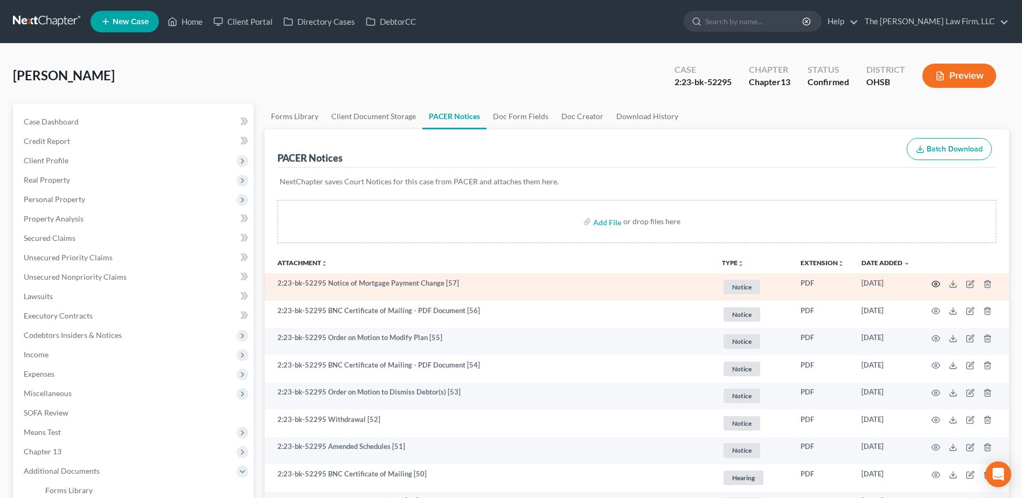
click at [935, 286] on icon "button" at bounding box center [935, 284] width 9 height 9
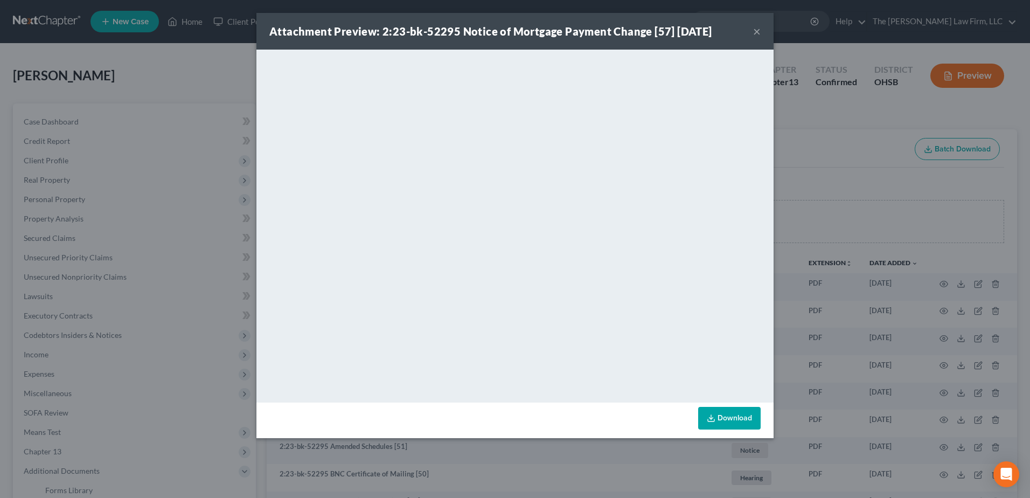
click at [754, 33] on button "×" at bounding box center [757, 31] width 8 height 13
